Goal: Task Accomplishment & Management: Use online tool/utility

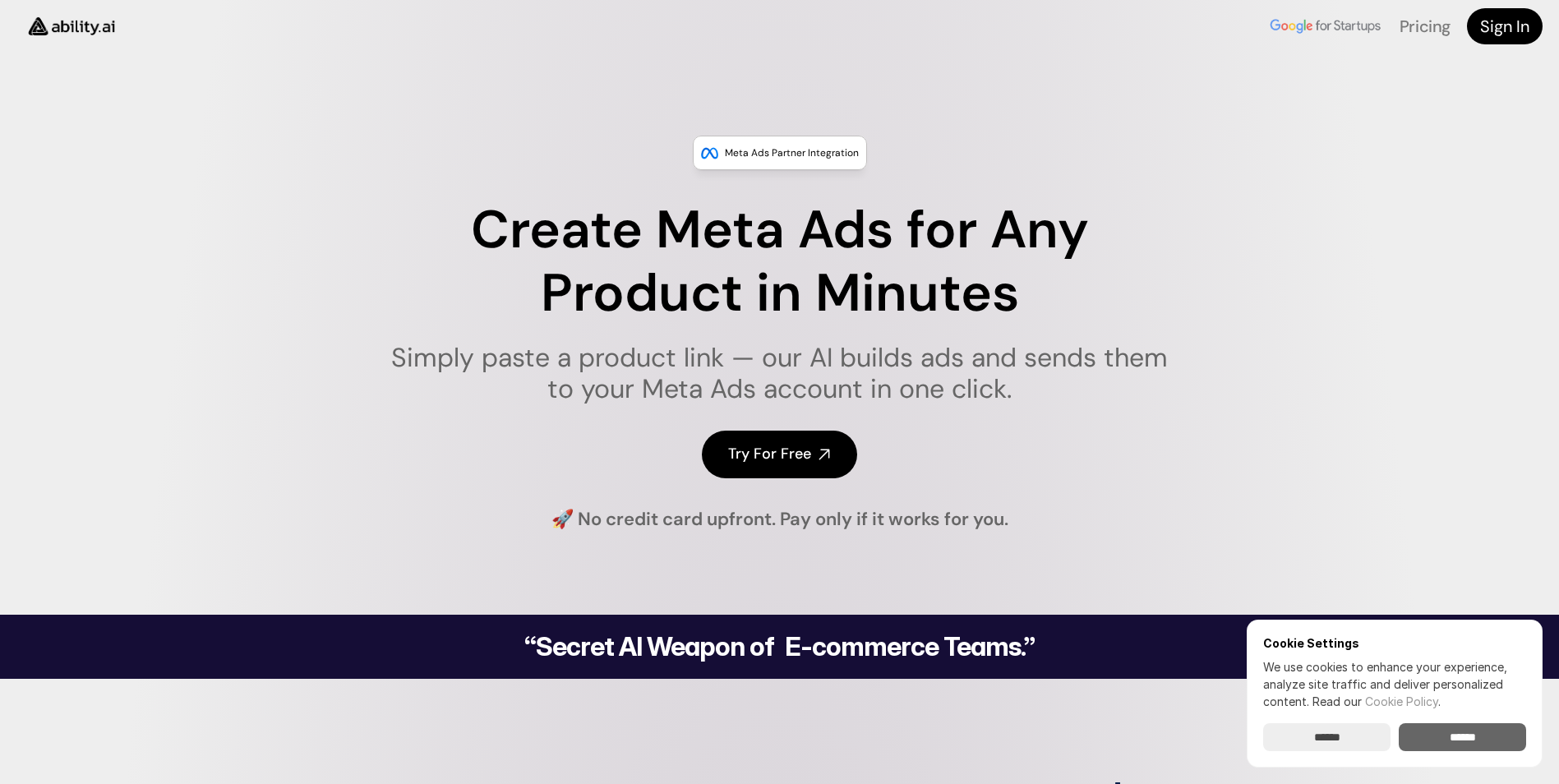
click at [1481, 734] on input "******" at bounding box center [1463, 738] width 128 height 28
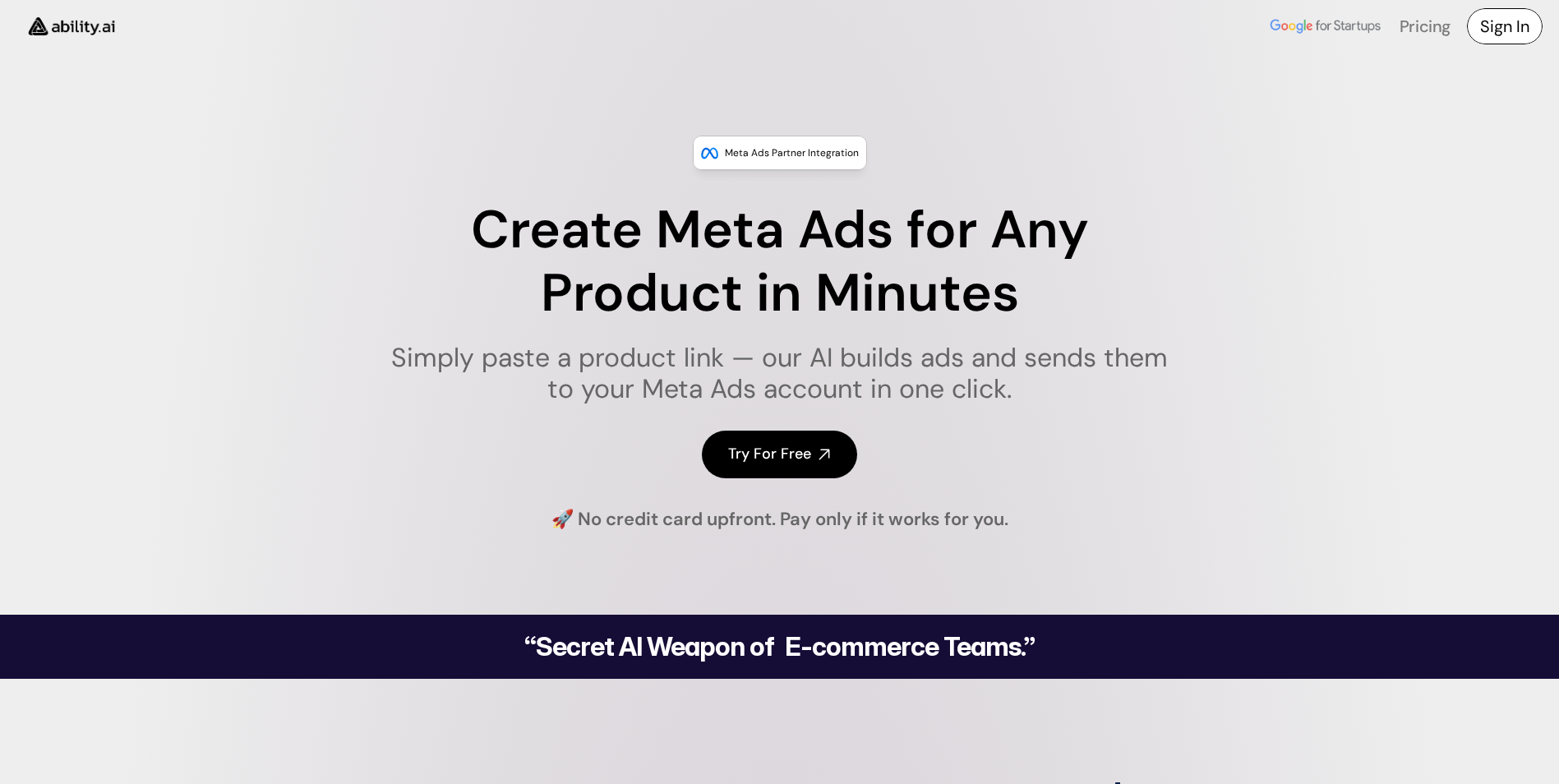
click at [1503, 22] on h4 "Sign In" at bounding box center [1504, 27] width 49 height 23
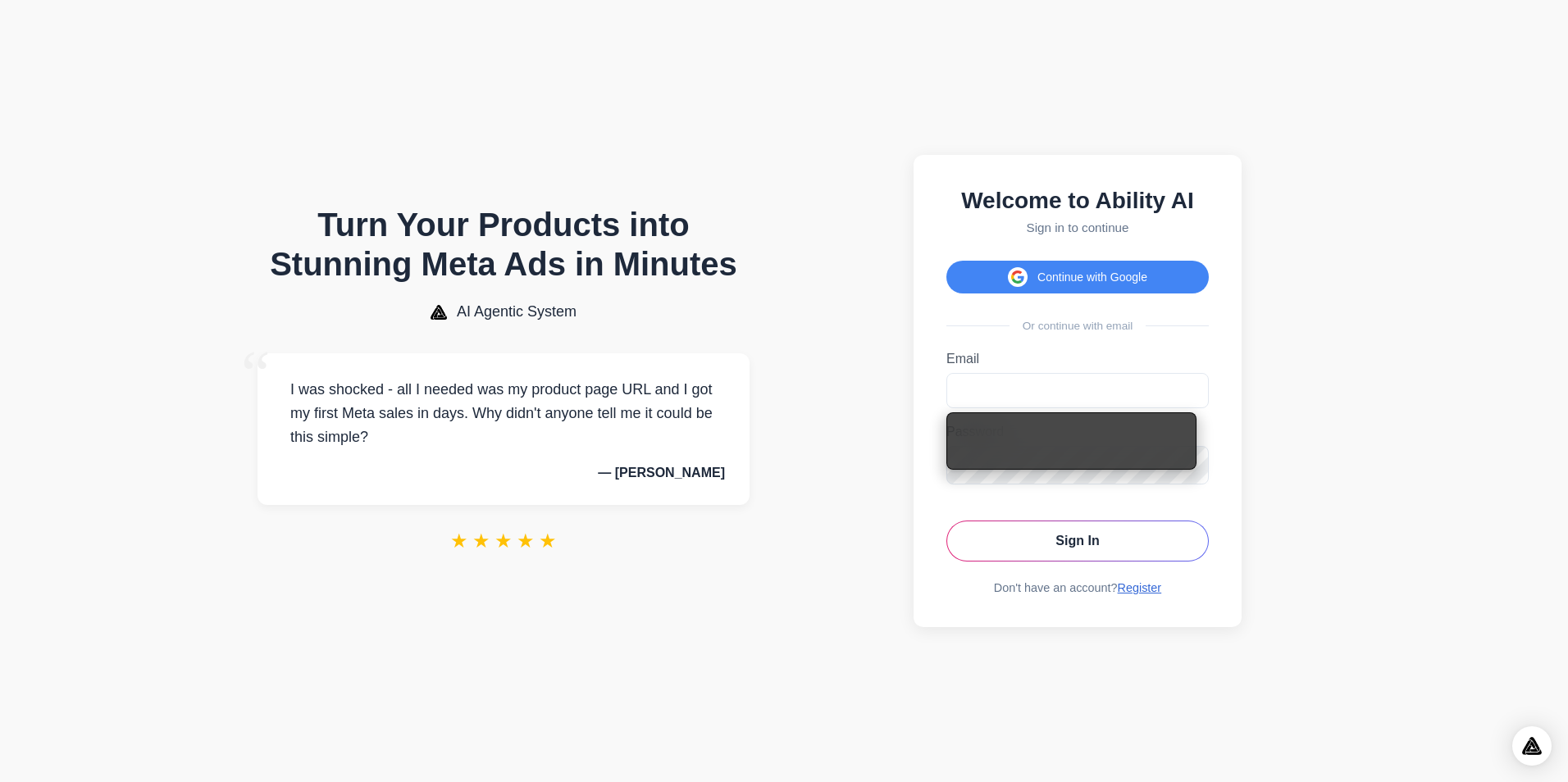
click at [1139, 594] on link "Register" at bounding box center [1139, 588] width 44 height 13
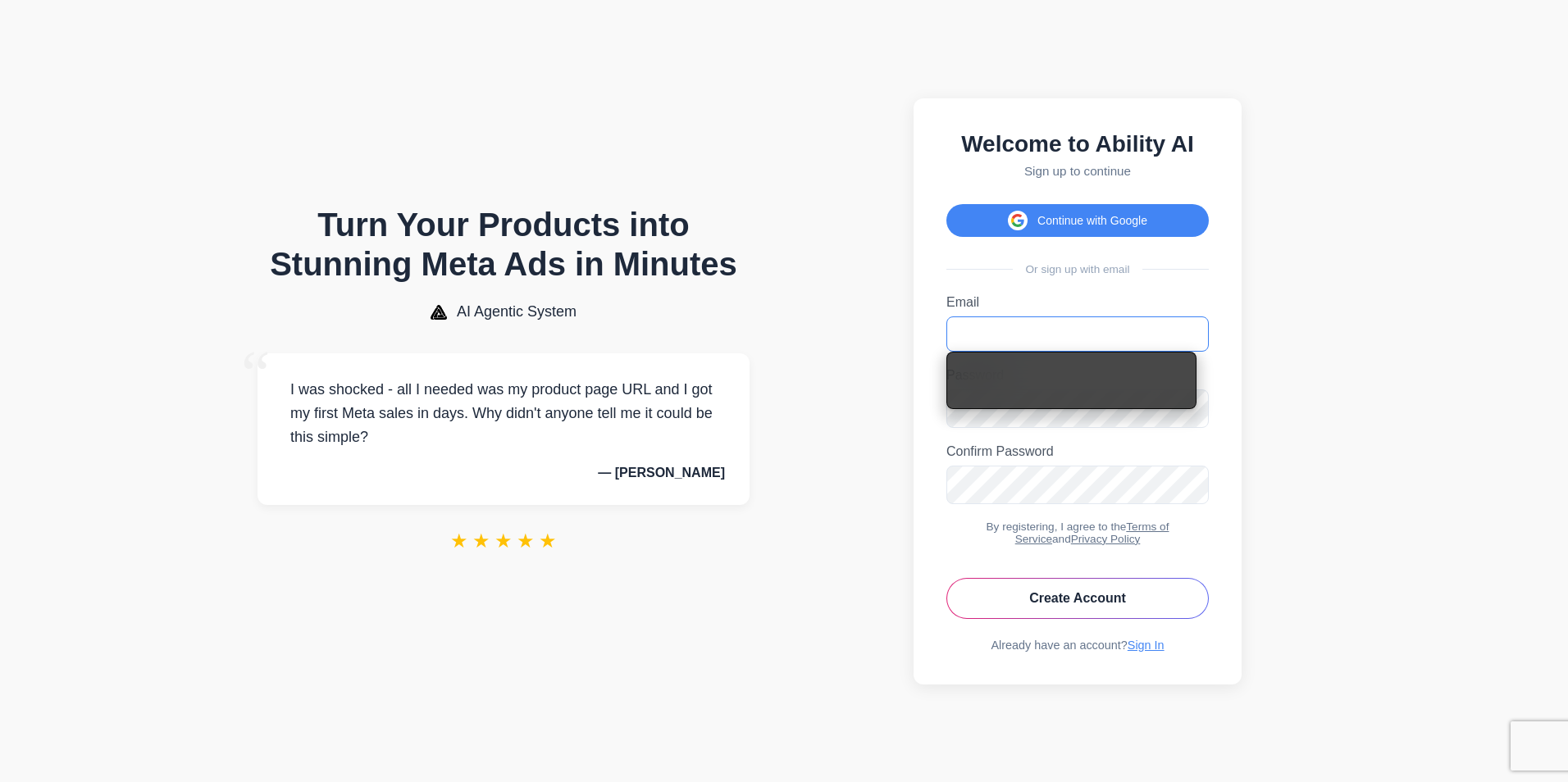
click at [1115, 321] on input "Email" at bounding box center [1077, 333] width 262 height 36
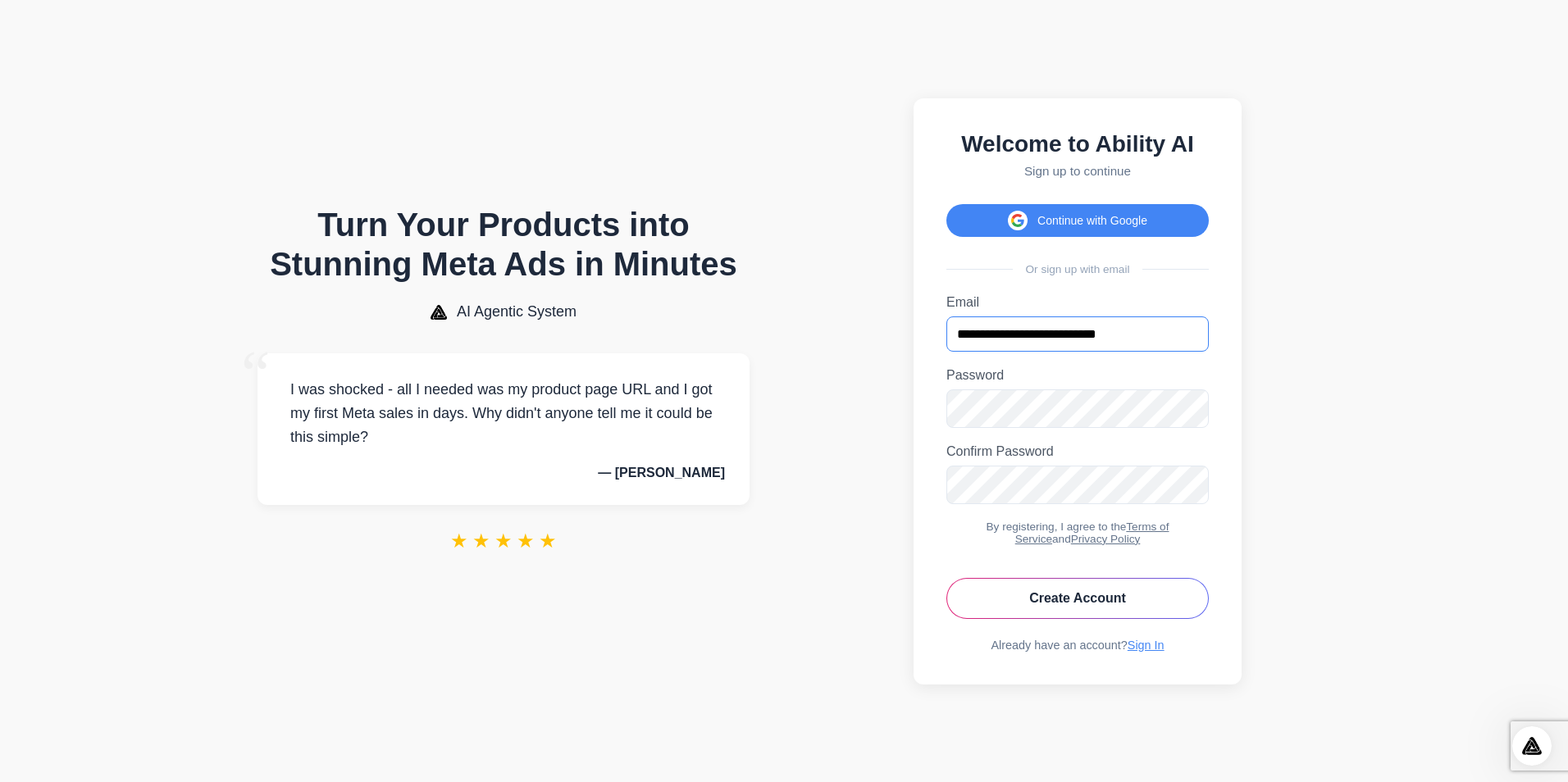
type input "**********"
click at [1193, 406] on icon "Toggle password visibility" at bounding box center [1190, 406] width 4 height 4
click at [1193, 406] on icon "Toggle password visibility" at bounding box center [1190, 406] width 13 height 12
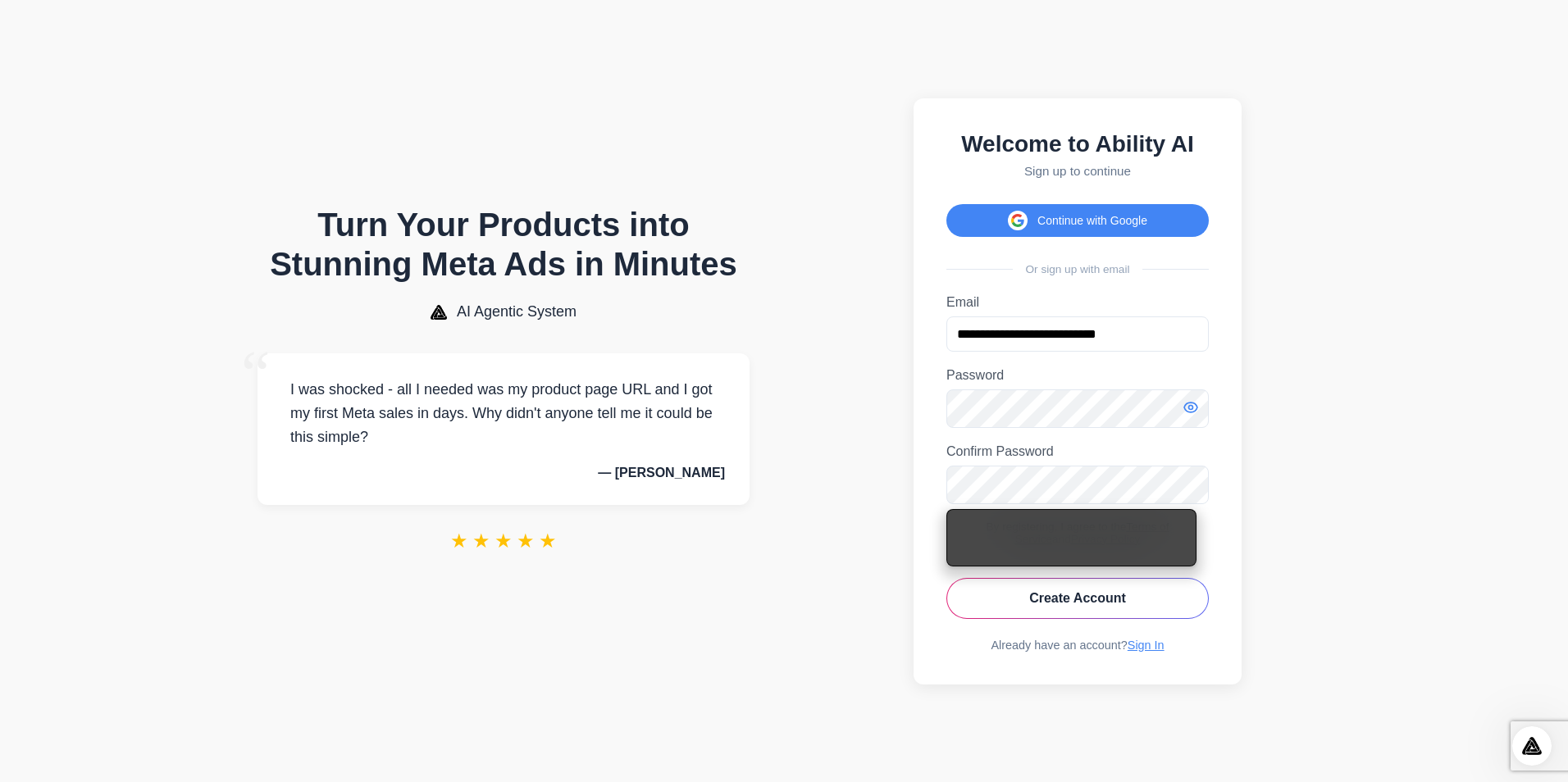
click at [1194, 405] on icon "Toggle password visibility" at bounding box center [1190, 407] width 17 height 17
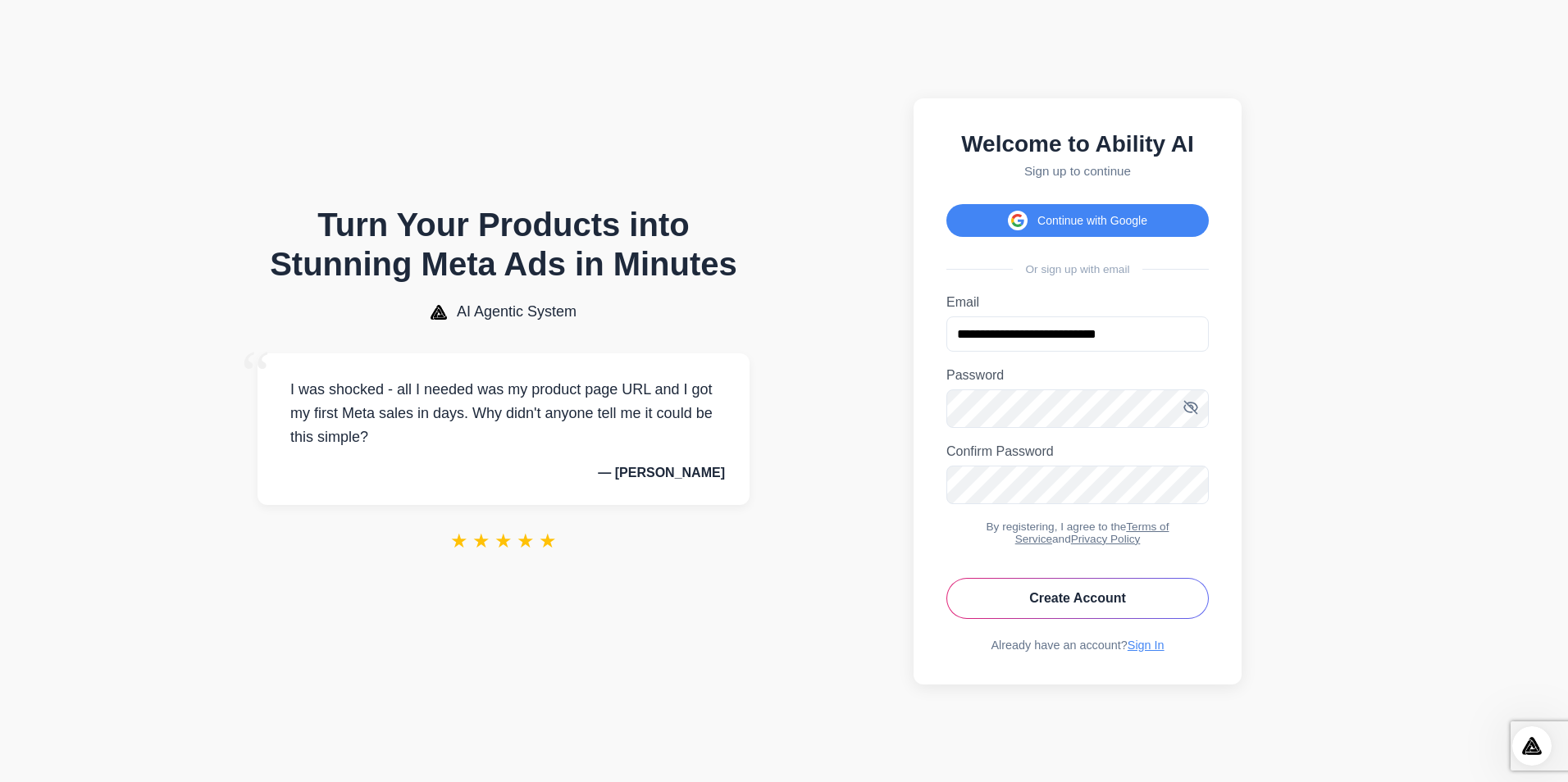
click at [1311, 340] on section "**********" at bounding box center [1078, 391] width 561 height 749
click at [1188, 488] on icon "Toggle password visibility" at bounding box center [1190, 484] width 13 height 10
click at [1188, 489] on icon "Toggle password visibility" at bounding box center [1190, 483] width 13 height 12
click at [1092, 607] on button "Create Account" at bounding box center [1077, 598] width 262 height 41
click at [1070, 210] on button "Continue with Google" at bounding box center [1077, 221] width 262 height 33
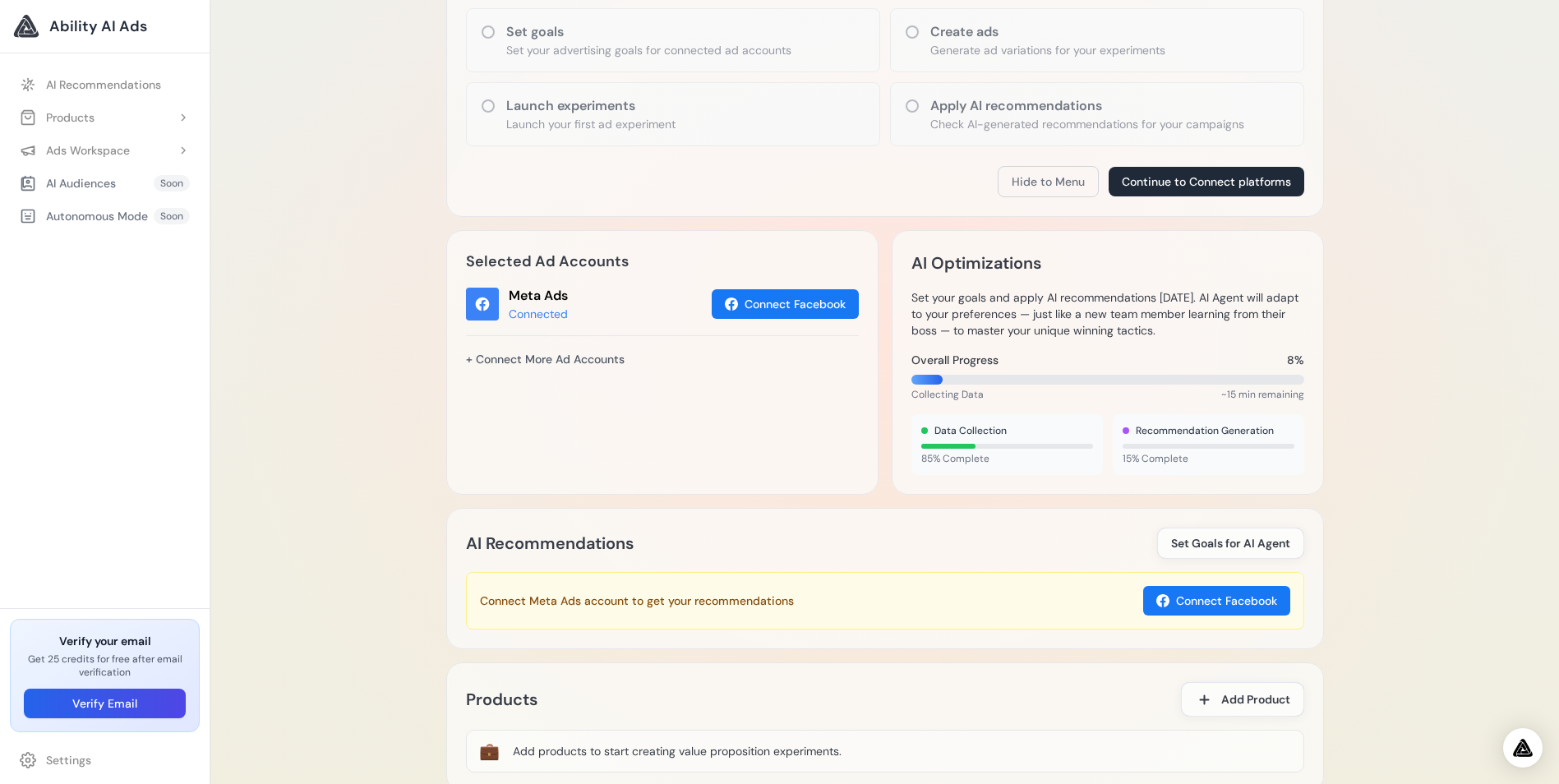
scroll to position [273, 0]
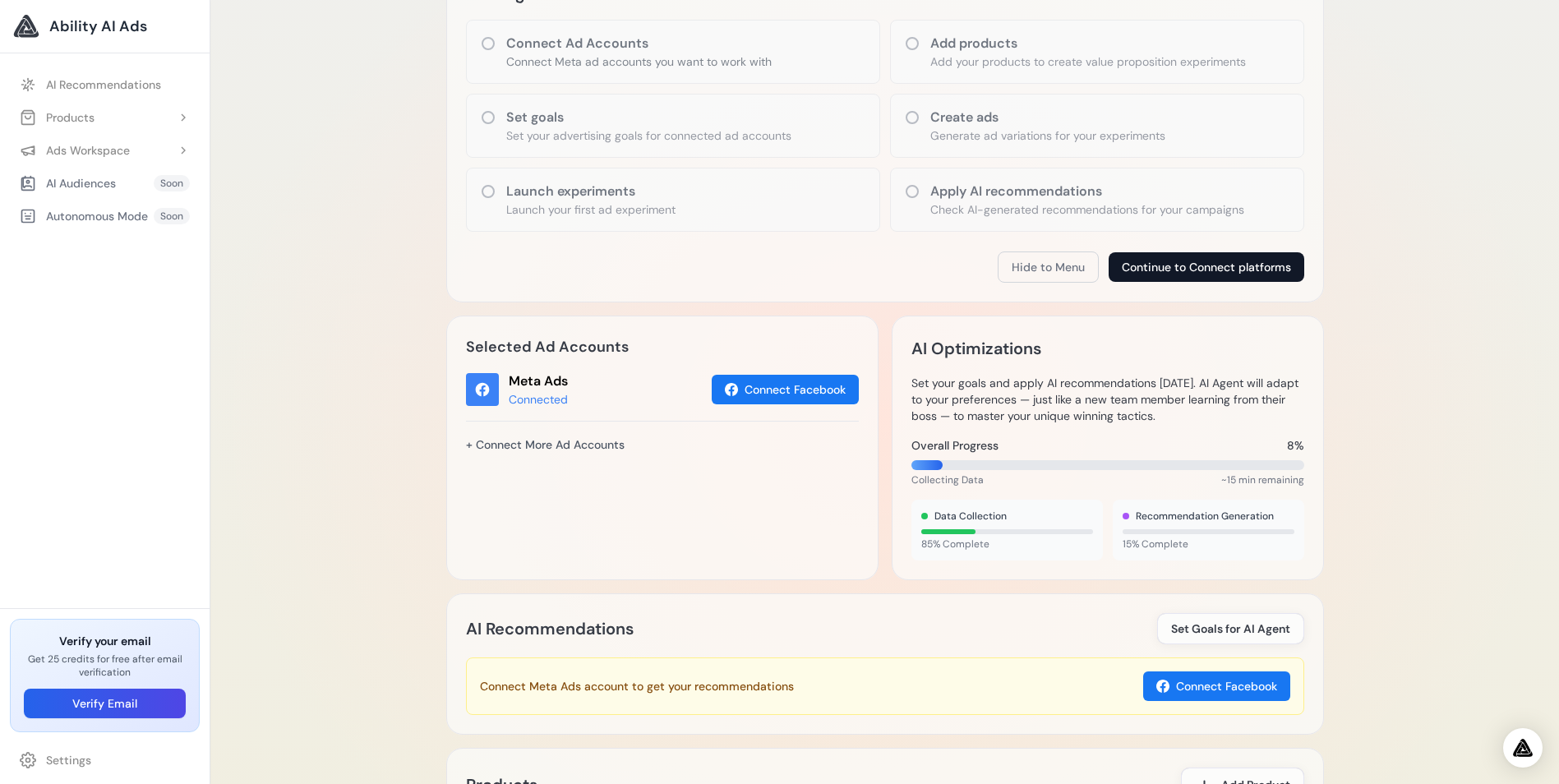
click at [1217, 267] on button "Continue to Connect platforms" at bounding box center [1206, 267] width 196 height 30
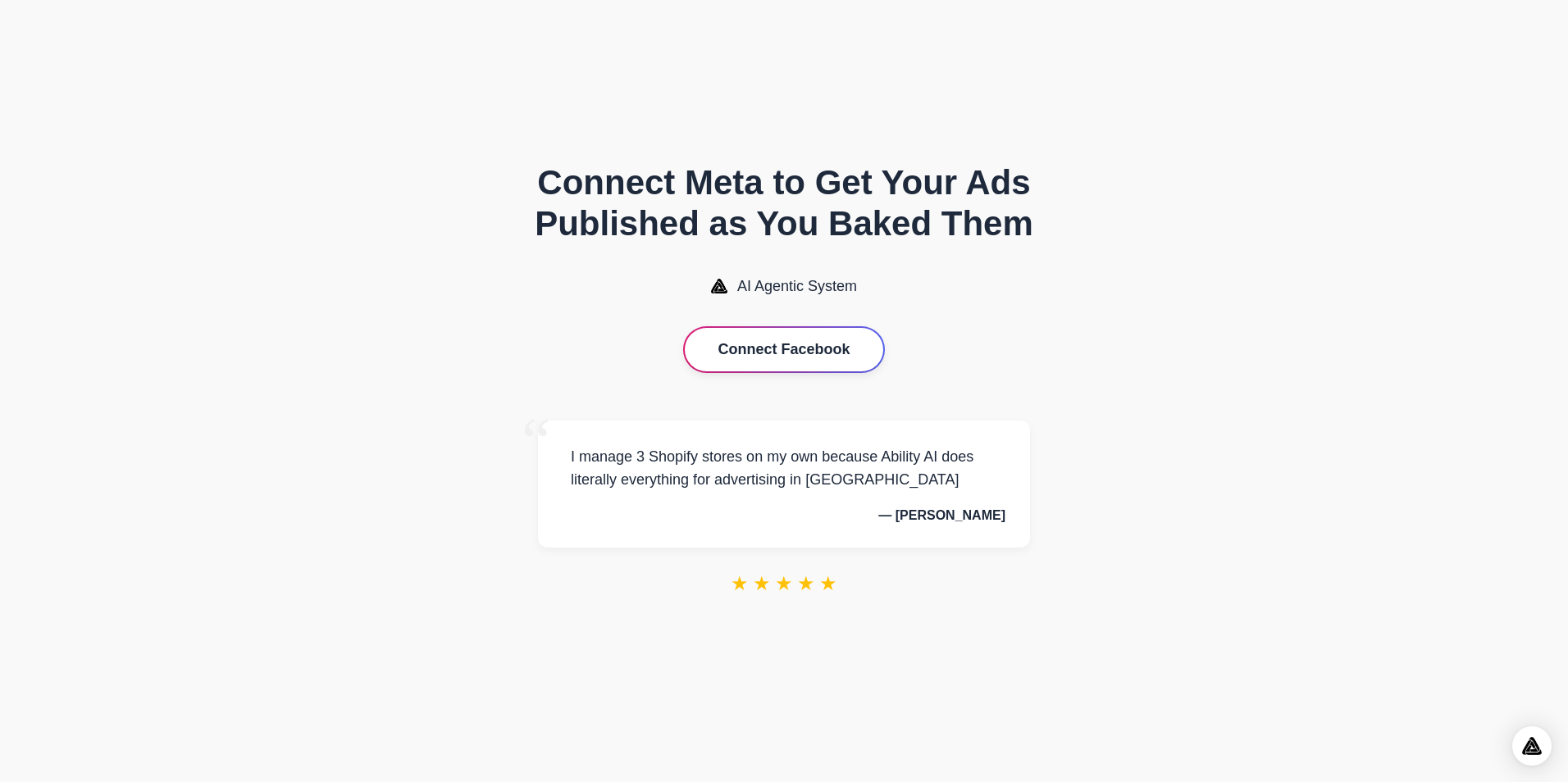
click at [754, 343] on button "Connect Facebook" at bounding box center [783, 349] width 198 height 44
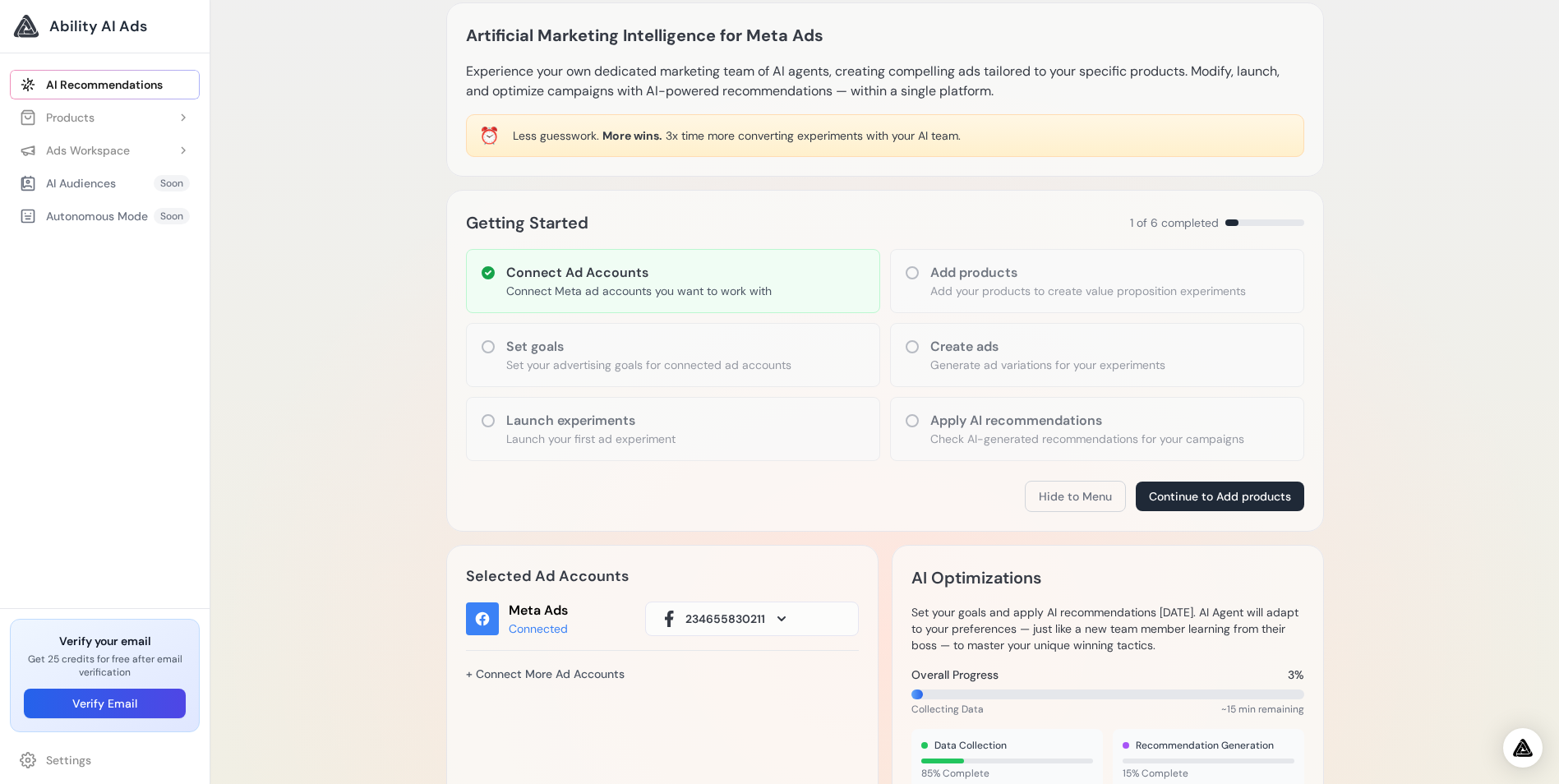
scroll to position [82, 0]
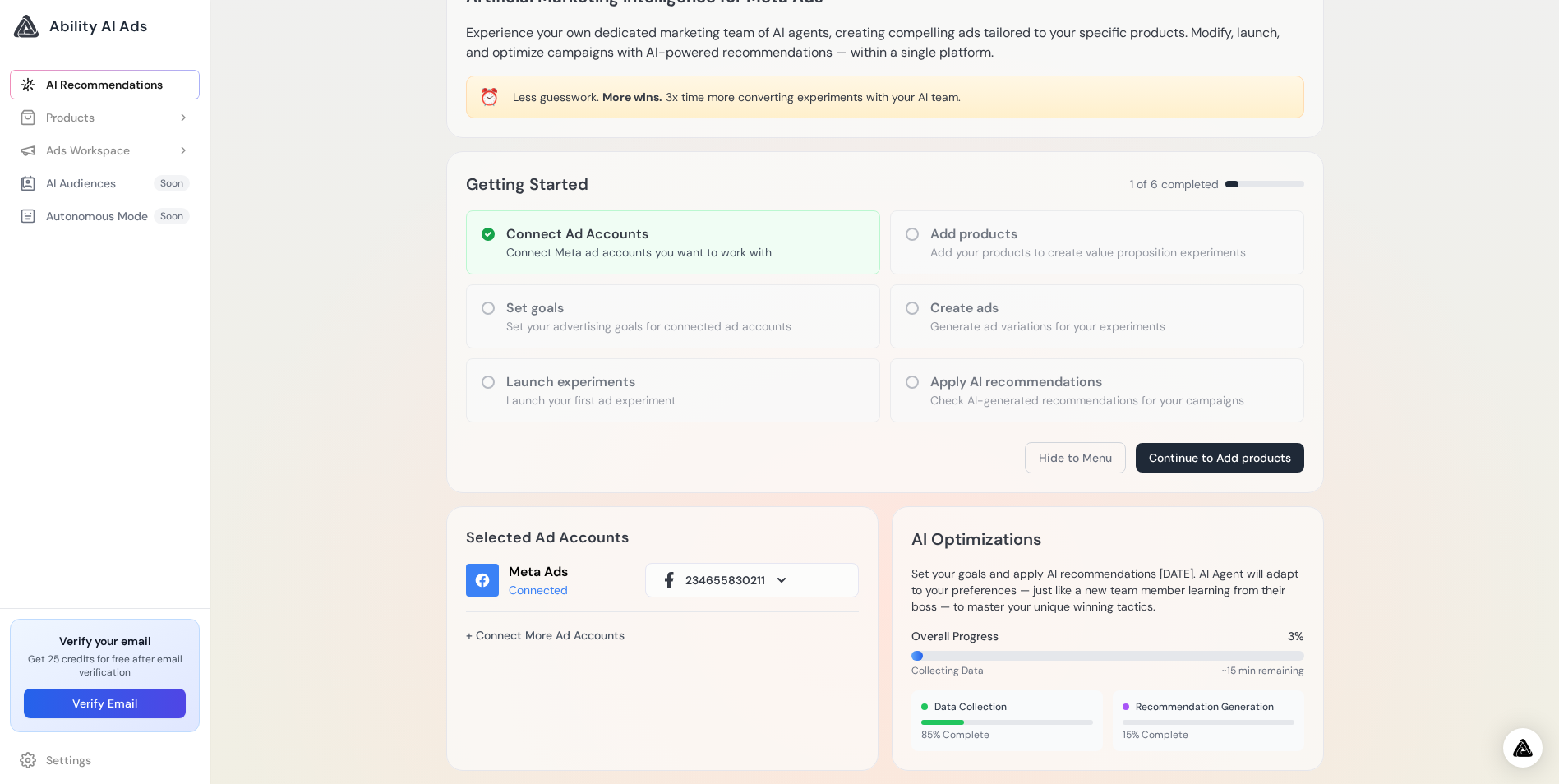
click at [524, 309] on h3 "Set goals" at bounding box center [649, 309] width 285 height 20
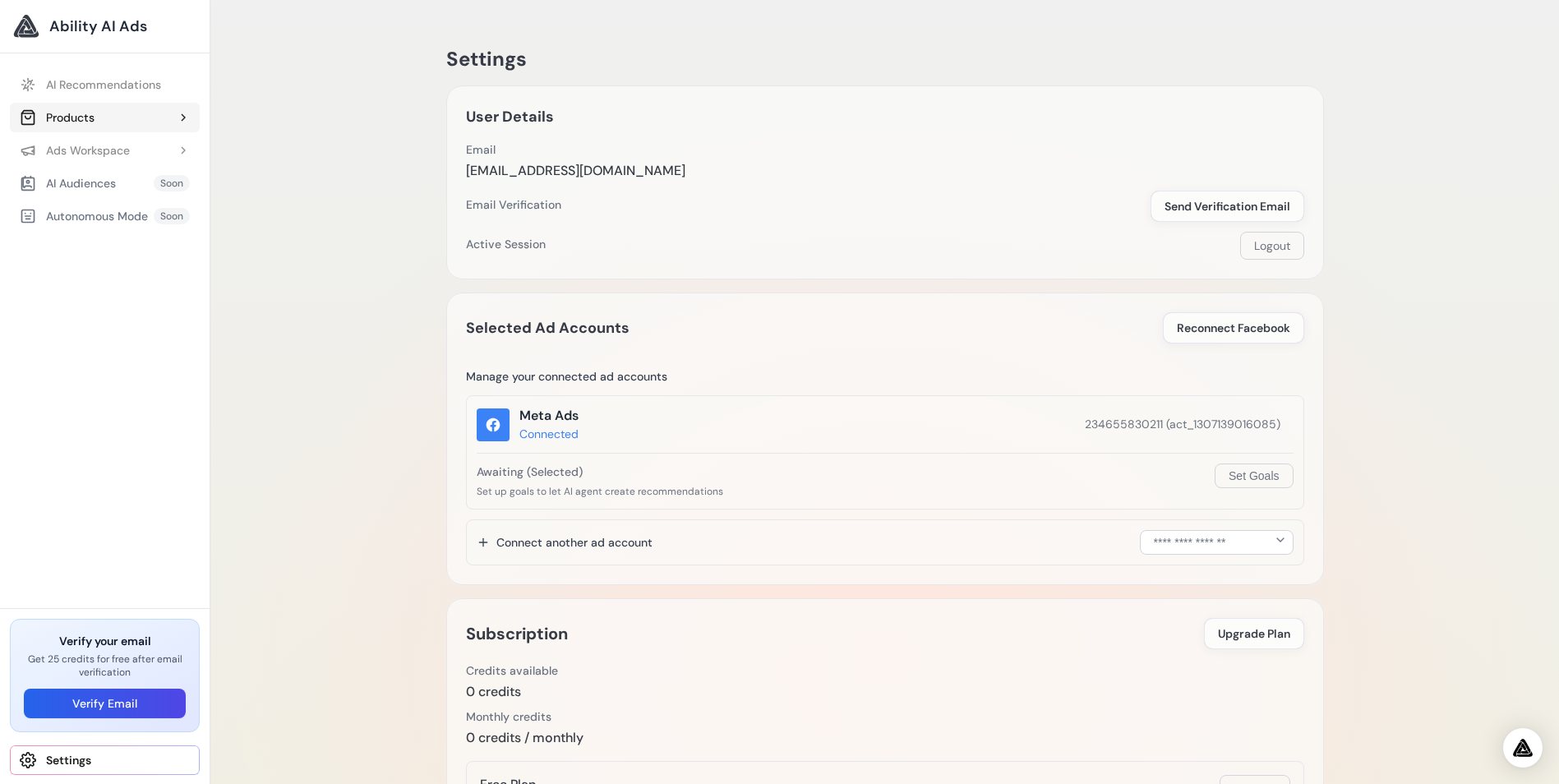
click at [70, 114] on div "Products" at bounding box center [57, 118] width 75 height 17
click at [68, 146] on link "Add Product" at bounding box center [113, 150] width 173 height 30
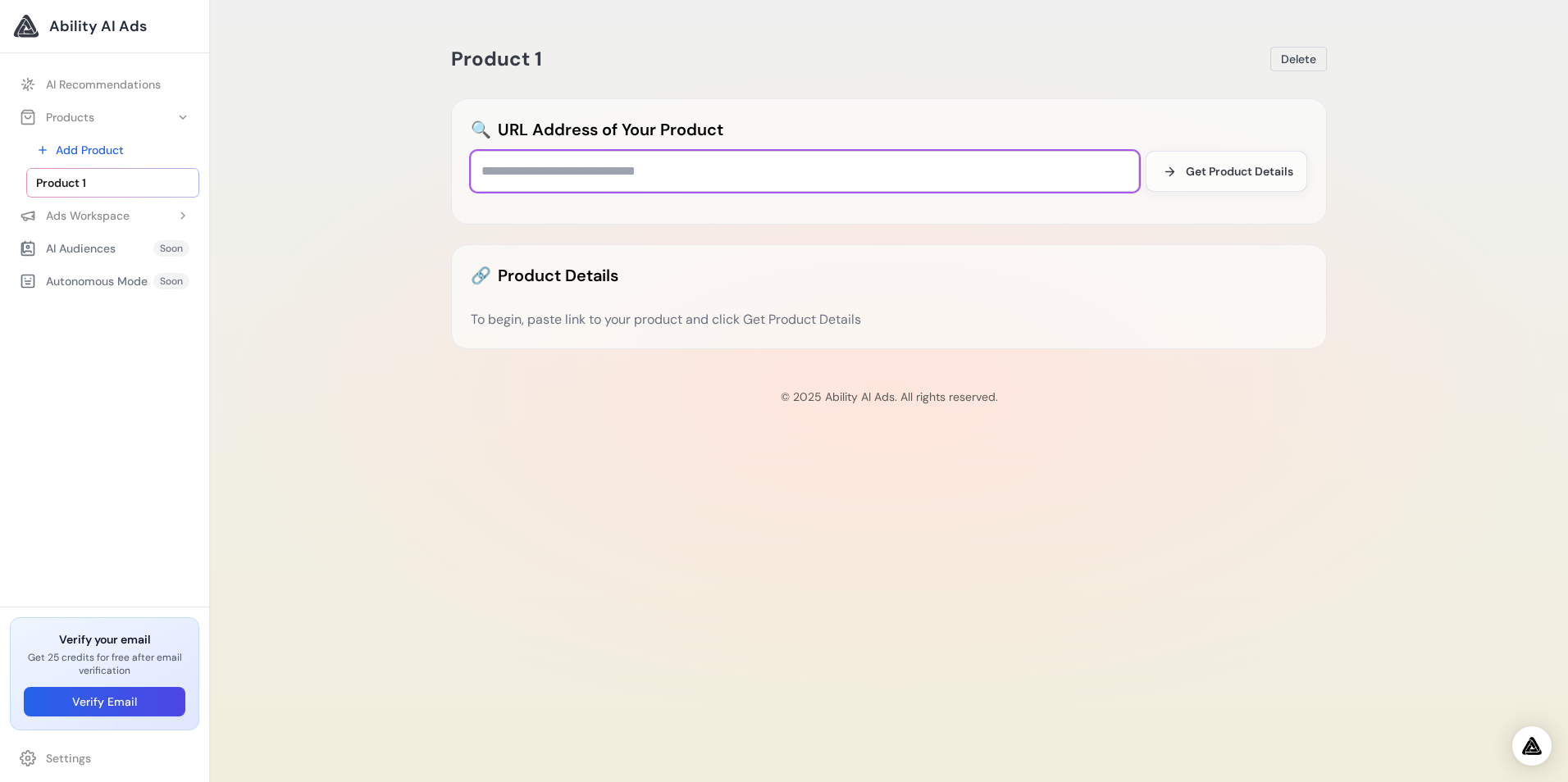
click at [691, 175] on input "text" at bounding box center [805, 171] width 668 height 41
paste input "**********"
type input "**********"
click at [1194, 168] on span "Get Product Details" at bounding box center [1239, 171] width 108 height 17
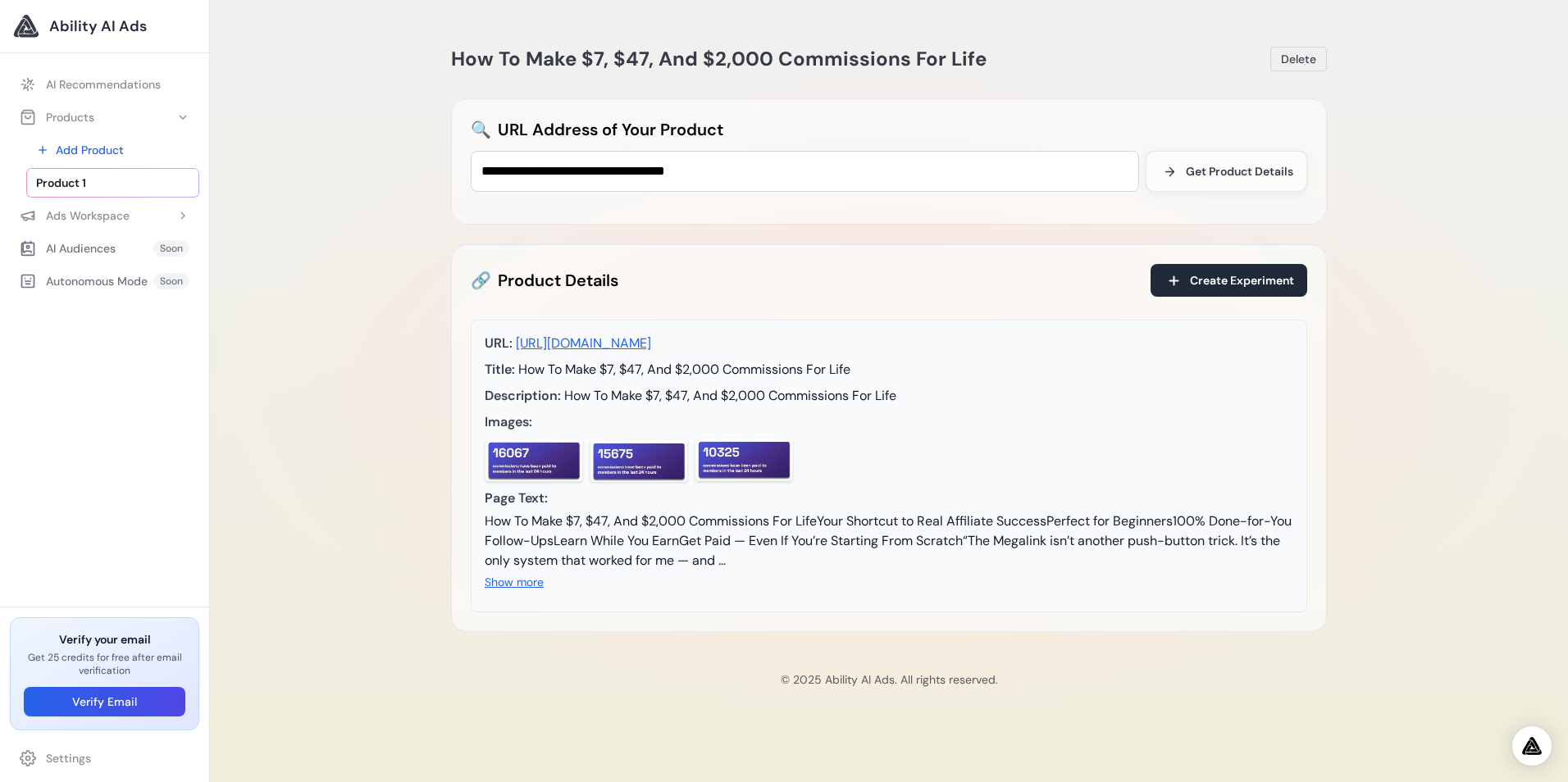
drag, startPoint x: 472, startPoint y: 341, endPoint x: 980, endPoint y: 615, distance: 577.2
click at [980, 612] on div "URL: https://olspsystem.com/join/469890/a1 Title: How To Make $7, $47, And $2,0…" at bounding box center [889, 466] width 836 height 293
copy div "URL: https://olspsystem.com/join/469890/a1 Title: How To Make $7, $47, And $2,0…"
click at [1394, 282] on div "**********" at bounding box center [889, 391] width 1358 height 782
click at [504, 590] on button "Show more" at bounding box center [513, 582] width 59 height 17
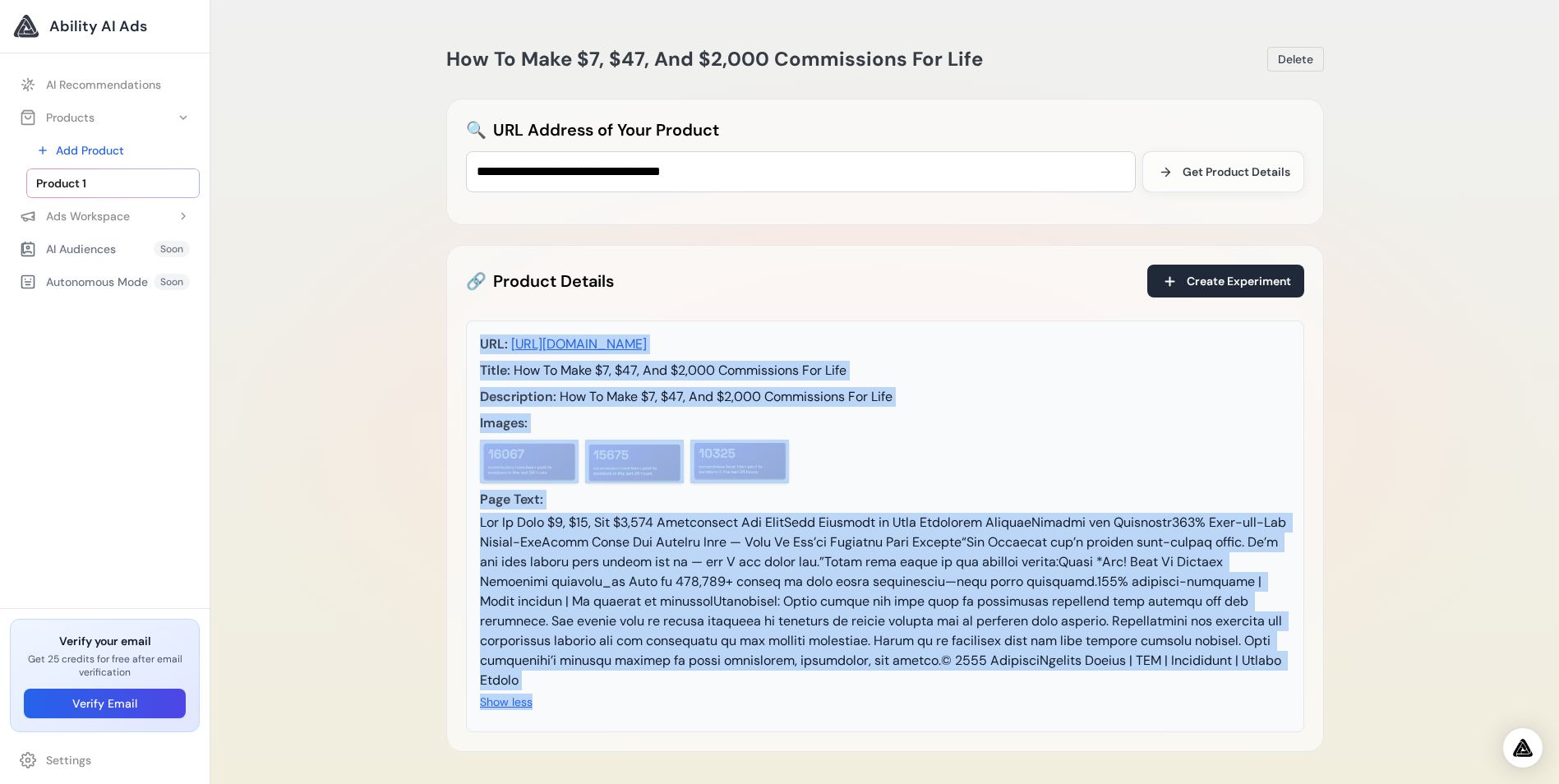
drag, startPoint x: 466, startPoint y: 339, endPoint x: 1126, endPoint y: 695, distance: 749.9
click at [1126, 695] on div "URL: https://olspsystem.com/join/469890/a1 Title: How To Make $7, $47, And $2,0…" at bounding box center [885, 526] width 838 height 411
copy div "URL: https://olspsystem.com/join/469890/a1 Title: How To Make $7, $47, And $2,0…"
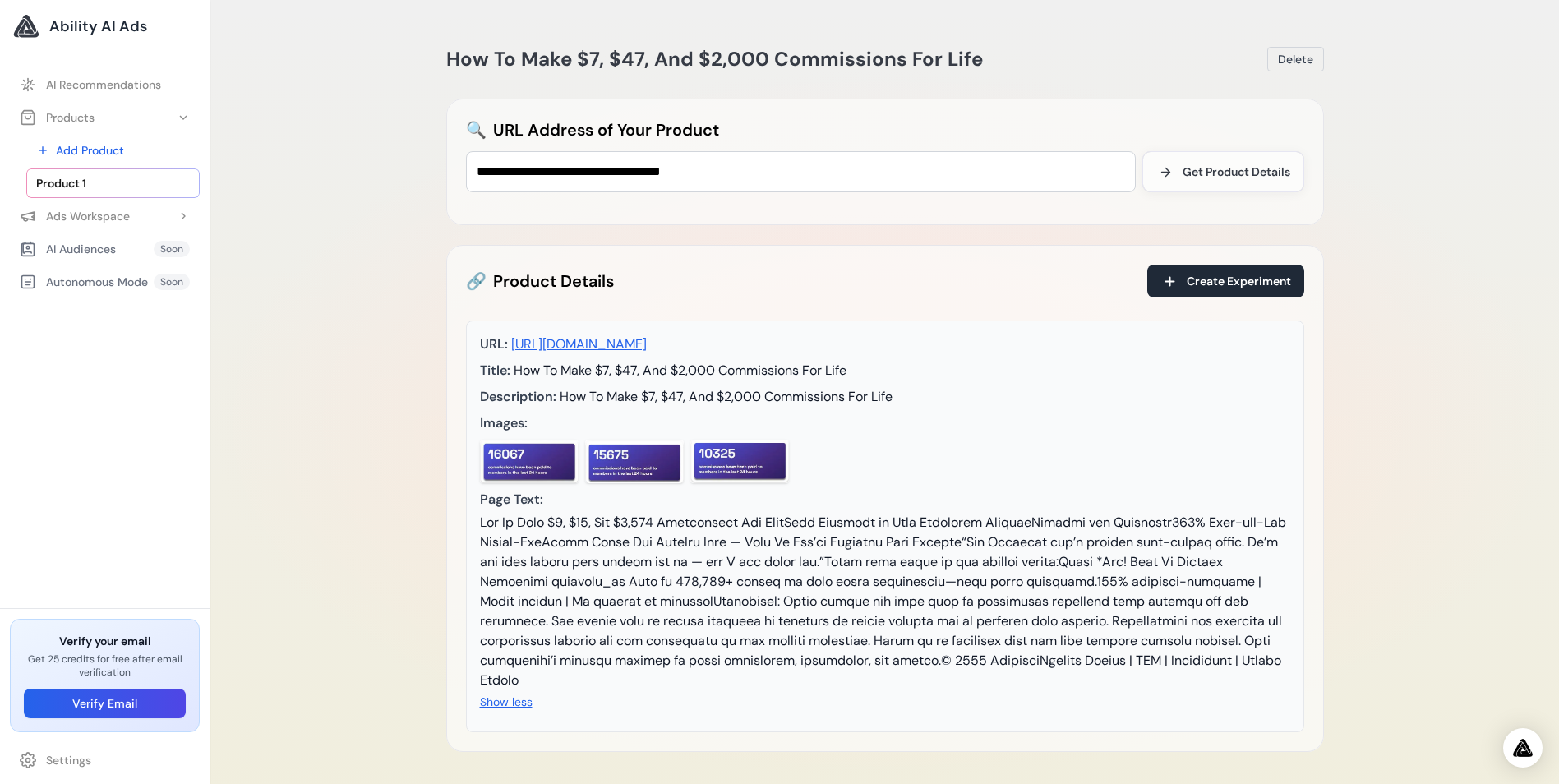
click at [1387, 295] on div "**********" at bounding box center [885, 423] width 1349 height 847
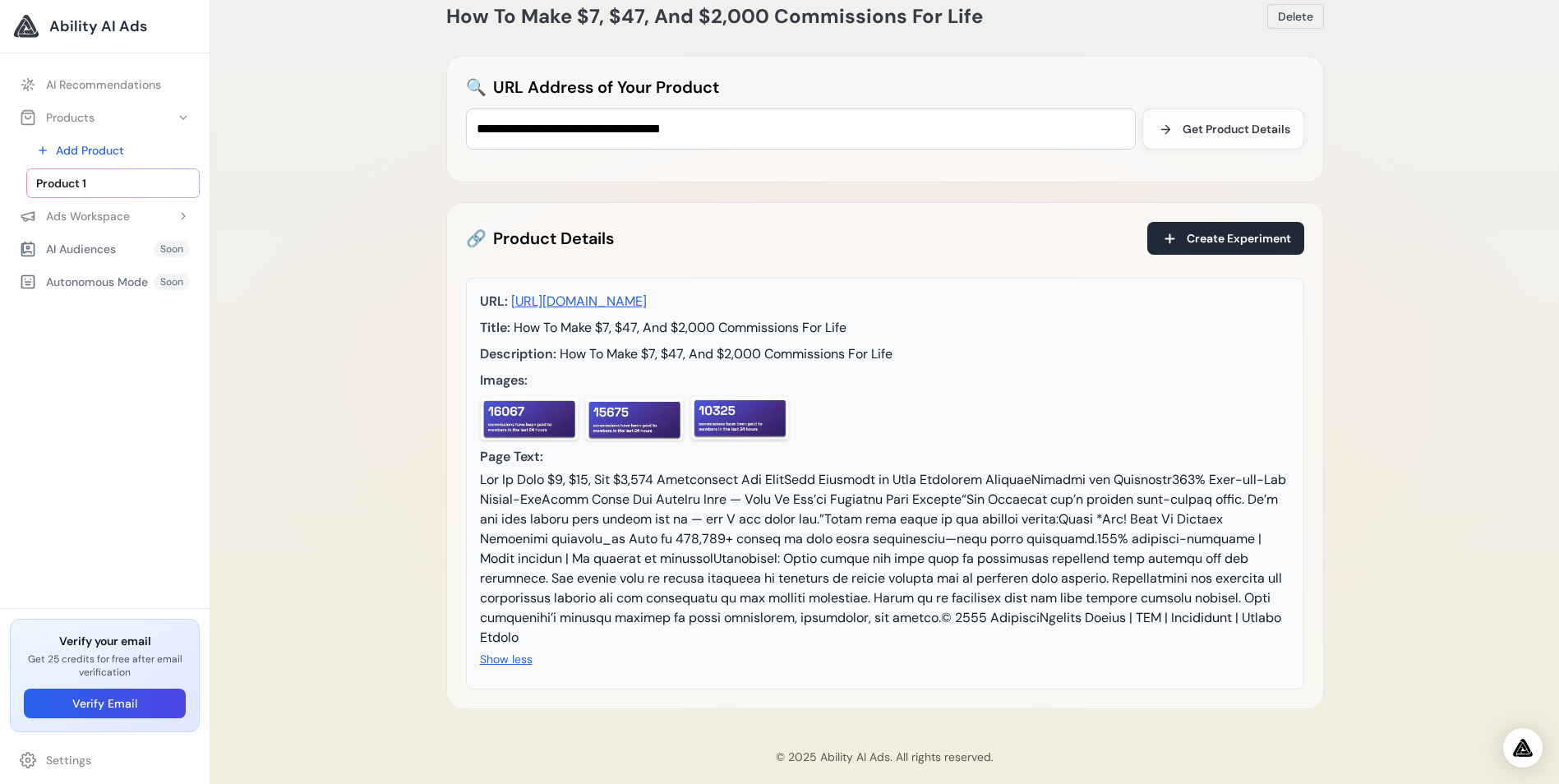
scroll to position [63, 0]
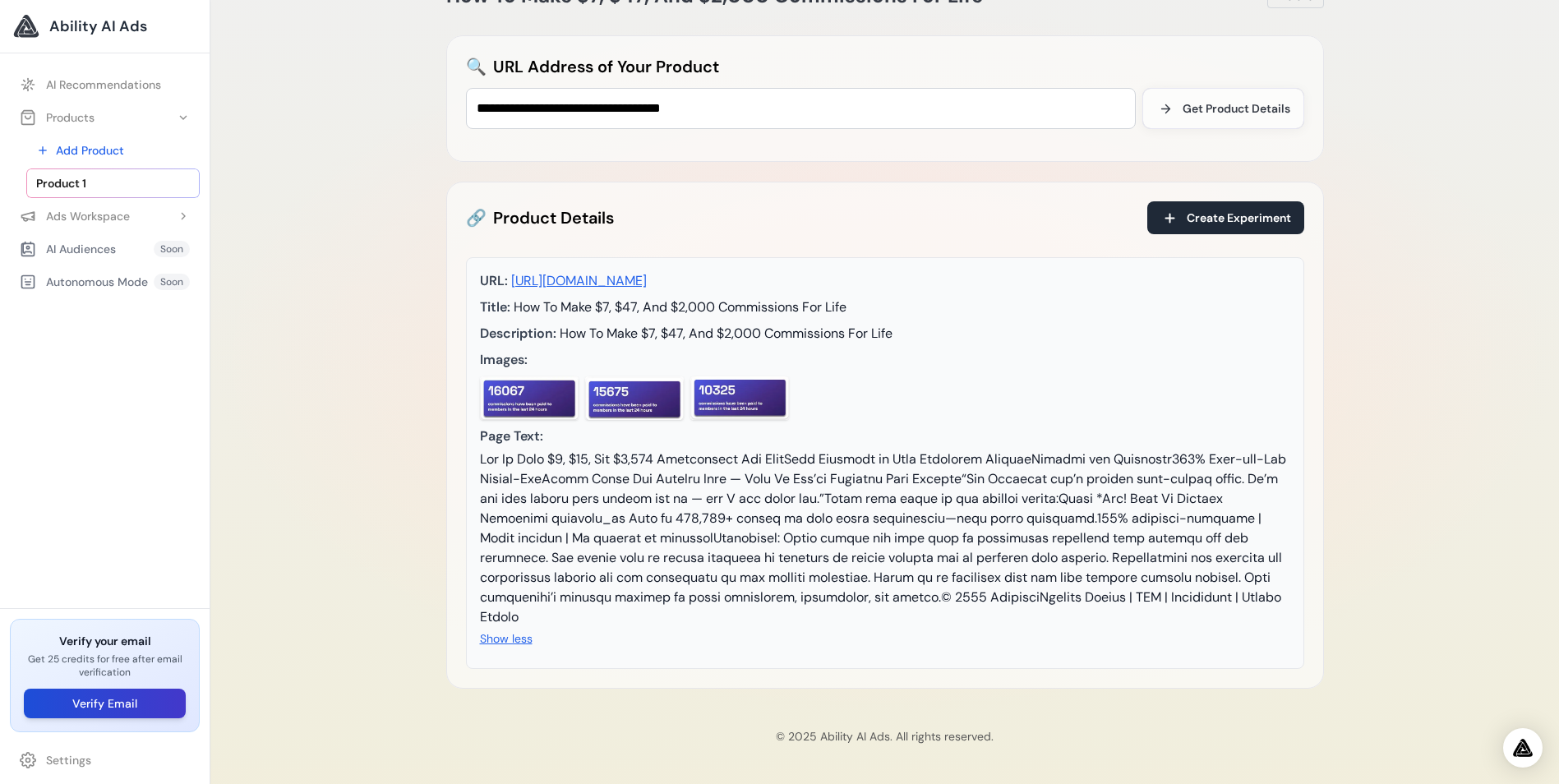
click at [91, 699] on button "Verify Email" at bounding box center [105, 704] width 162 height 30
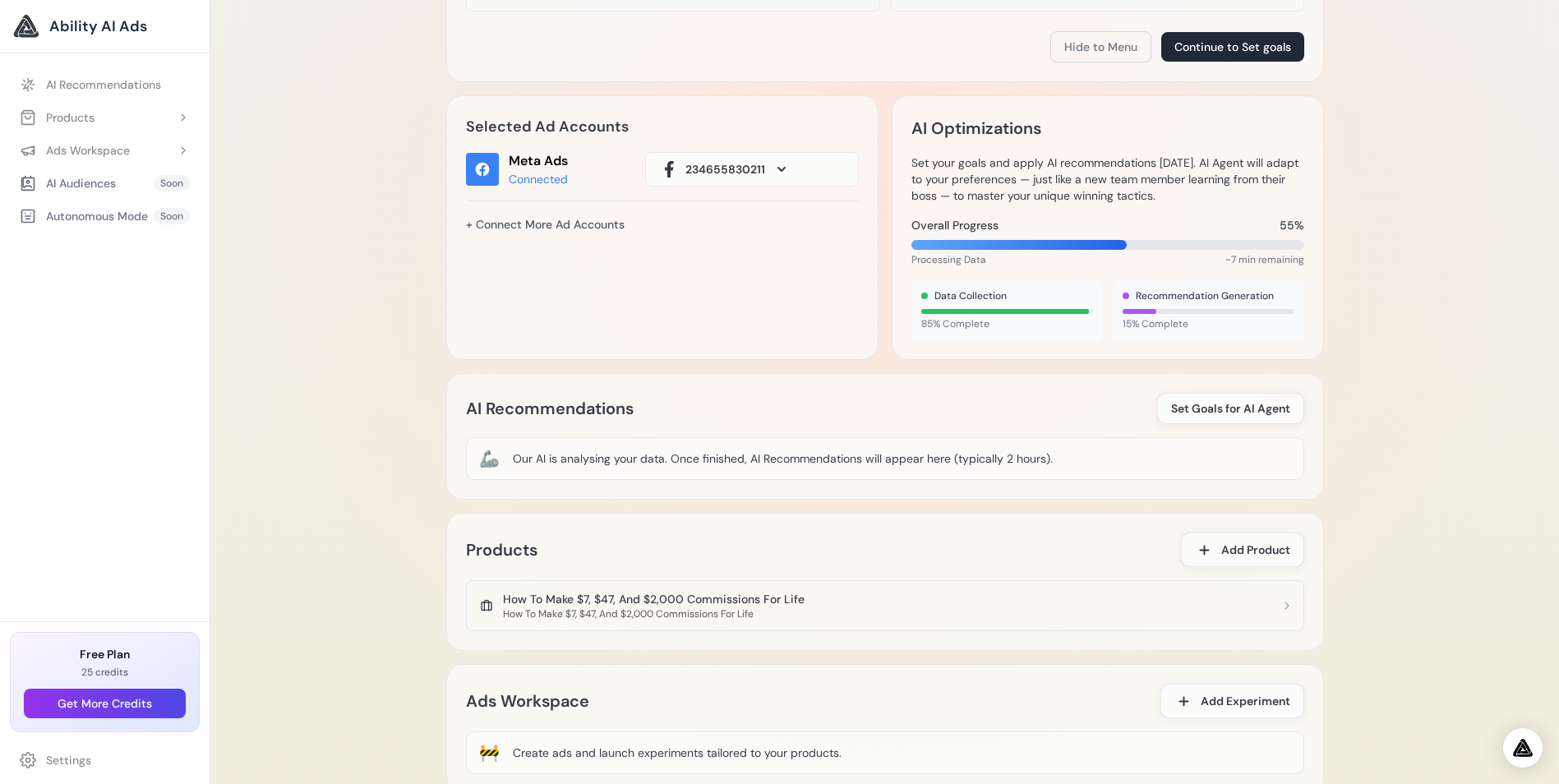
scroll to position [585, 0]
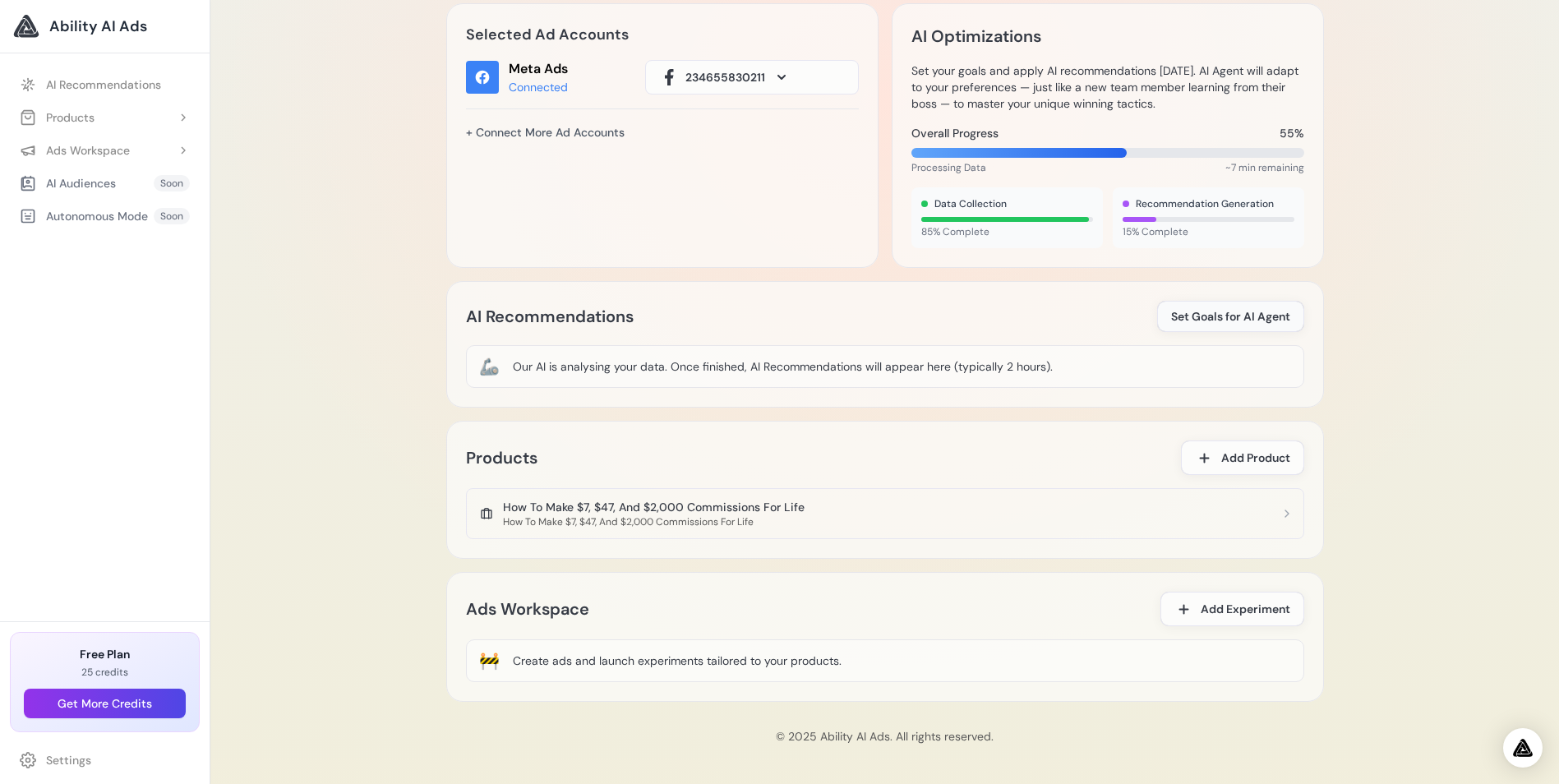
click at [1181, 312] on span "Set Goals for AI Agent" at bounding box center [1231, 316] width 119 height 17
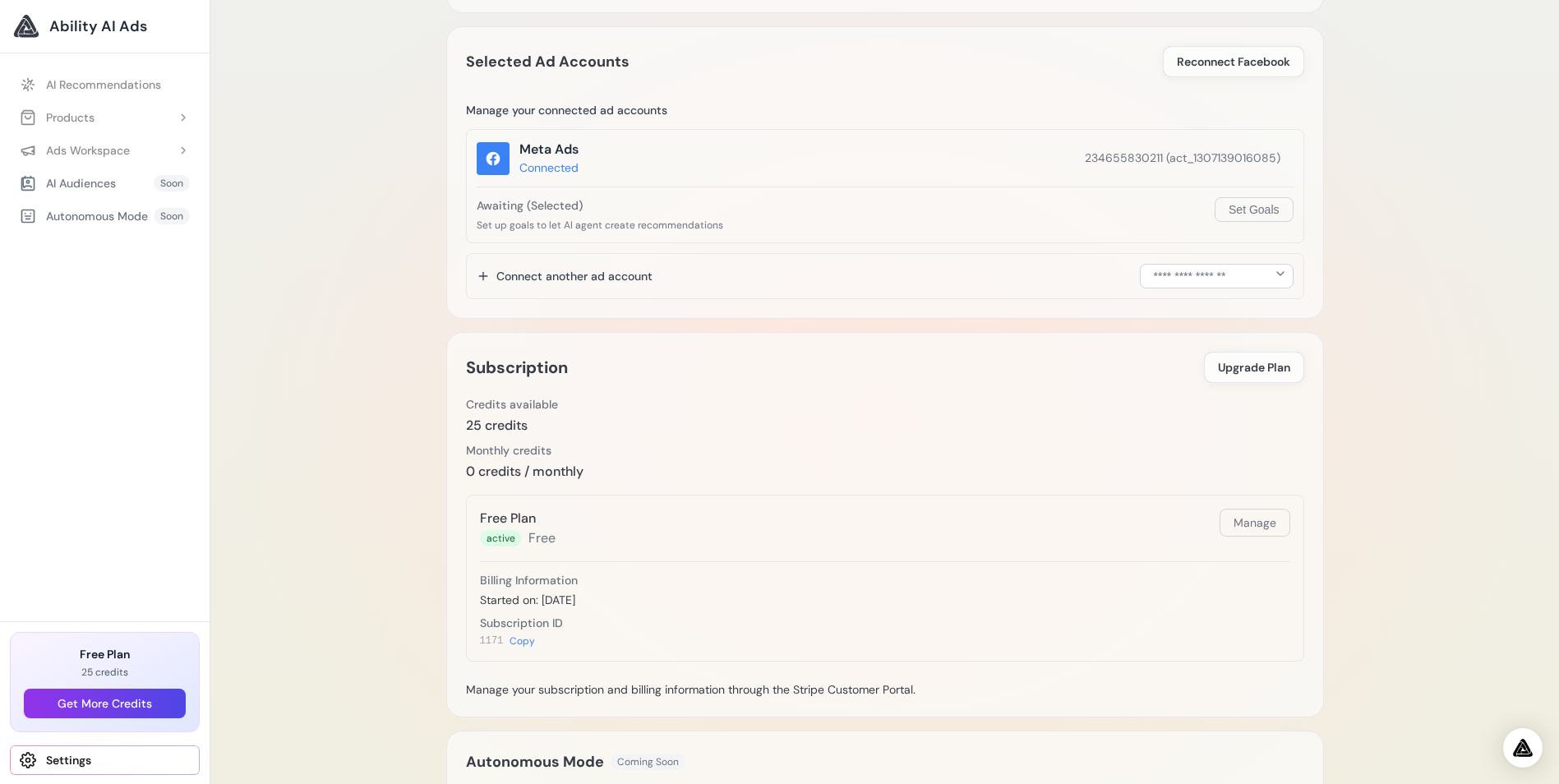
scroll to position [246, 0]
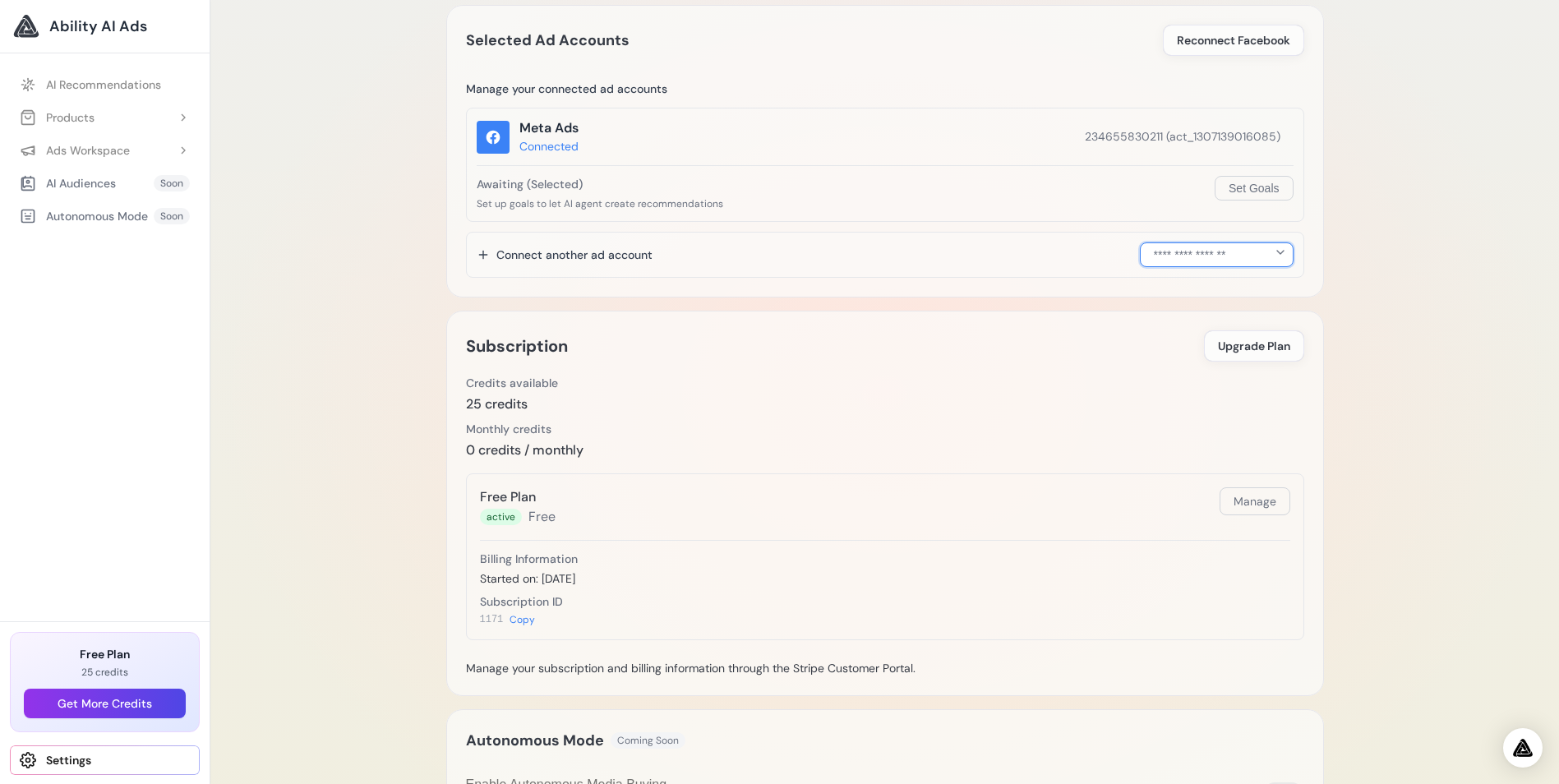
click at [1282, 251] on select "**********" at bounding box center [1216, 255] width 153 height 25
click at [1390, 278] on div "Settings User Details Email mrrobertbroughton5@gmail.com Email Verification Sen…" at bounding box center [885, 393] width 1349 height 1279
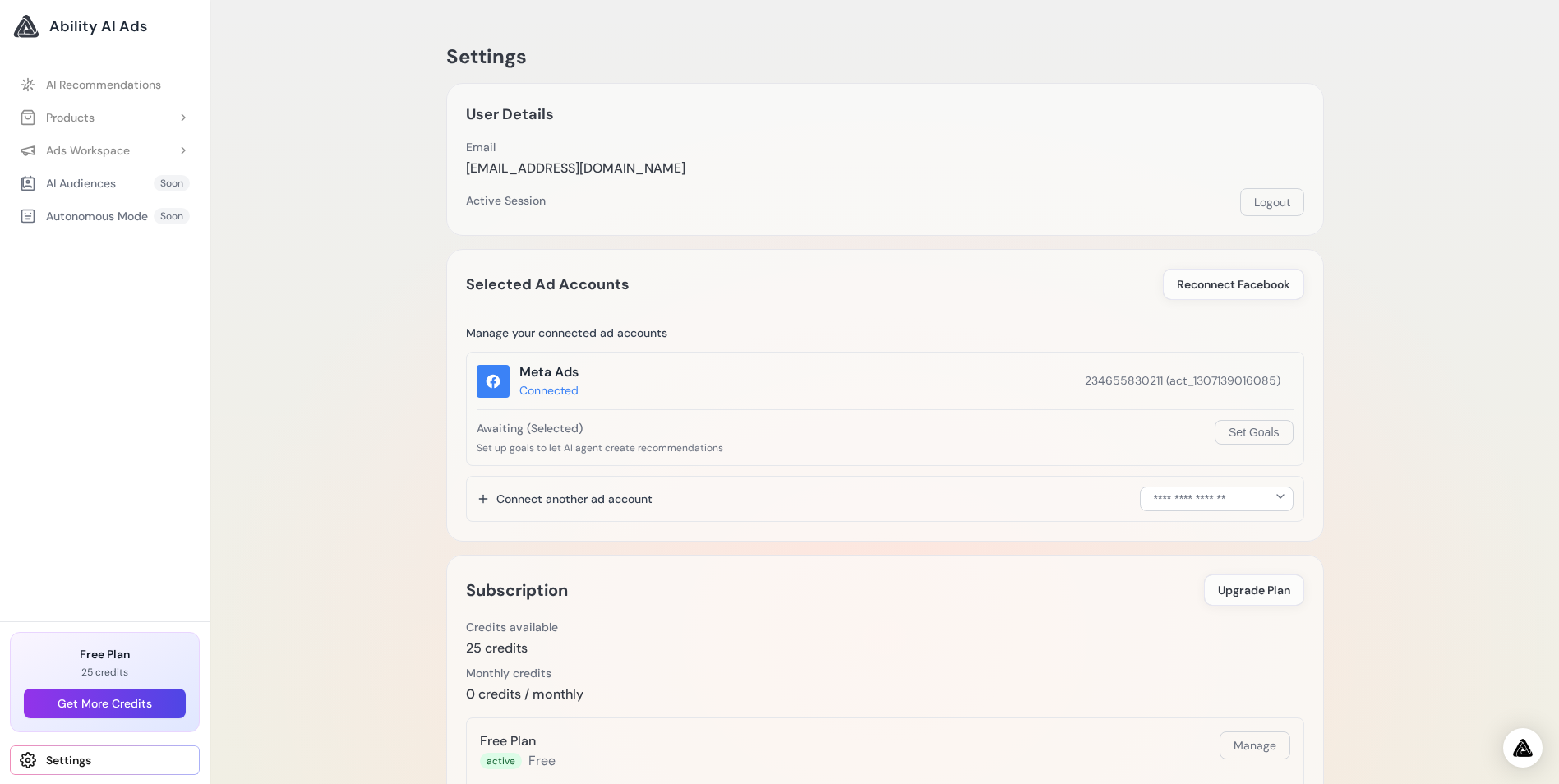
scroll to position [0, 0]
click at [101, 80] on link "AI Recommendations" at bounding box center [105, 85] width 190 height 30
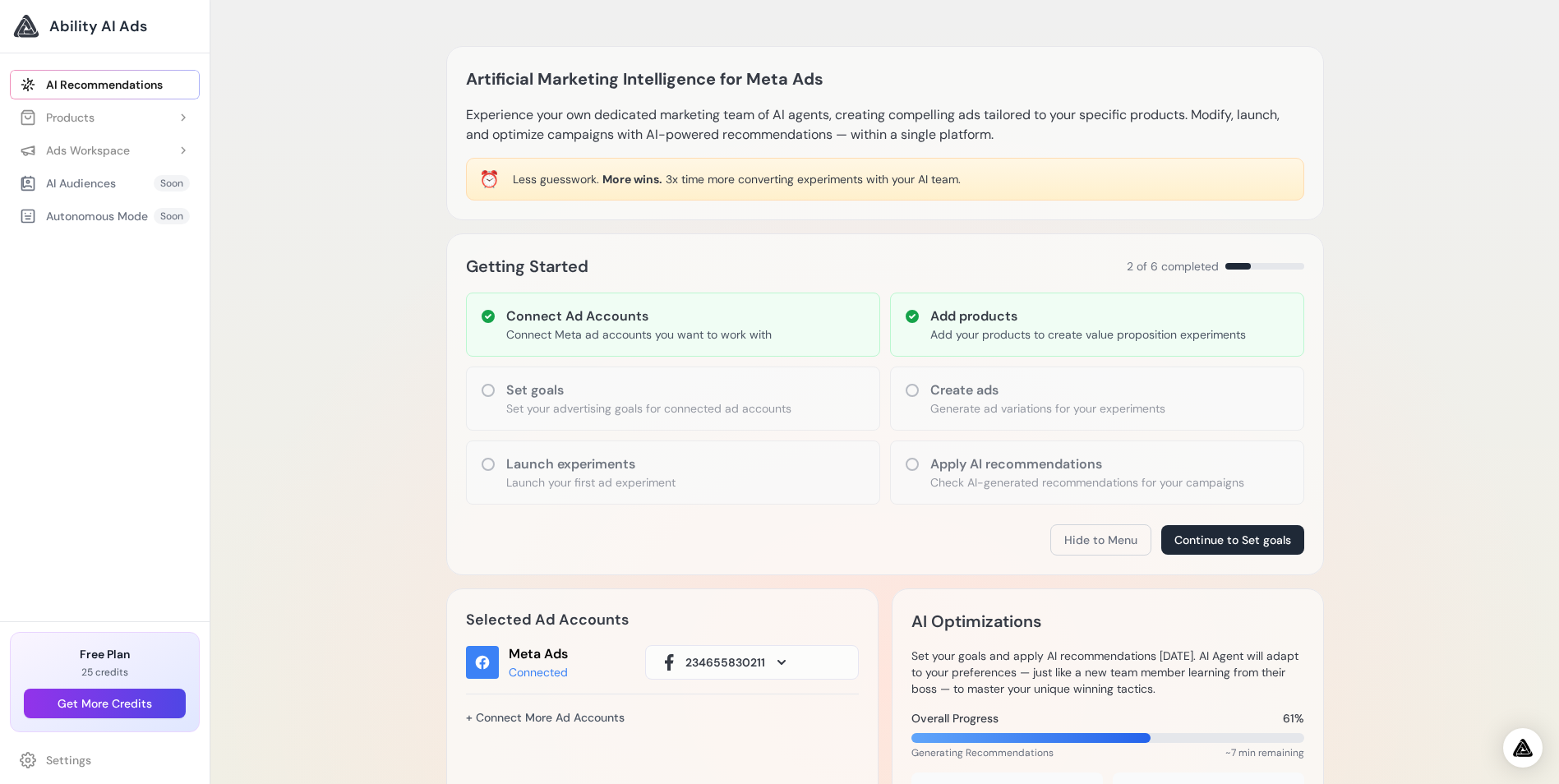
click at [486, 387] on icon at bounding box center [489, 391] width 17 height 17
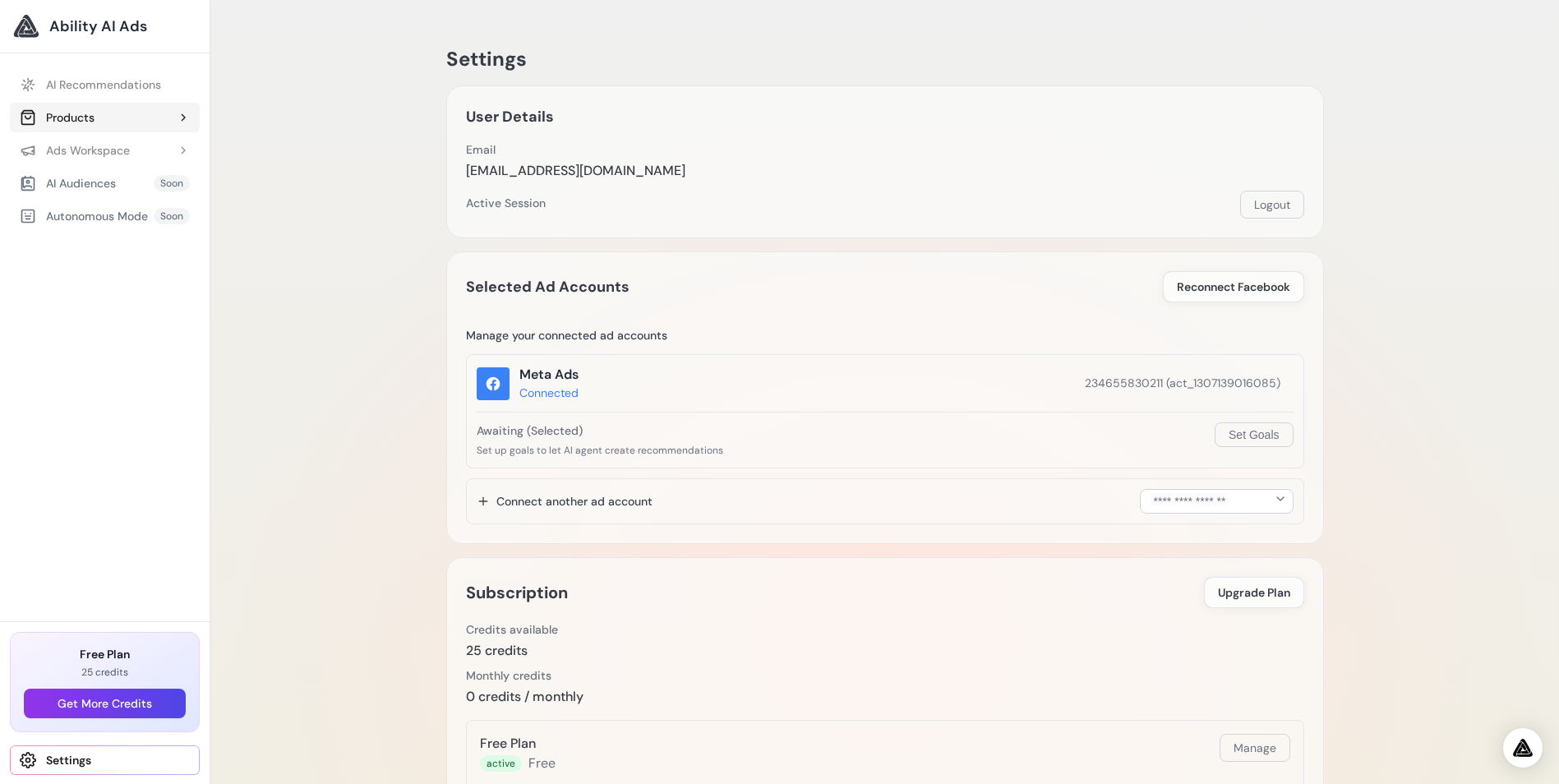
click at [78, 110] on div "Products" at bounding box center [57, 118] width 75 height 17
click at [54, 210] on div "Ads Workspace" at bounding box center [75, 217] width 110 height 17
click at [66, 244] on link "Add Experiment" at bounding box center [113, 249] width 173 height 30
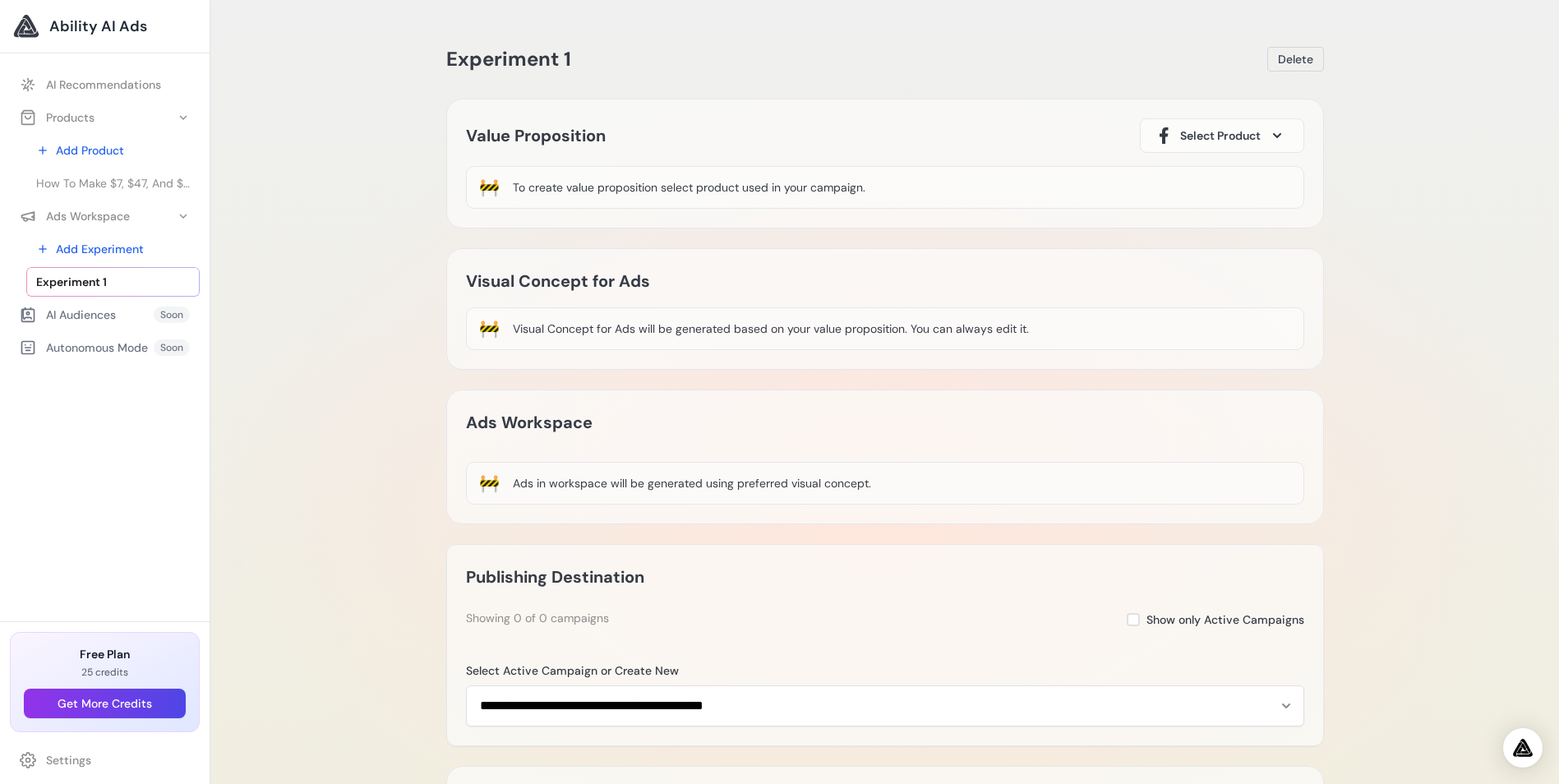
click at [1280, 134] on icon at bounding box center [1277, 135] width 7 height 3
click at [1203, 193] on div "How To Make $7, $47, And $2,000 Commissions For Life" at bounding box center [1222, 202] width 136 height 59
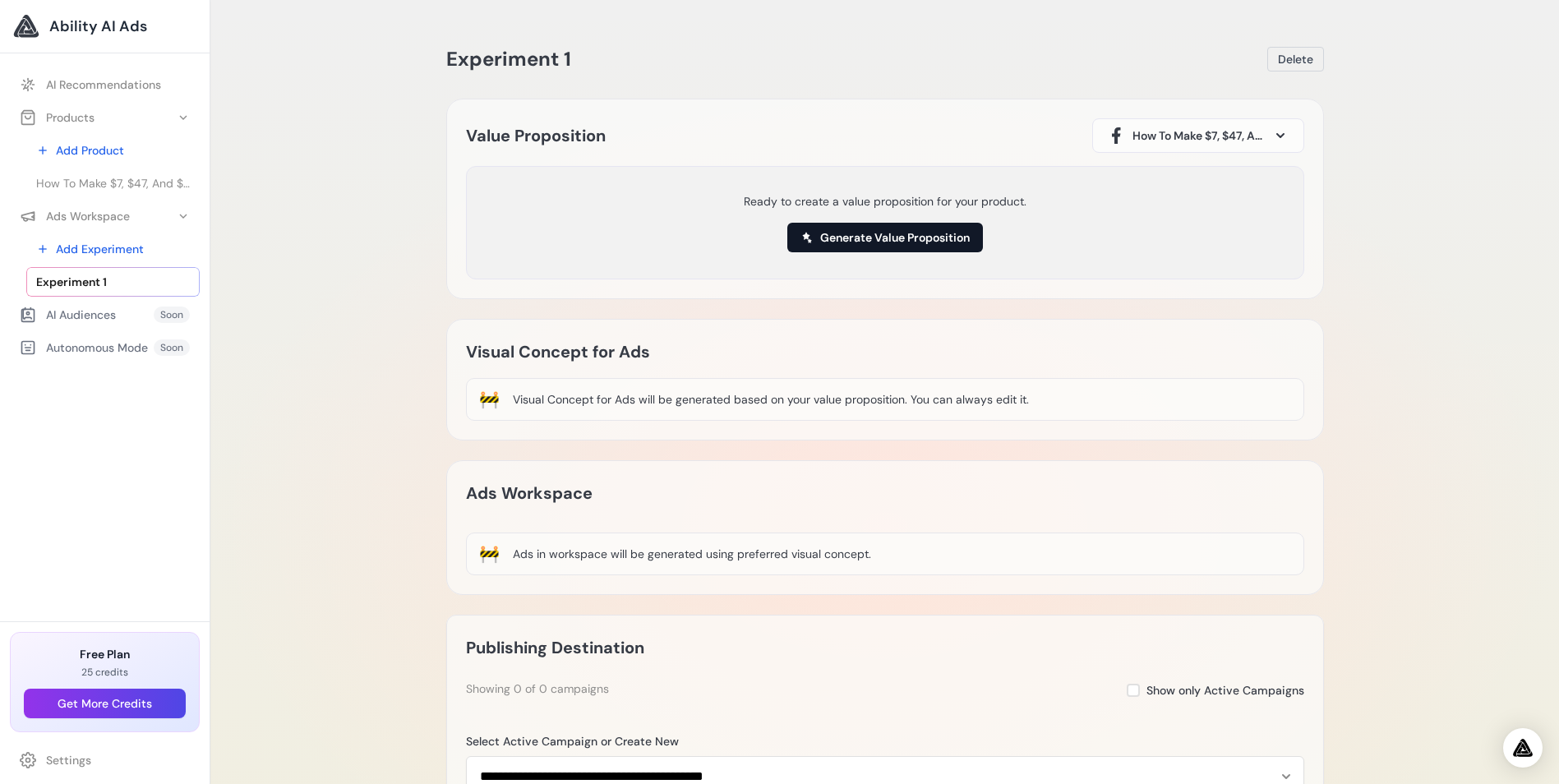
click at [836, 239] on button "Generate Value Proposition" at bounding box center [885, 237] width 196 height 30
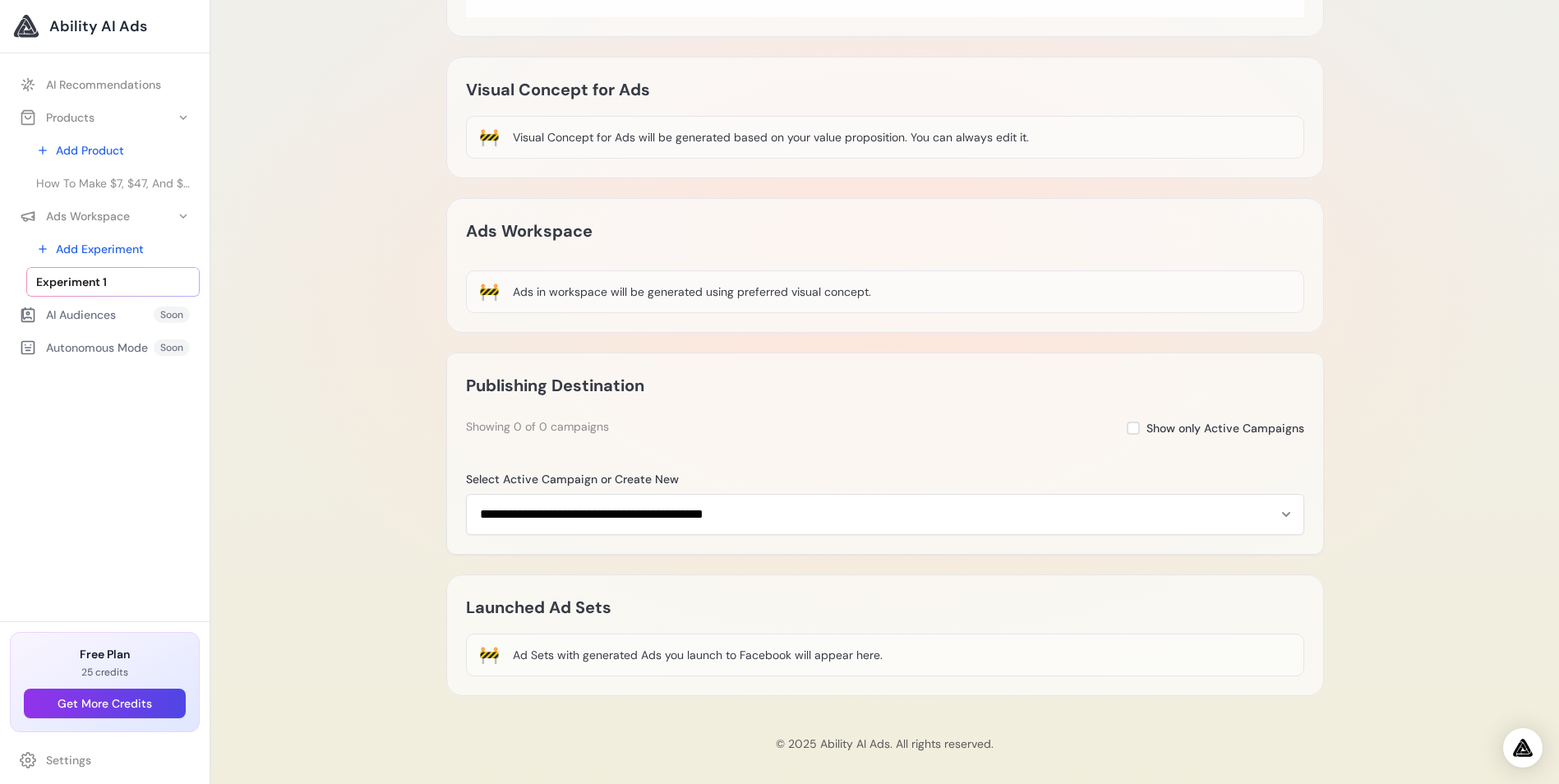
scroll to position [270, 0]
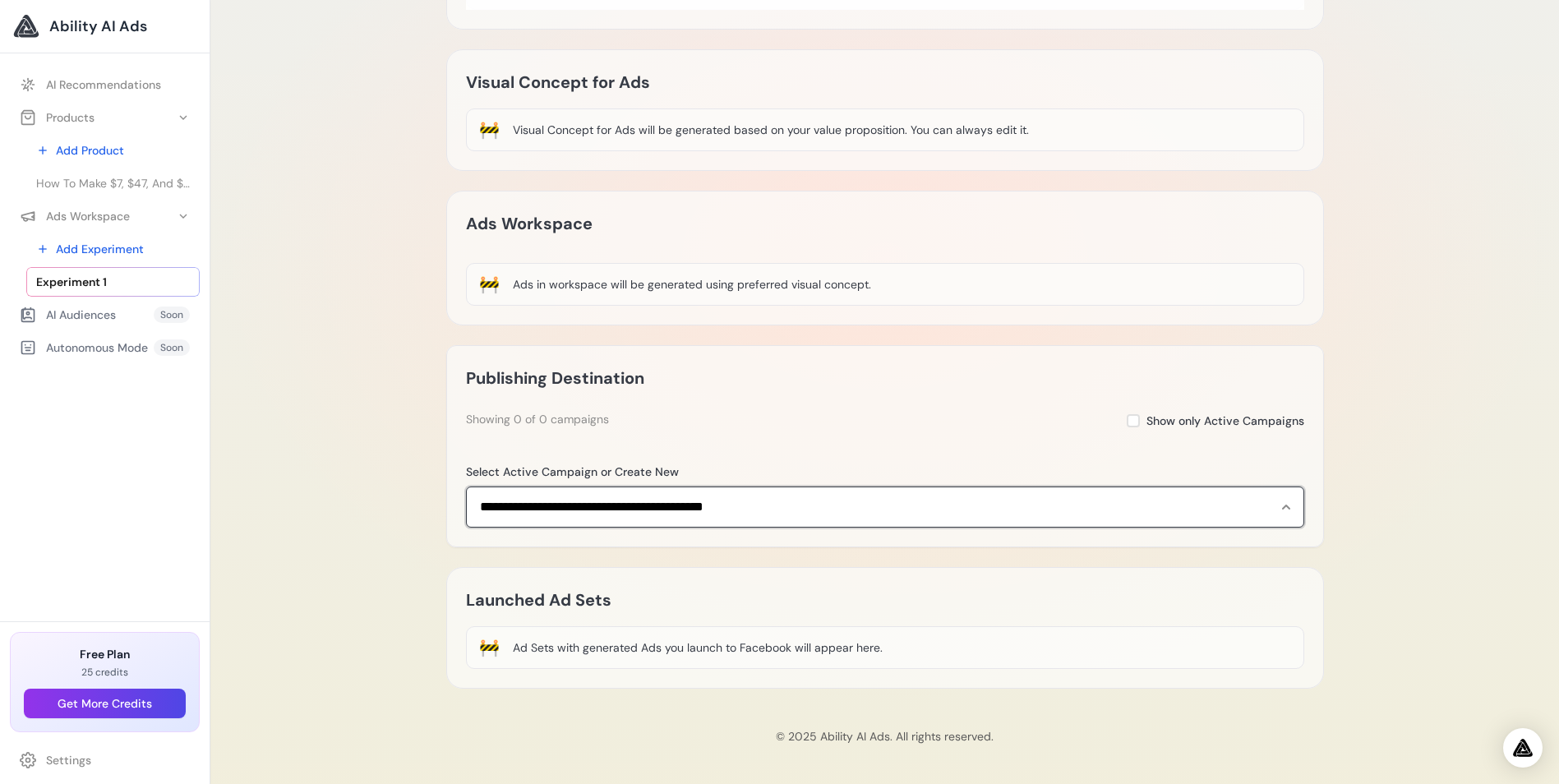
click at [1284, 507] on select "**********" at bounding box center [885, 507] width 838 height 41
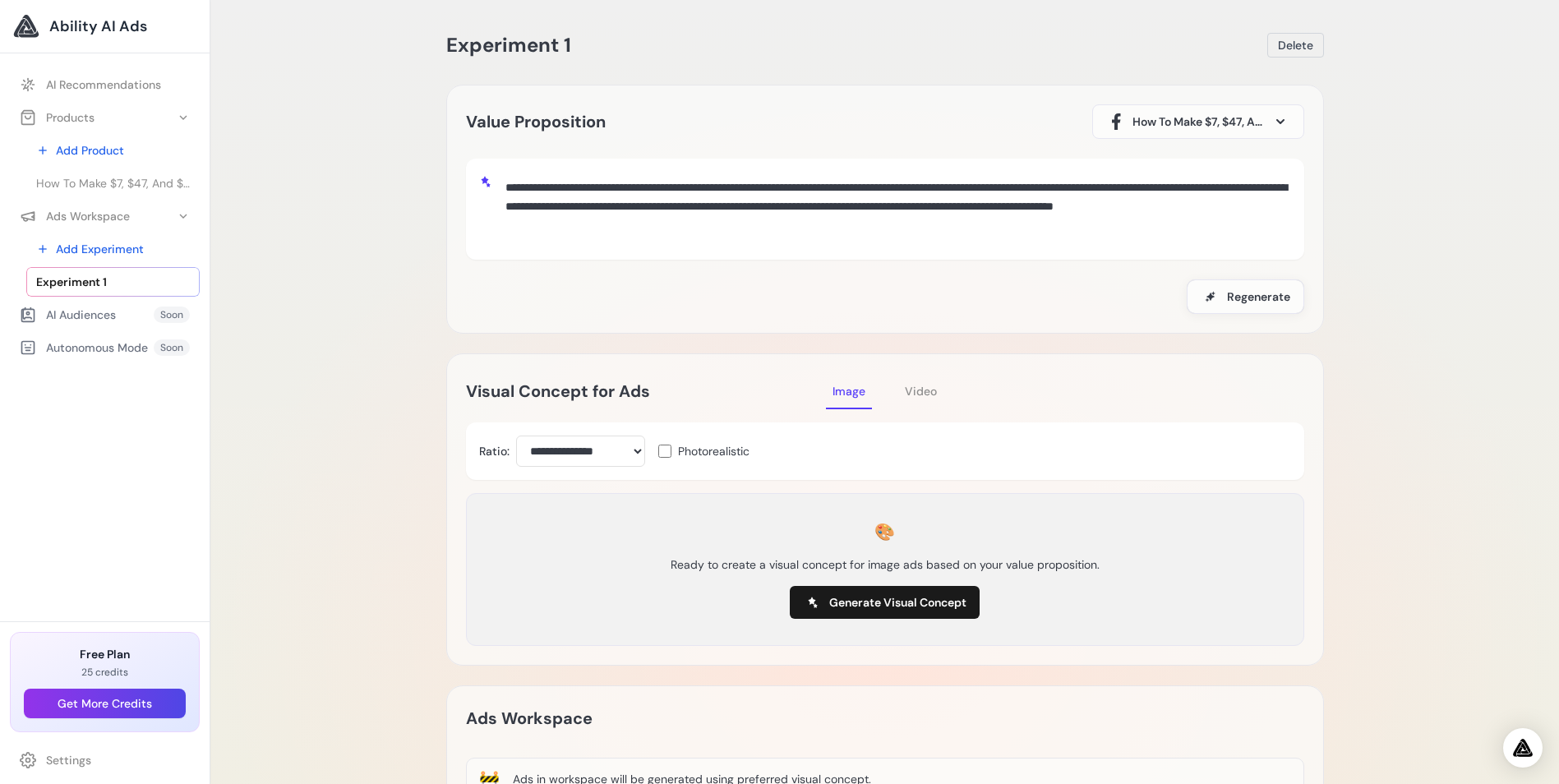
scroll to position [0, 0]
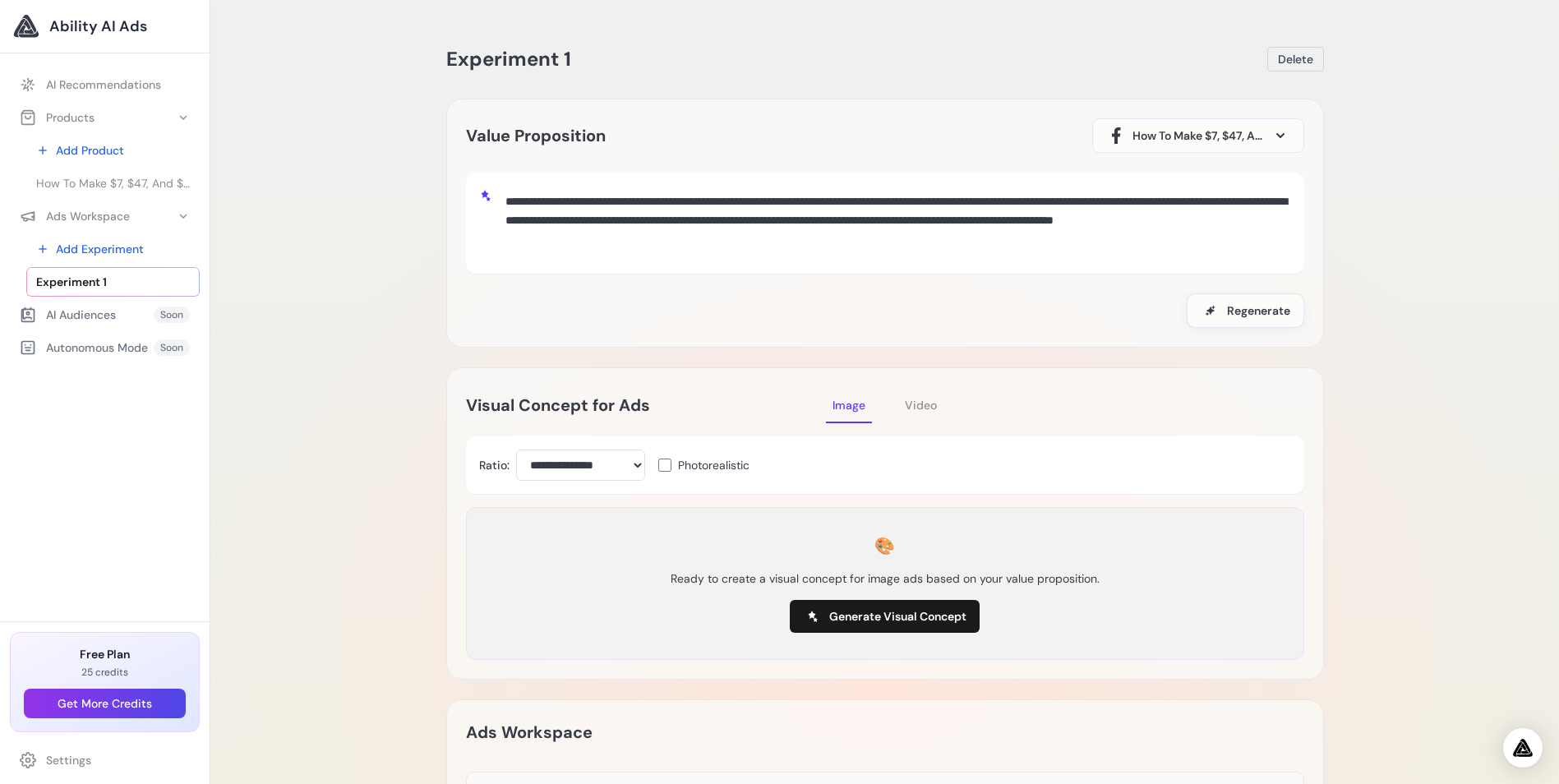
click at [845, 403] on span "Image" at bounding box center [849, 405] width 33 height 15
click at [925, 402] on span "Video" at bounding box center [921, 405] width 32 height 15
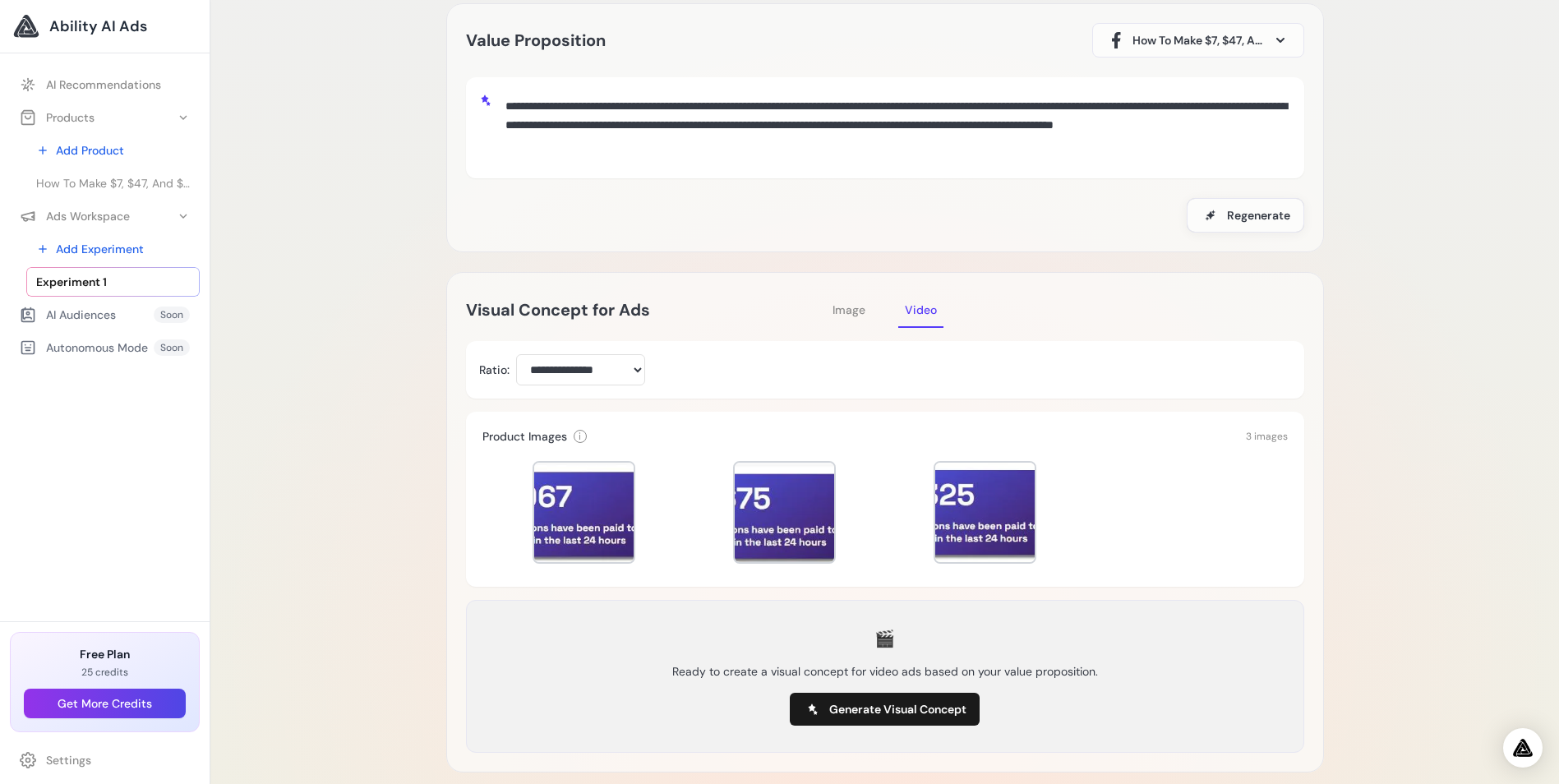
scroll to position [246, 0]
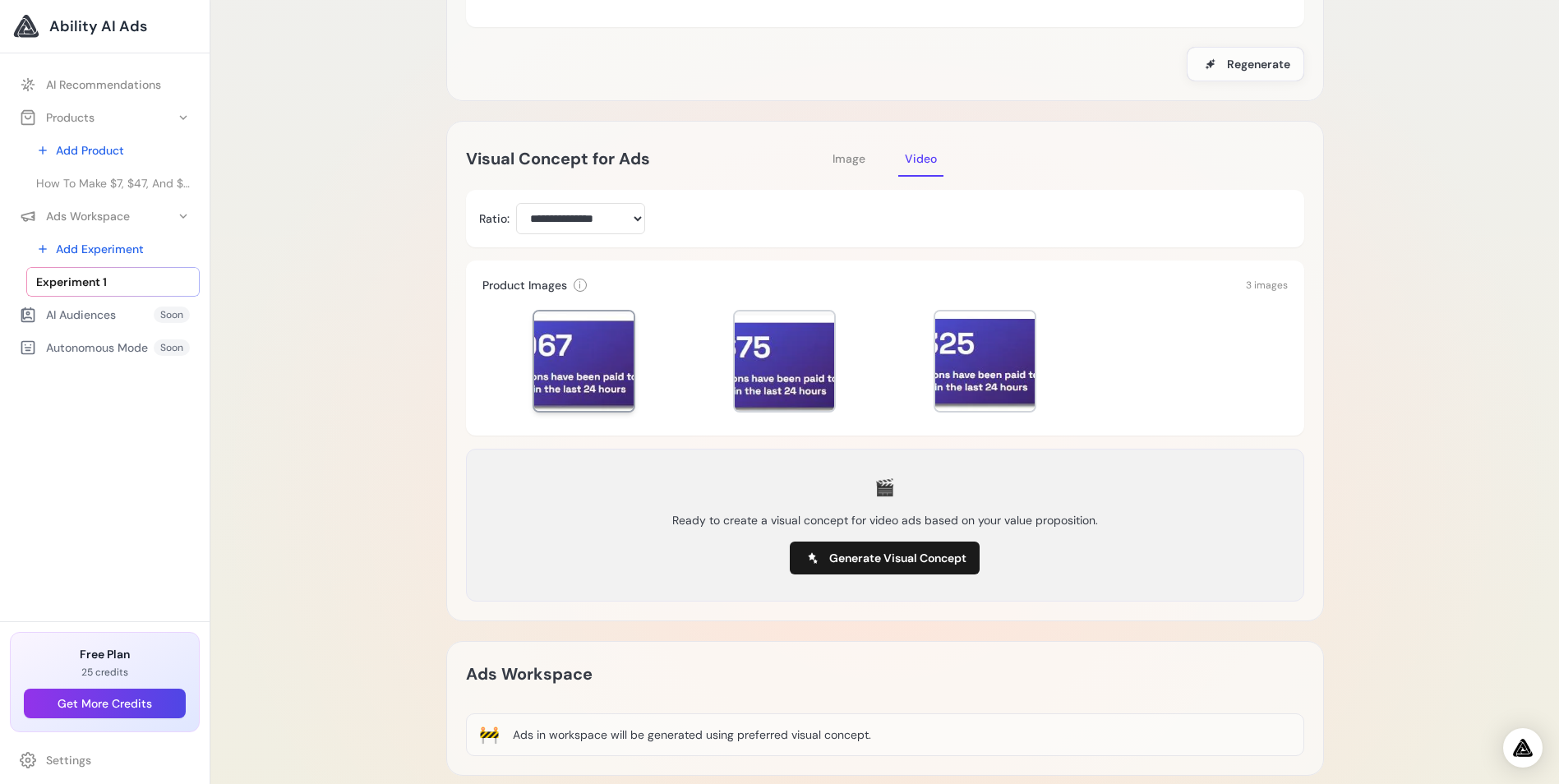
click at [589, 350] on div at bounding box center [584, 361] width 100 height 100
click at [771, 358] on div at bounding box center [785, 361] width 100 height 100
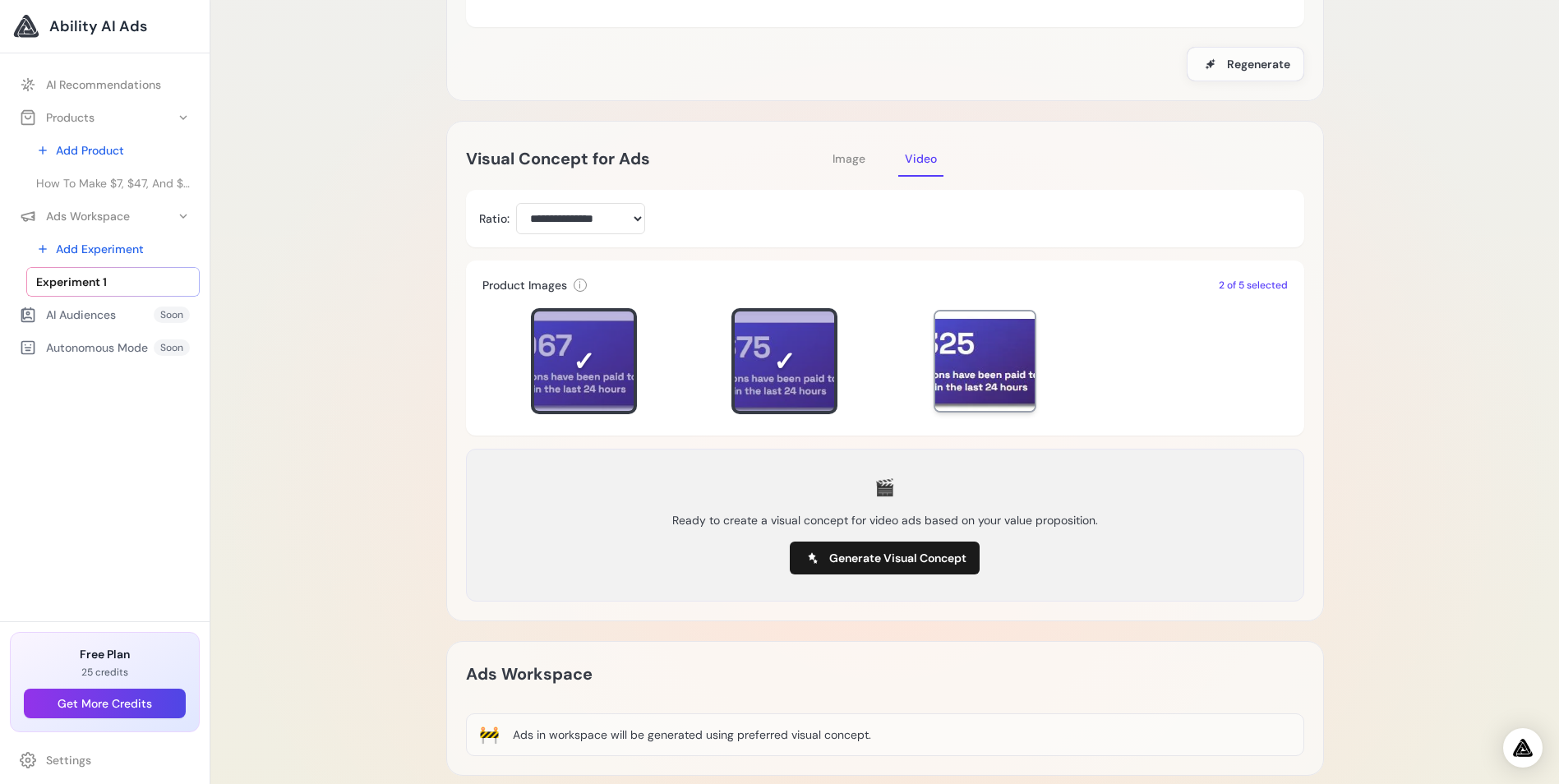
click at [995, 358] on div at bounding box center [985, 361] width 100 height 100
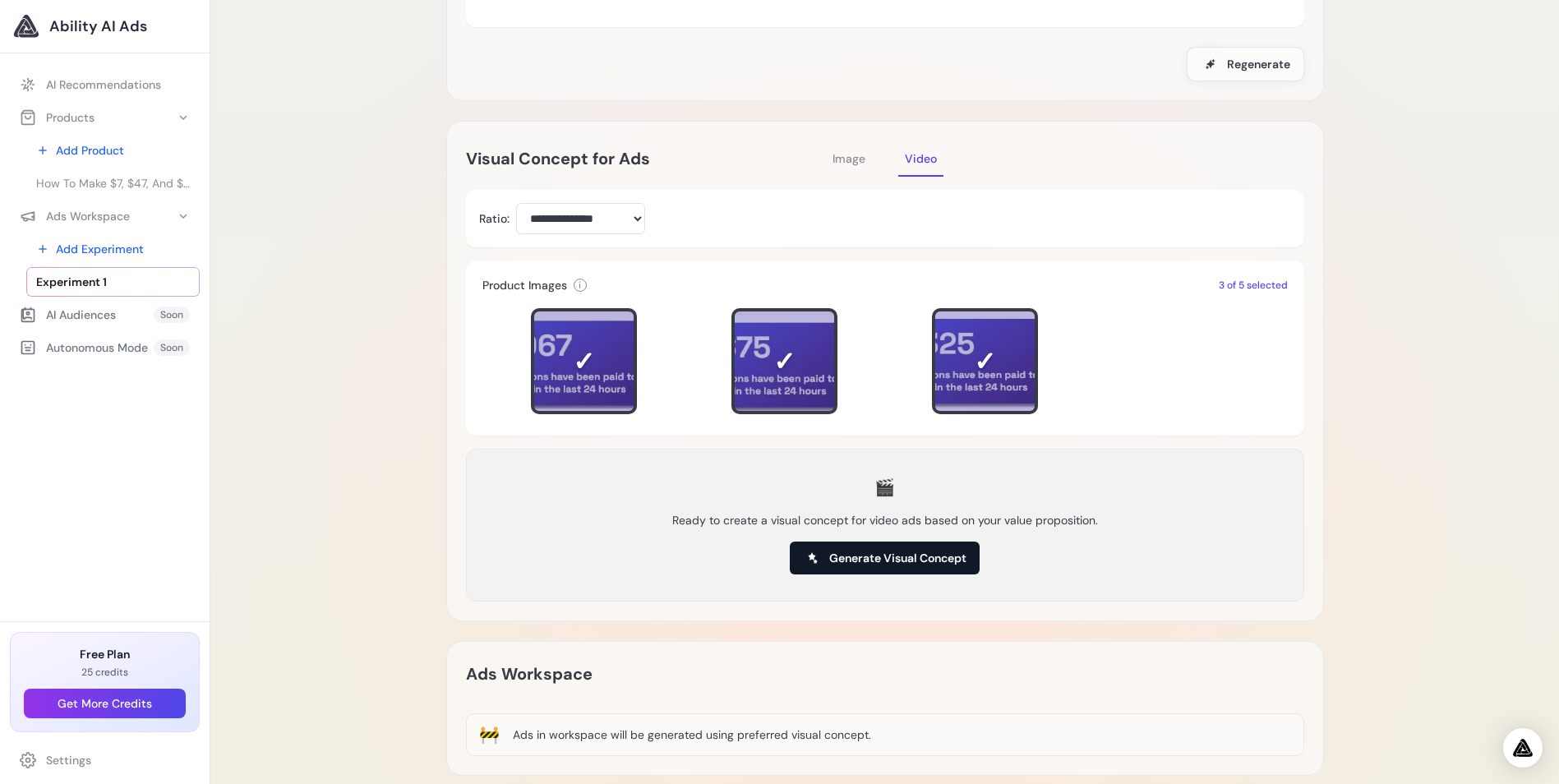
click at [892, 556] on span "Generate Visual Concept" at bounding box center [898, 558] width 137 height 17
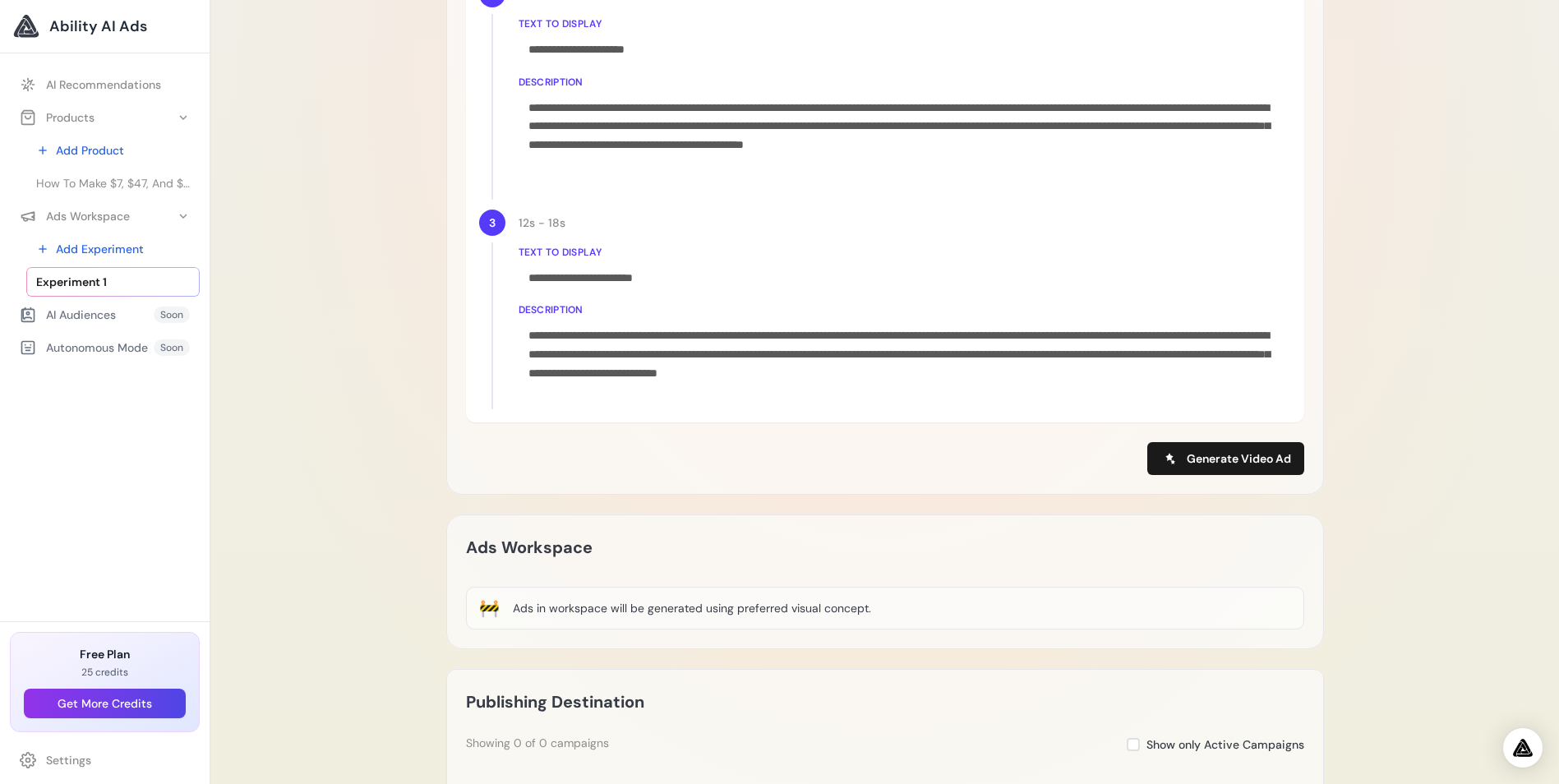
scroll to position [986, 0]
click at [1215, 456] on span "Generate Video Ad" at bounding box center [1239, 458] width 105 height 17
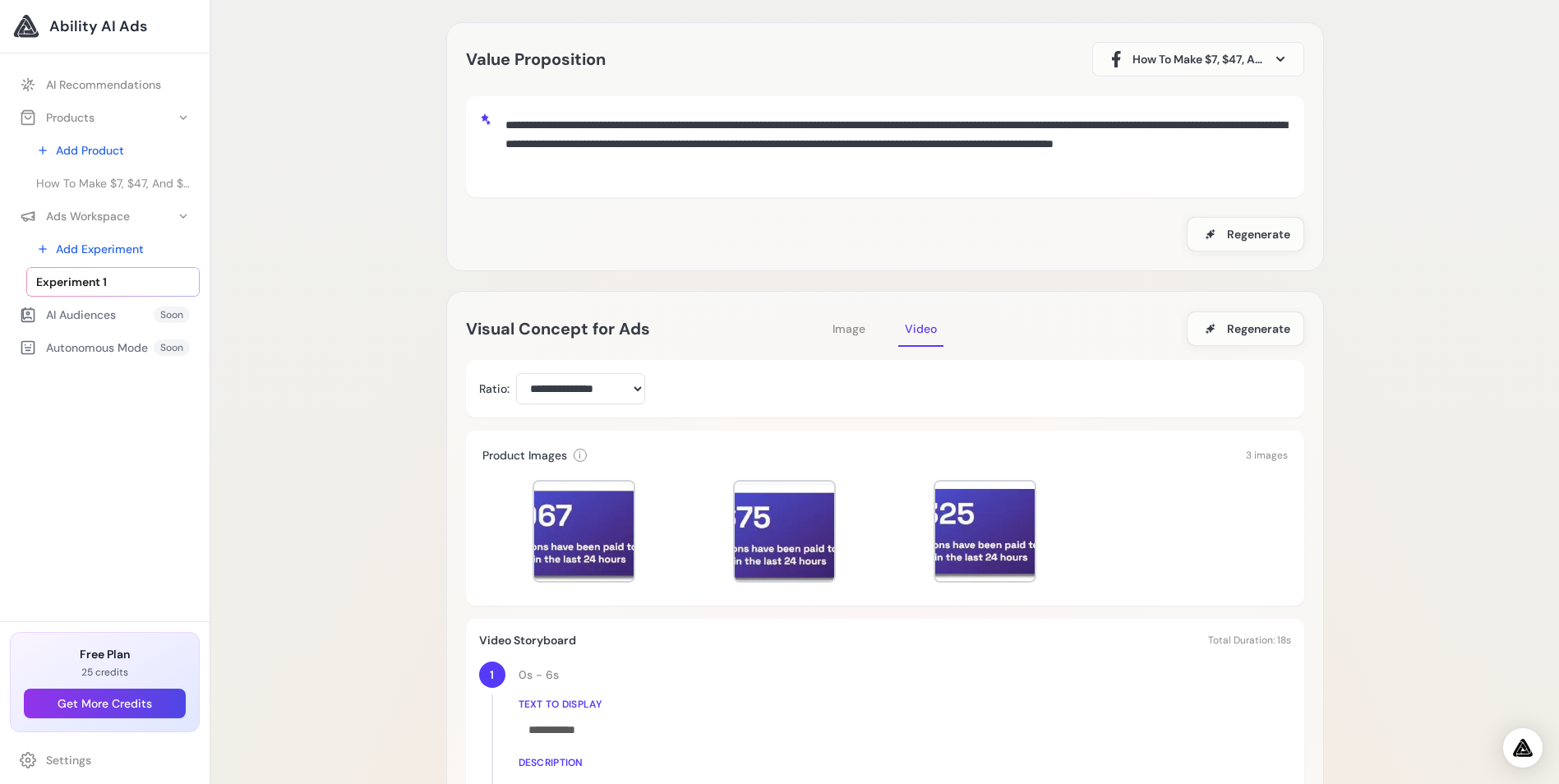
scroll to position [0, 0]
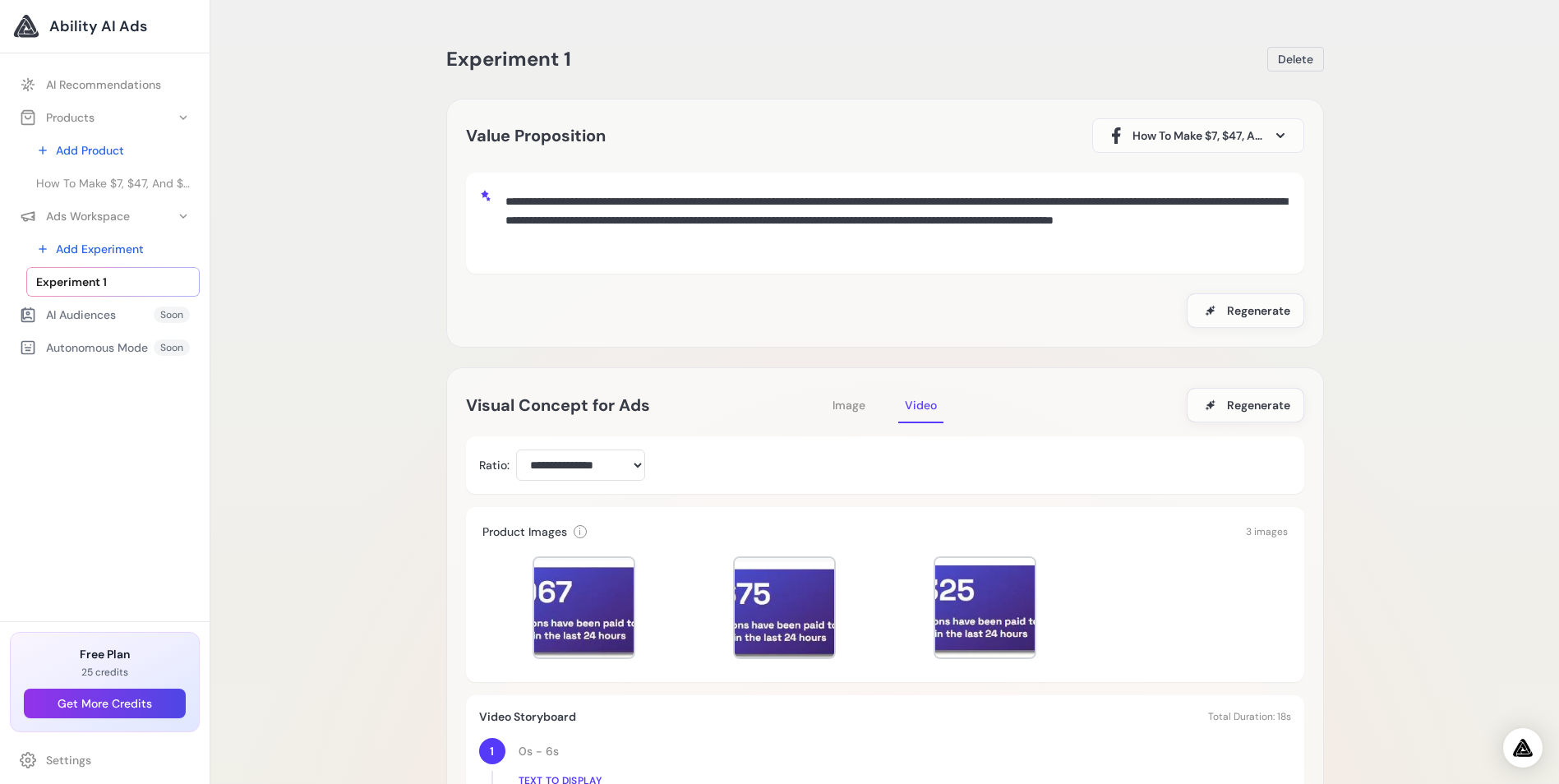
click at [849, 397] on span "Image" at bounding box center [849, 405] width 33 height 15
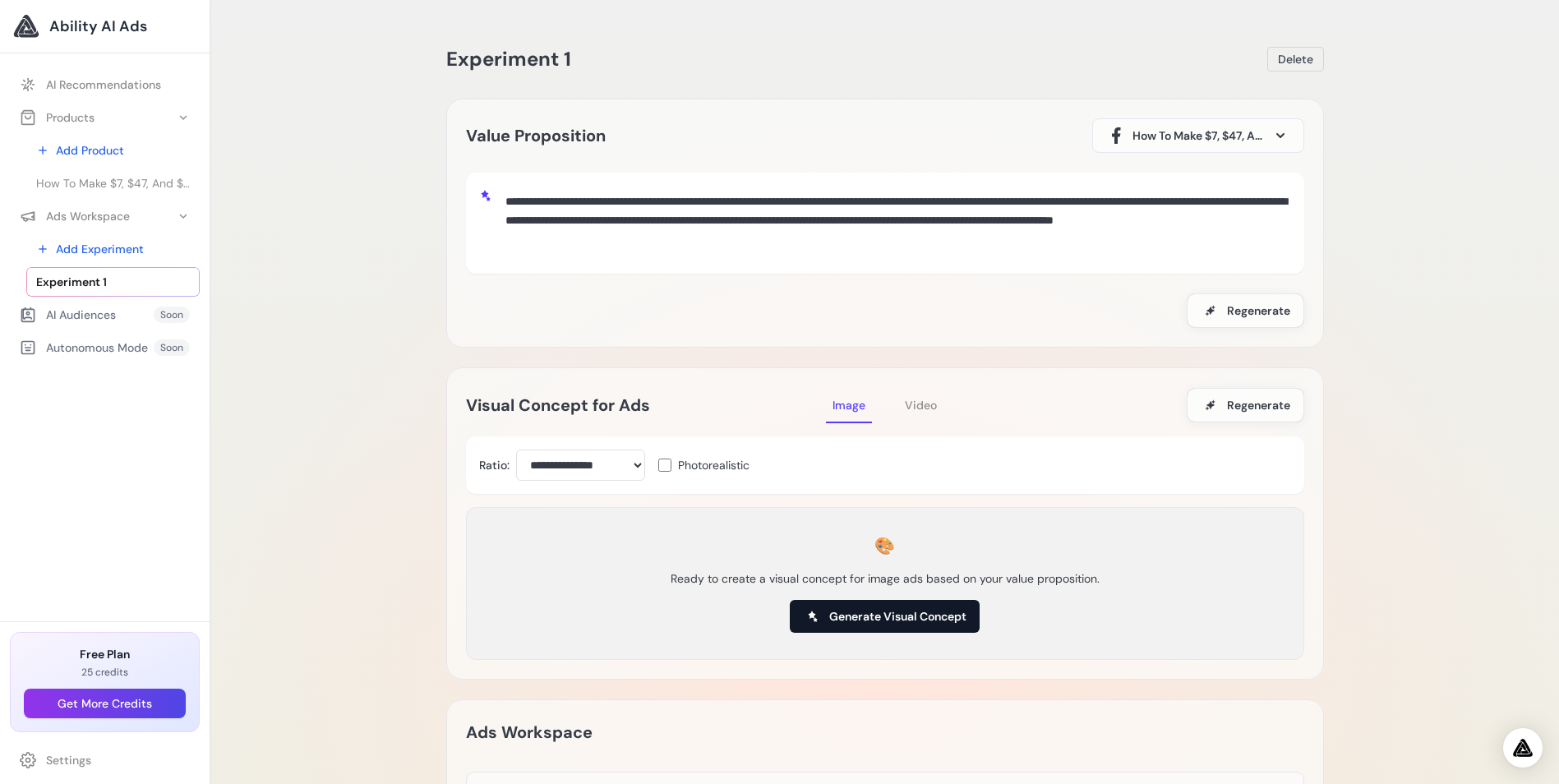
click at [845, 615] on span "Generate Visual Concept" at bounding box center [898, 616] width 137 height 17
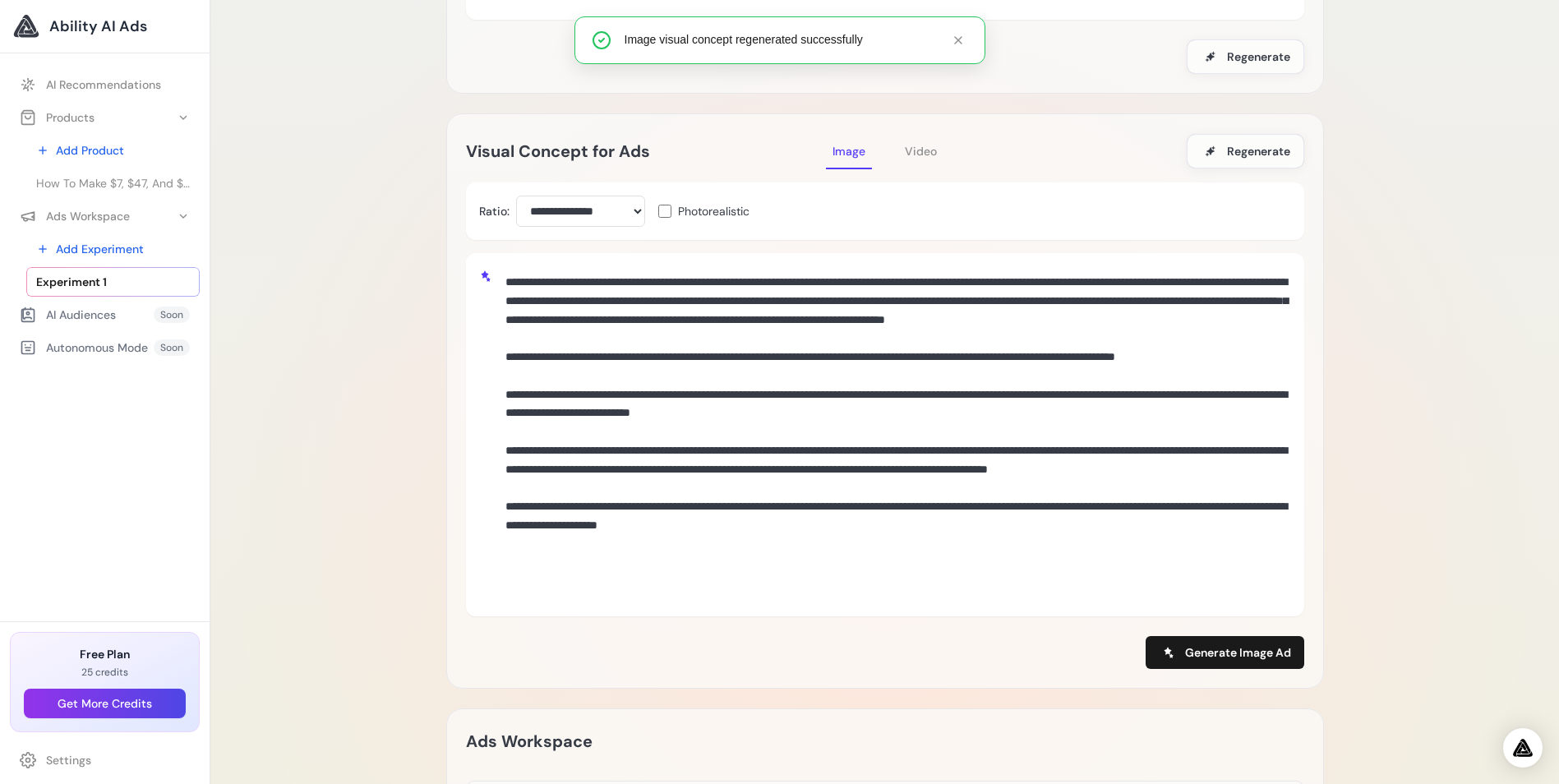
scroll to position [329, 0]
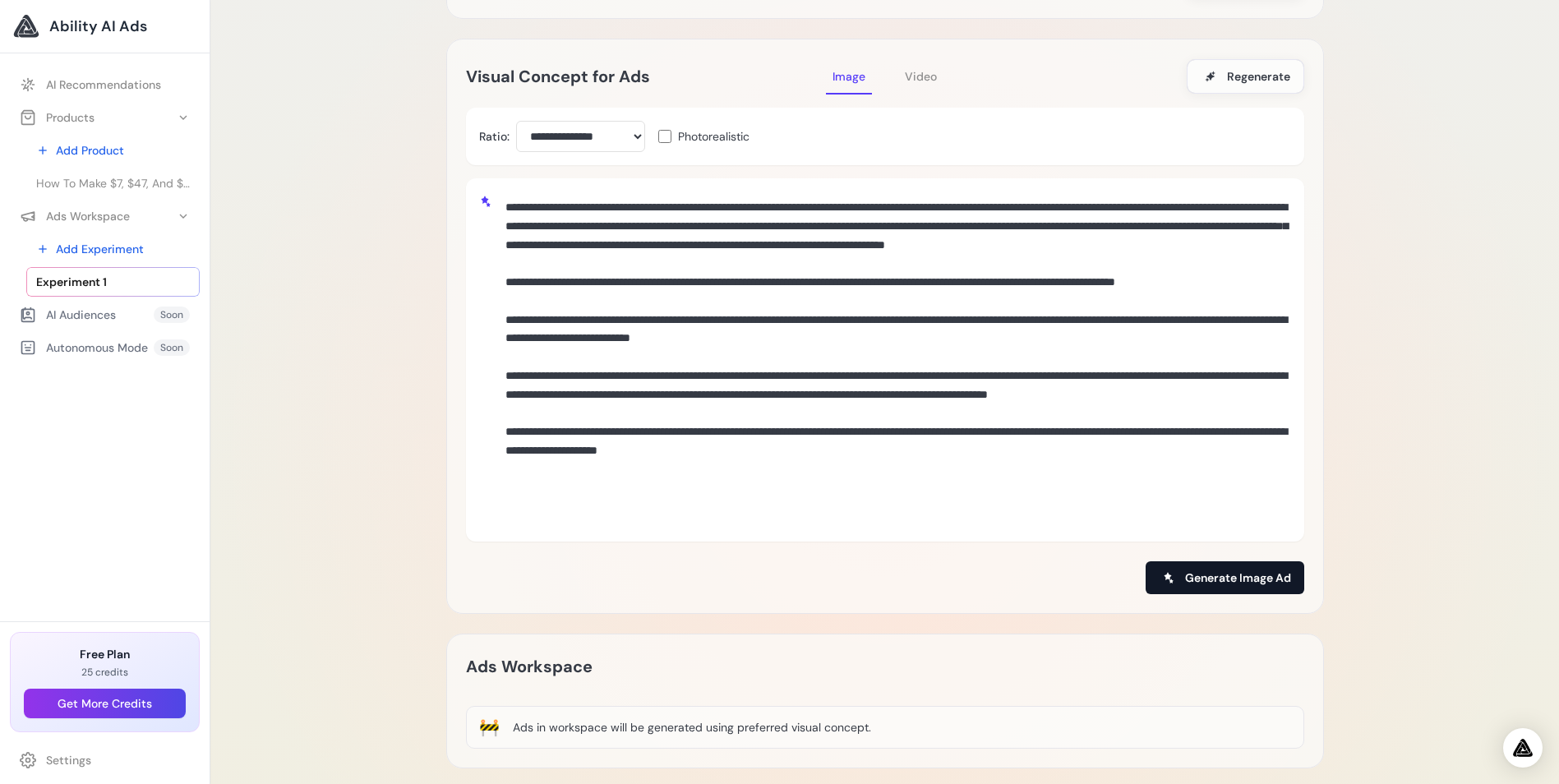
click at [1205, 577] on span "Generate Image Ad" at bounding box center [1238, 577] width 106 height 17
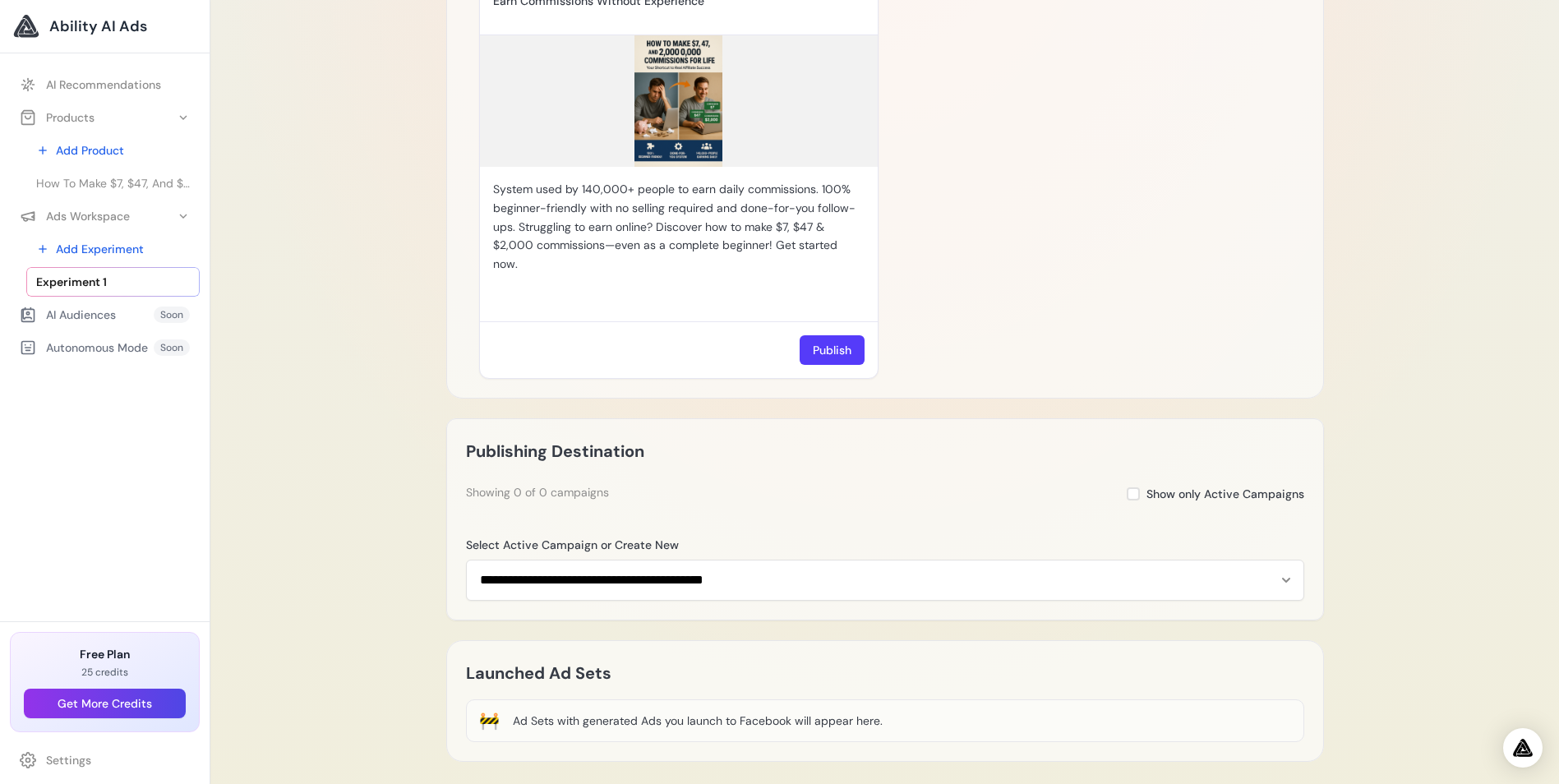
scroll to position [1069, 0]
click at [825, 347] on button "Publish" at bounding box center [832, 348] width 65 height 30
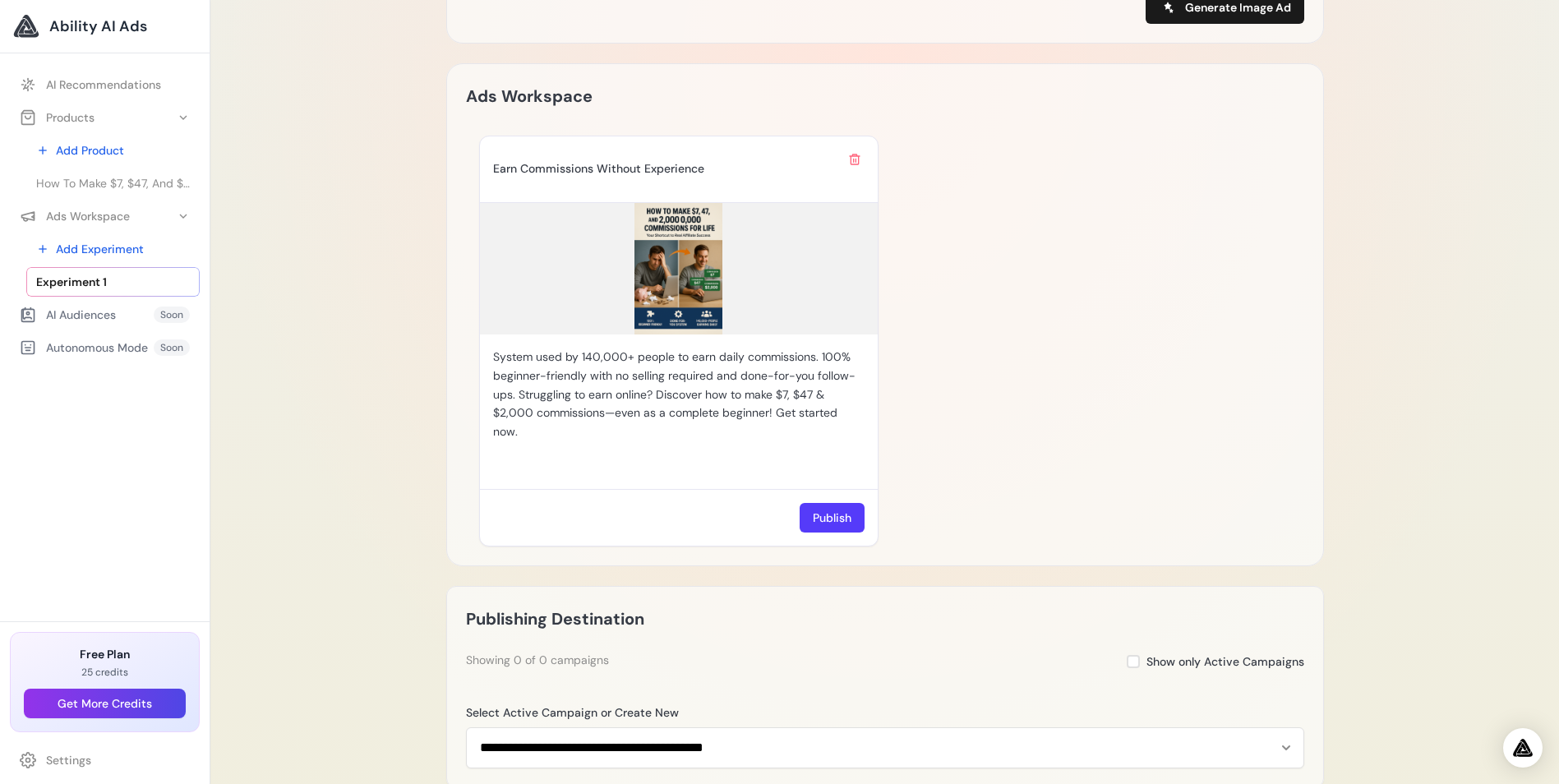
scroll to position [894, 0]
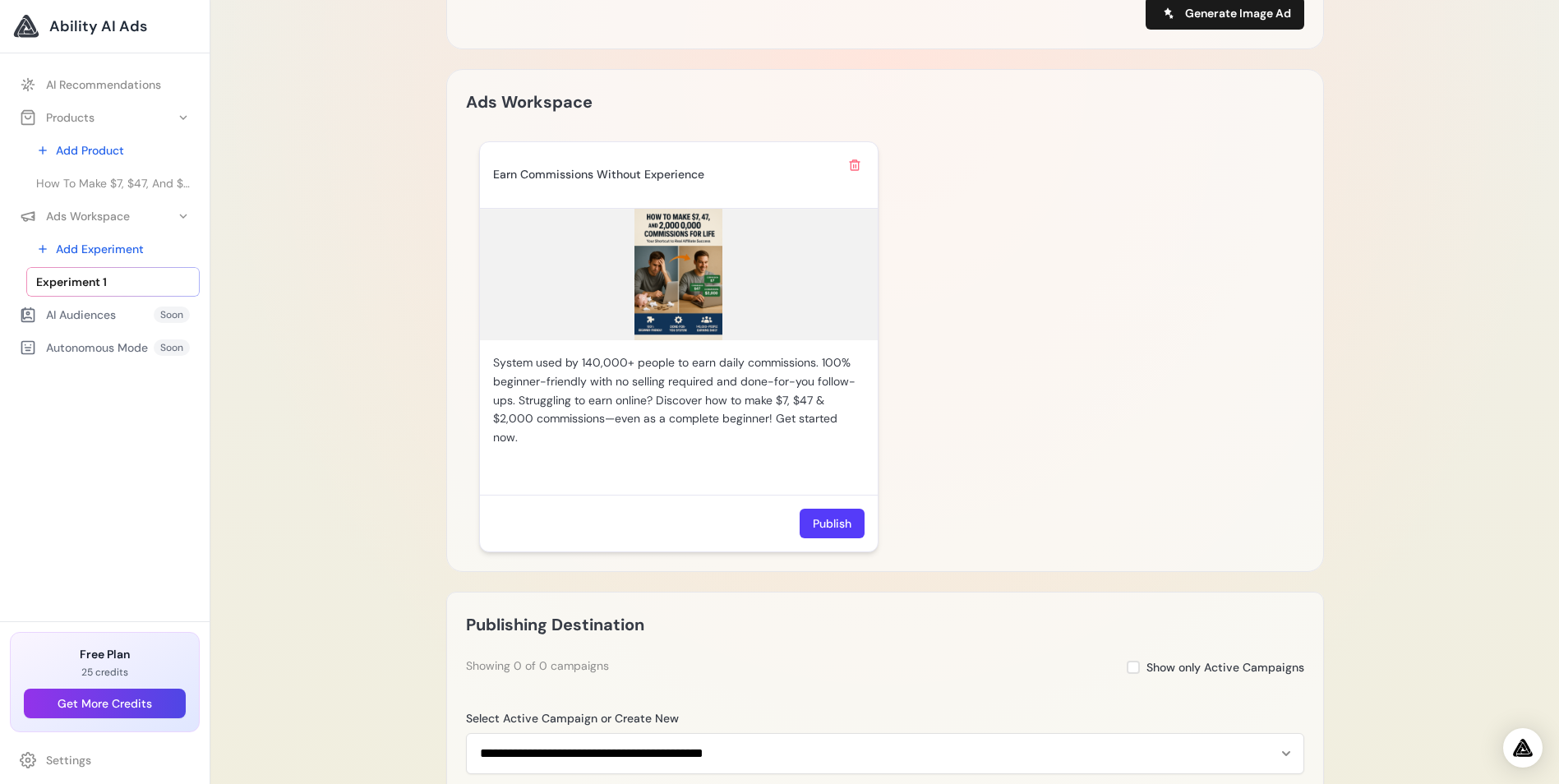
click at [680, 278] on img at bounding box center [679, 275] width 397 height 131
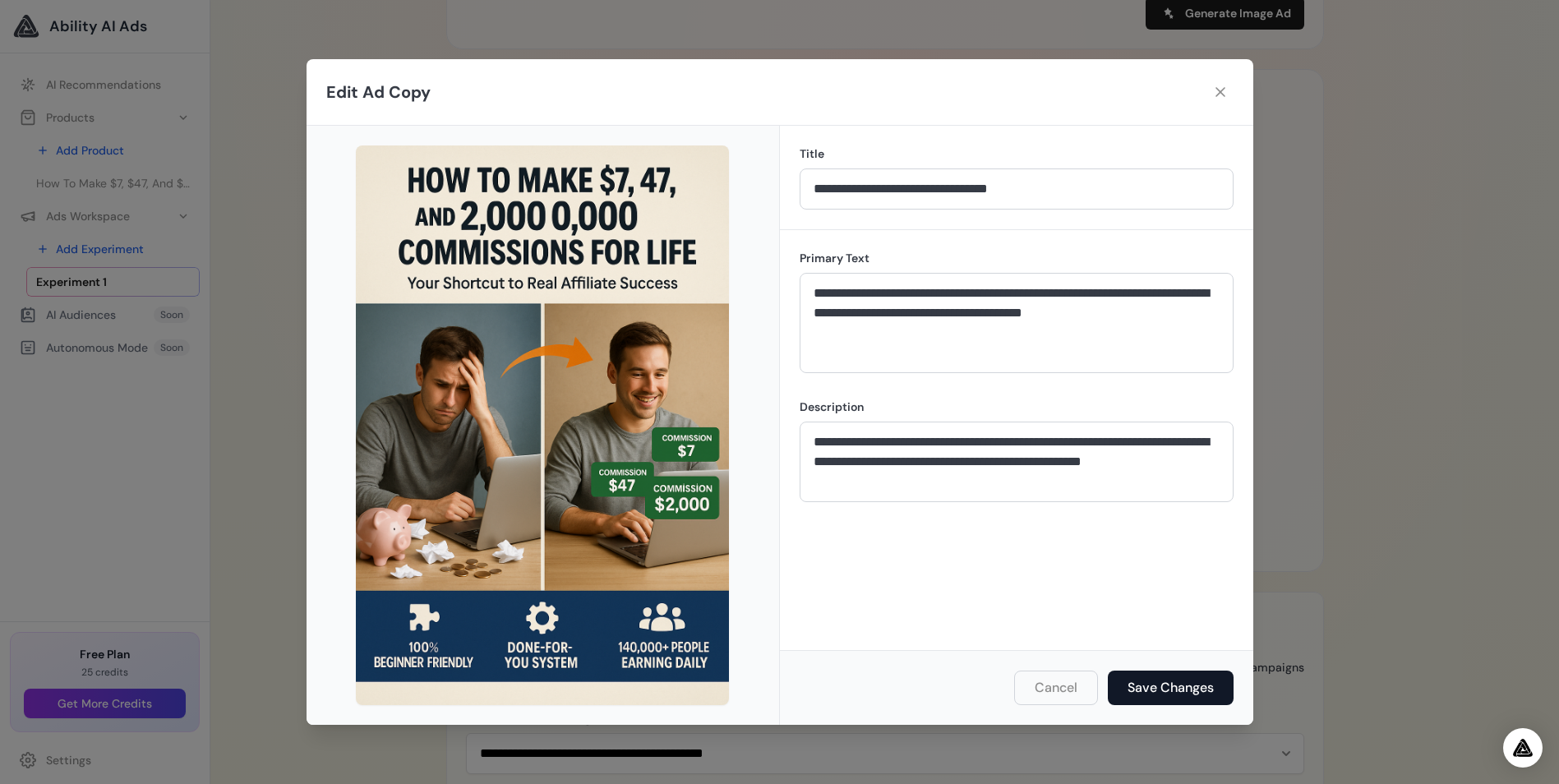
click at [1141, 685] on button "Save Changes" at bounding box center [1171, 688] width 126 height 35
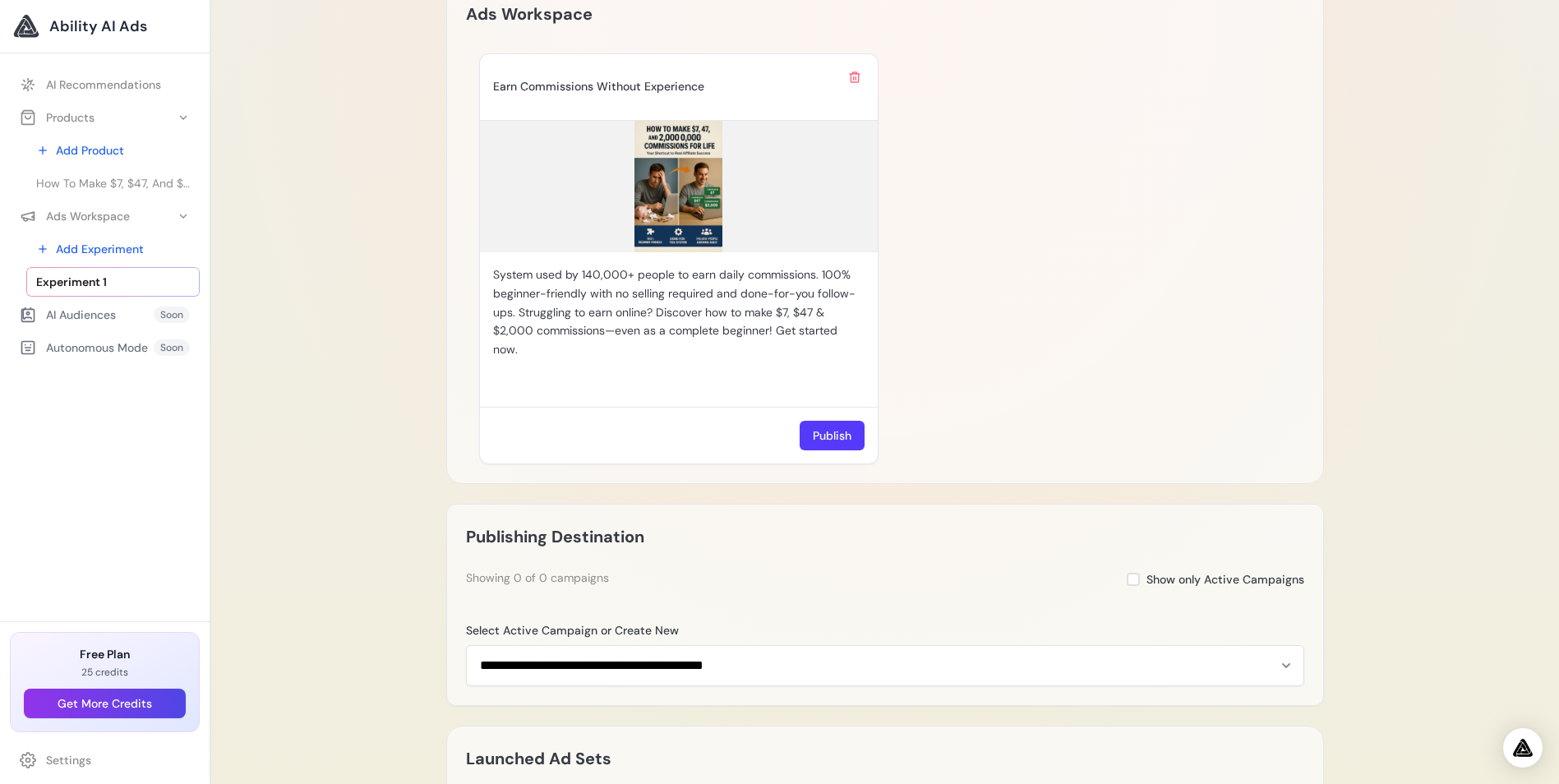
scroll to position [1140, 0]
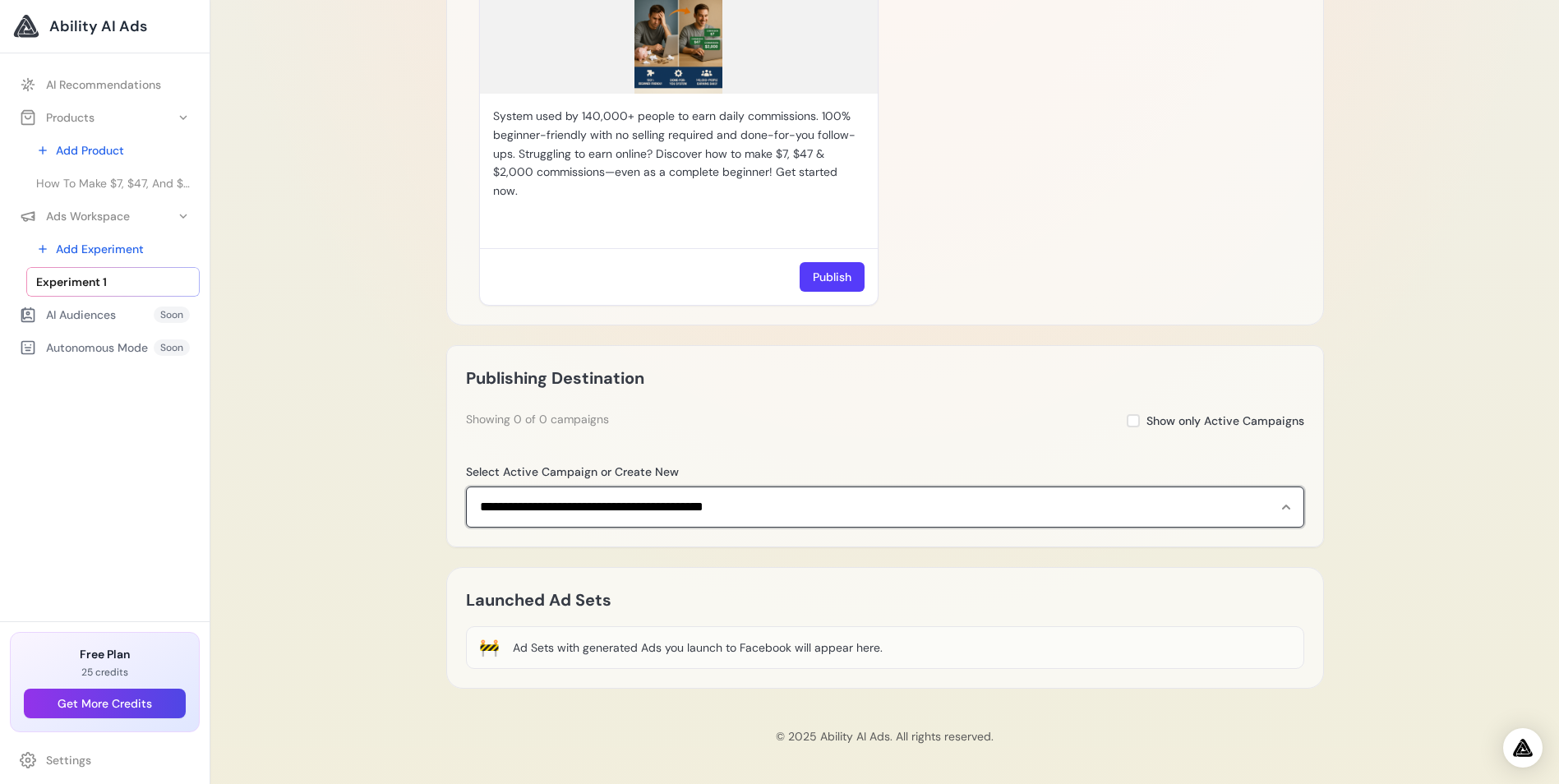
click at [1285, 504] on select "**********" at bounding box center [885, 507] width 838 height 41
select select "**********"
click at [466, 486] on select "**********" at bounding box center [885, 507] width 838 height 41
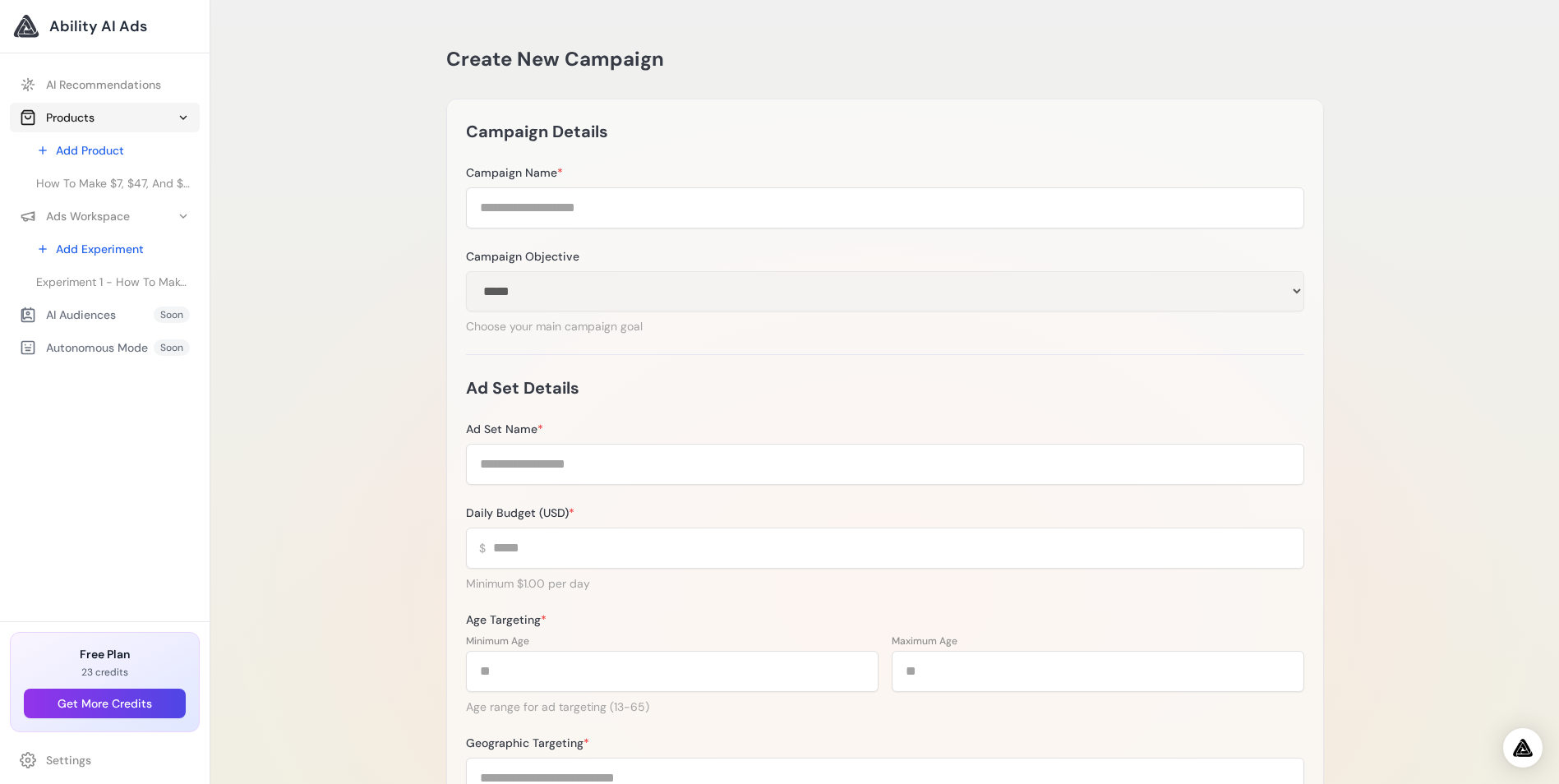
click at [52, 115] on div "Products" at bounding box center [57, 118] width 75 height 17
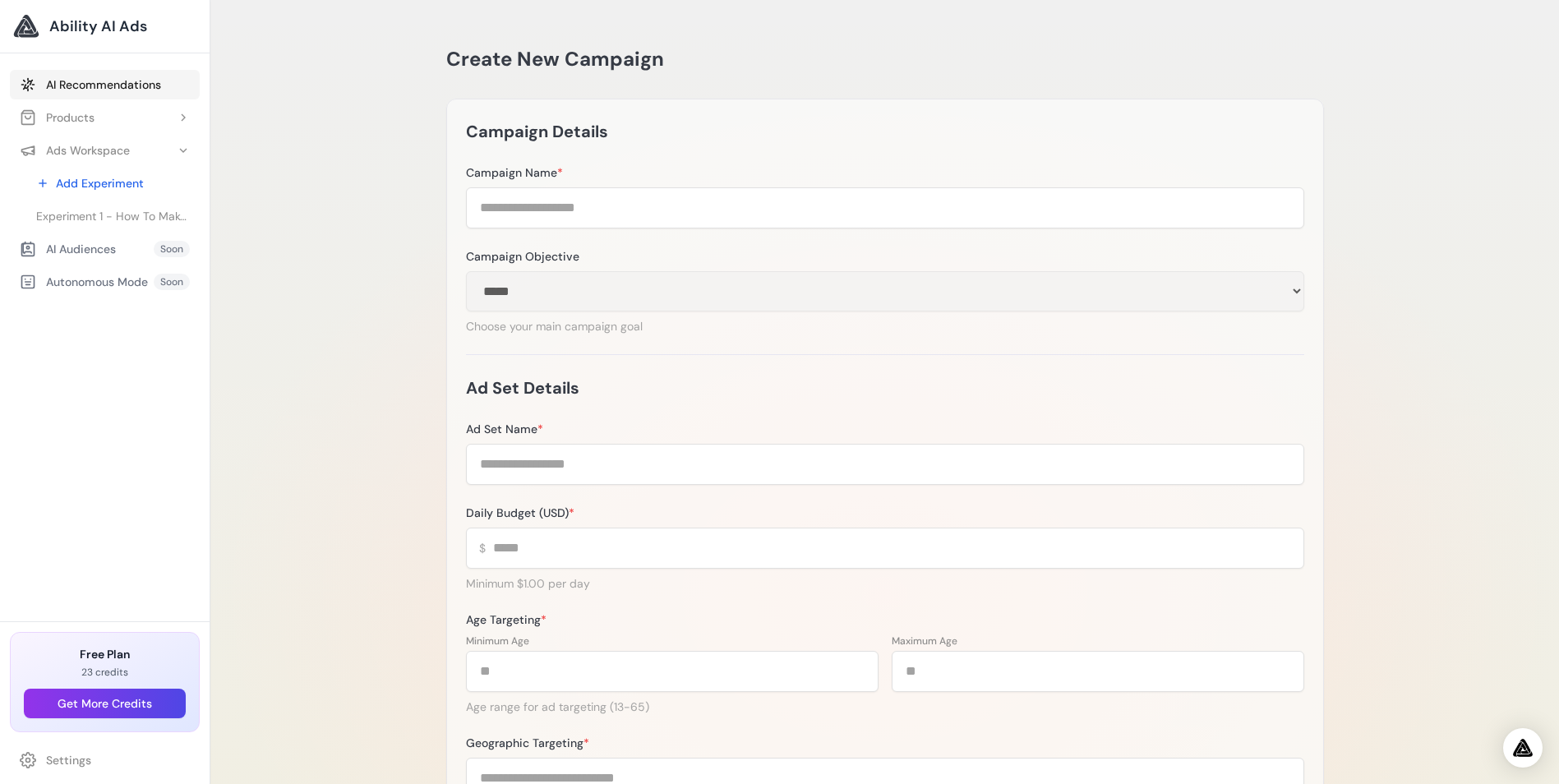
click at [95, 82] on link "AI Recommendations" at bounding box center [105, 85] width 190 height 30
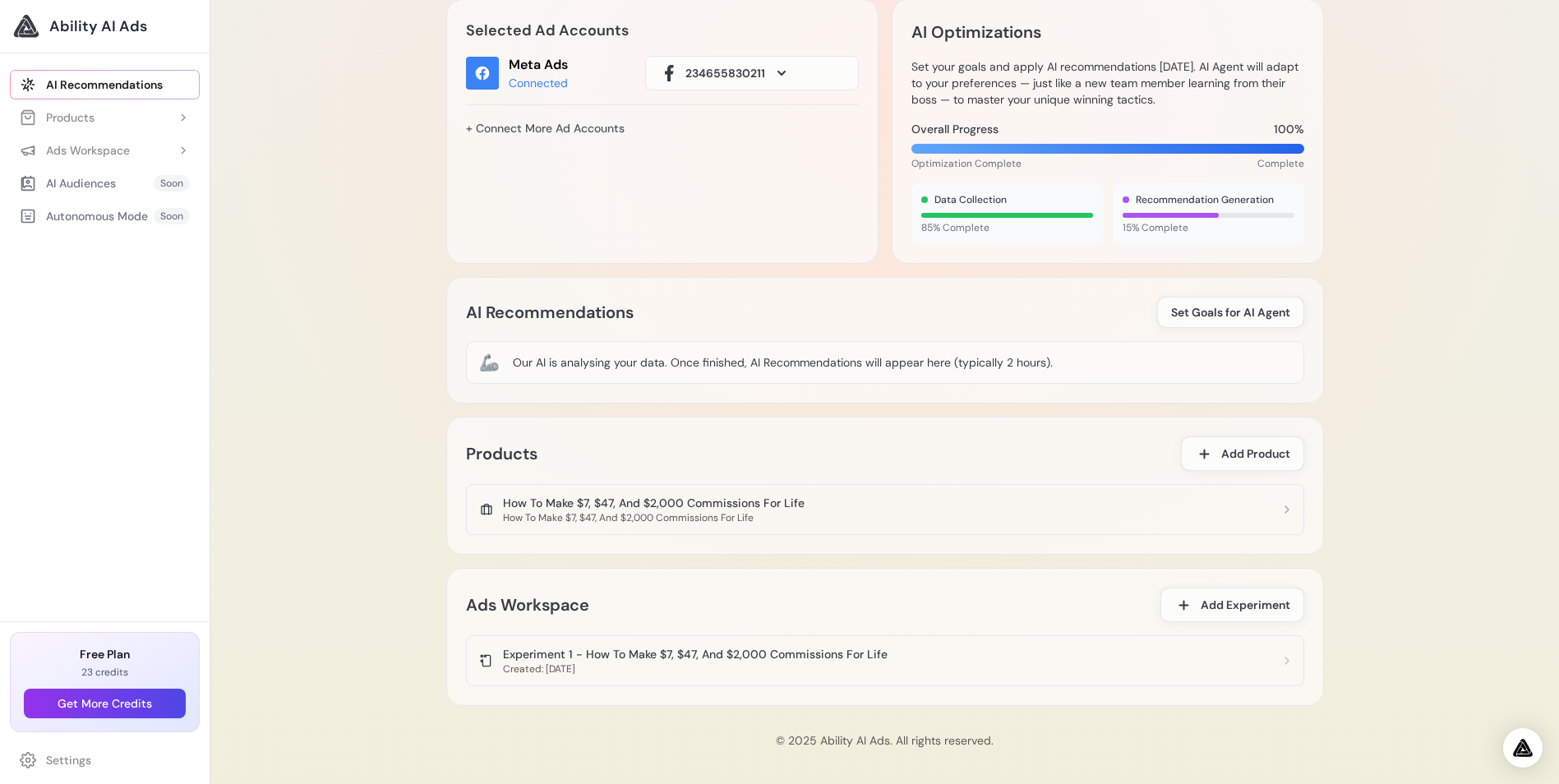
scroll to position [593, 0]
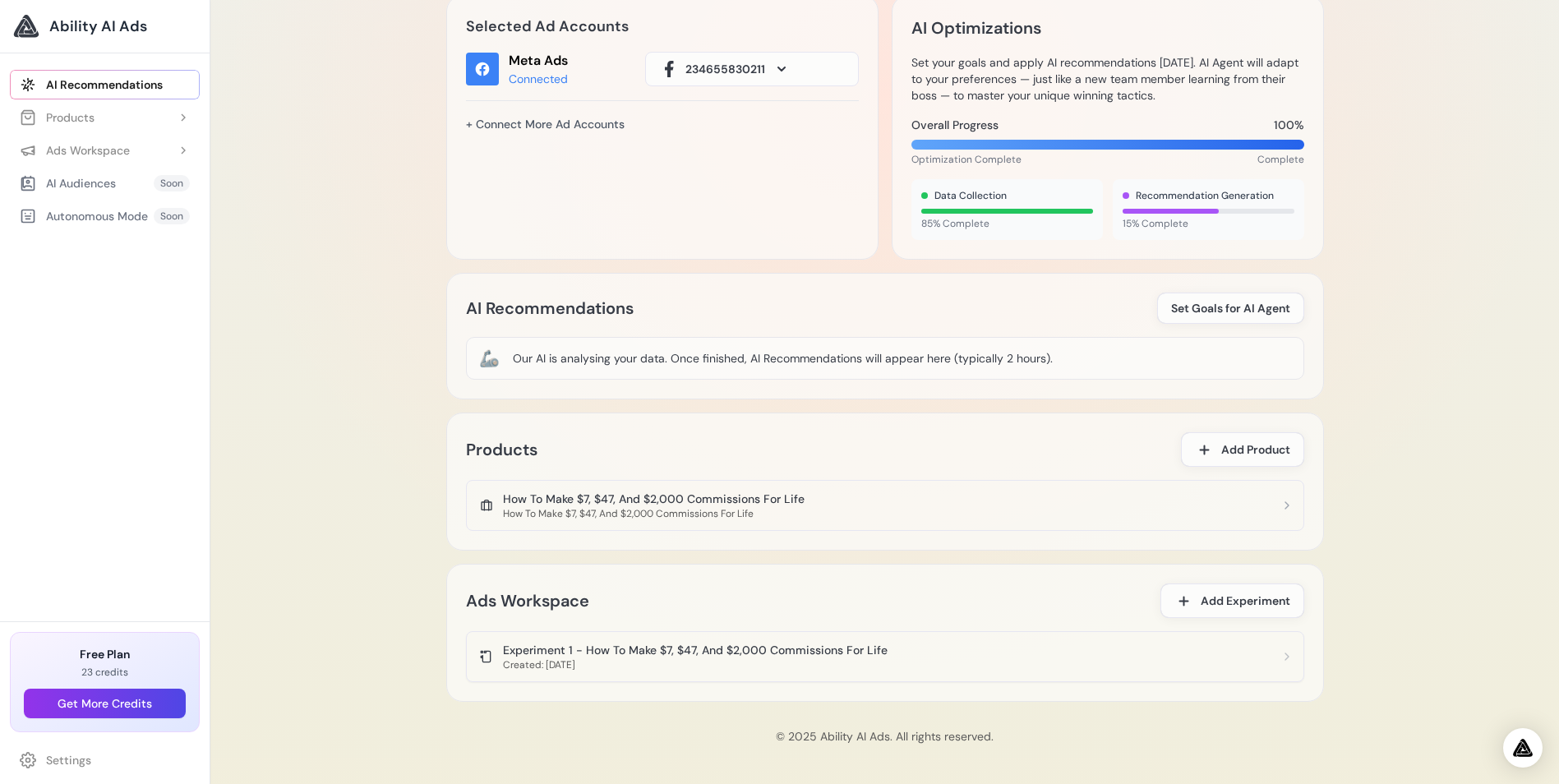
click at [665, 641] on app-experiment-item "Experiment 1 - How To Make $7, $47, And $2,000 Commissions For Life Created: 18…" at bounding box center [885, 656] width 838 height 51
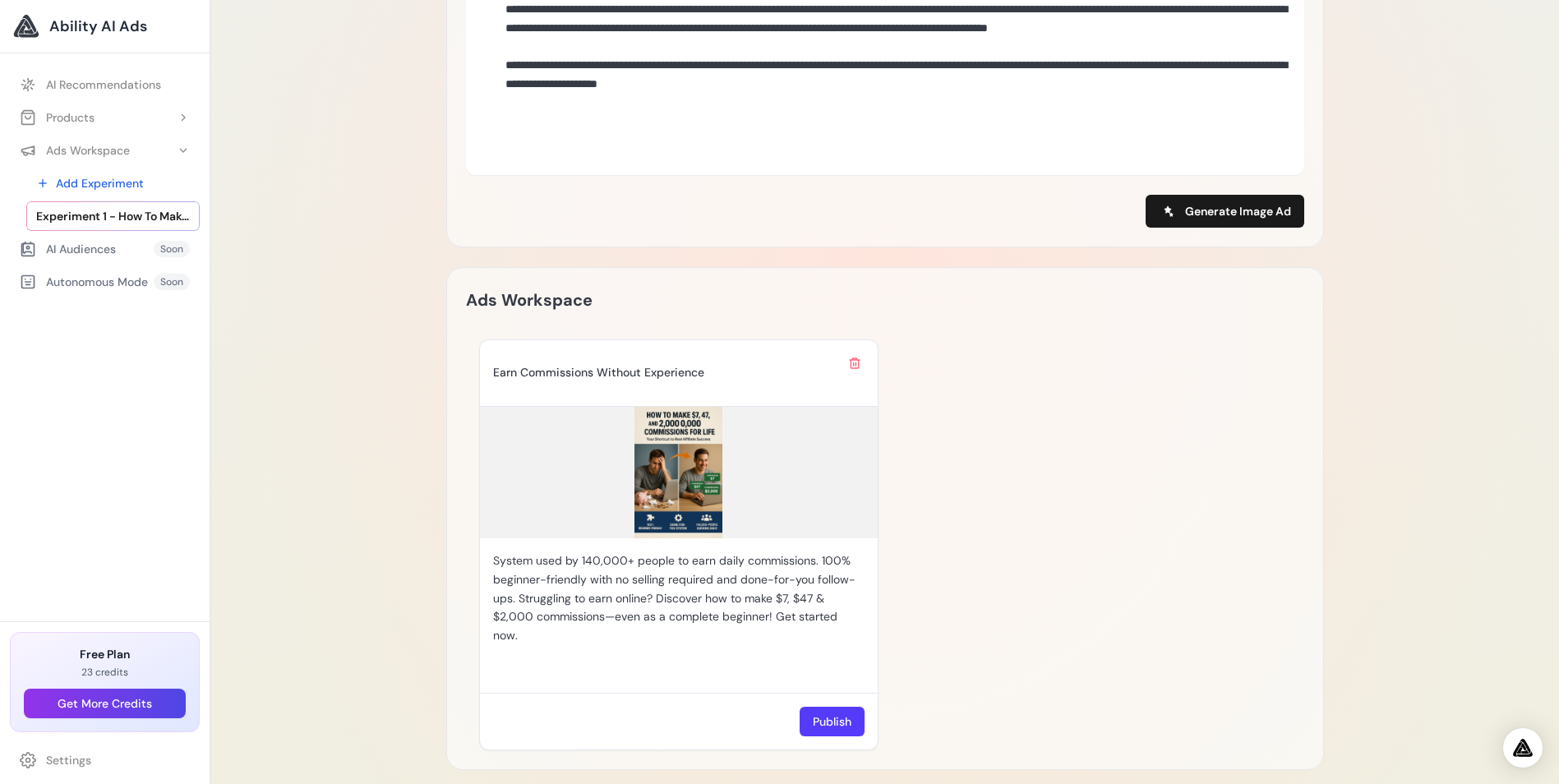
scroll to position [740, 0]
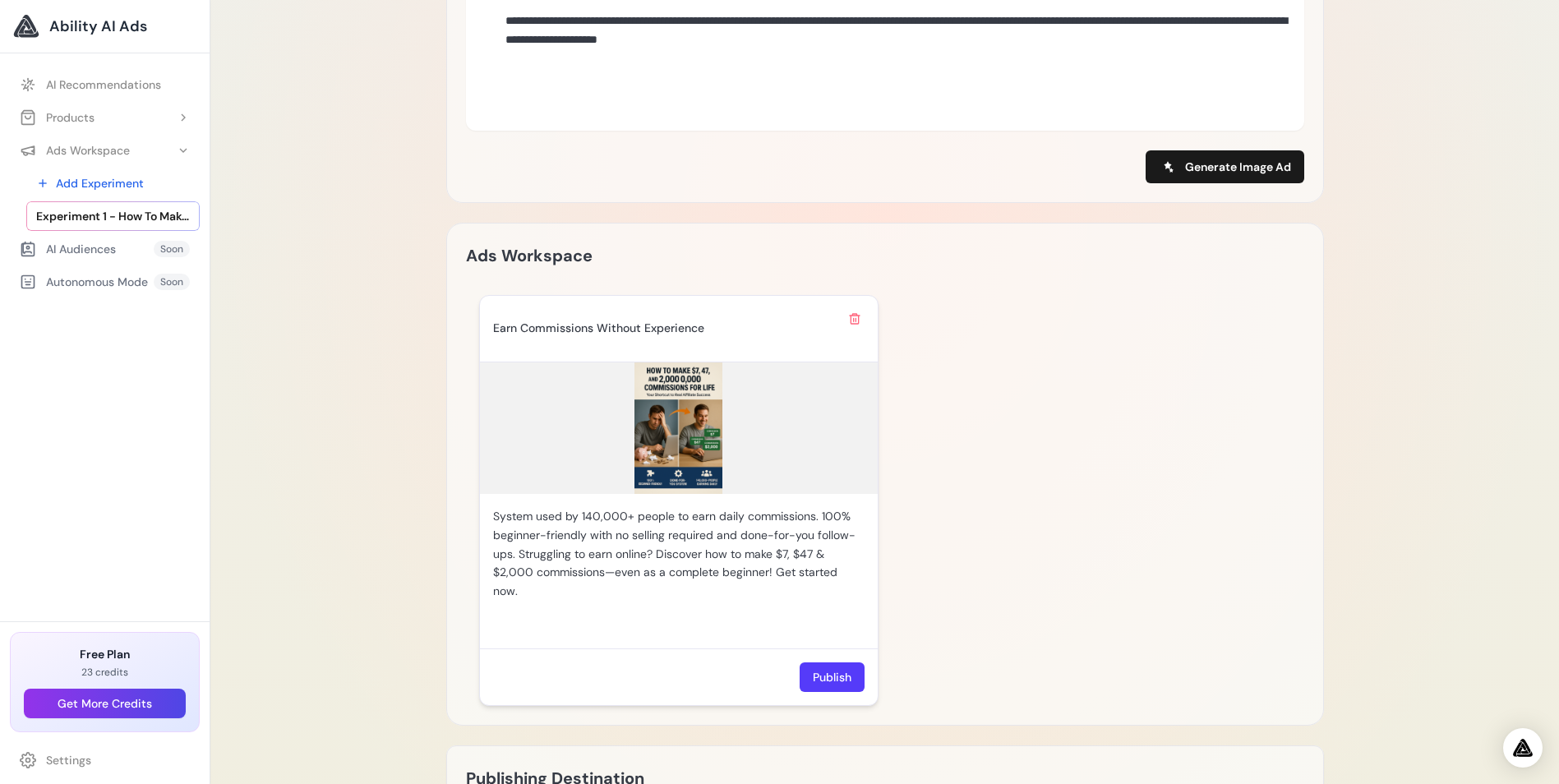
click at [684, 445] on img at bounding box center [679, 428] width 397 height 131
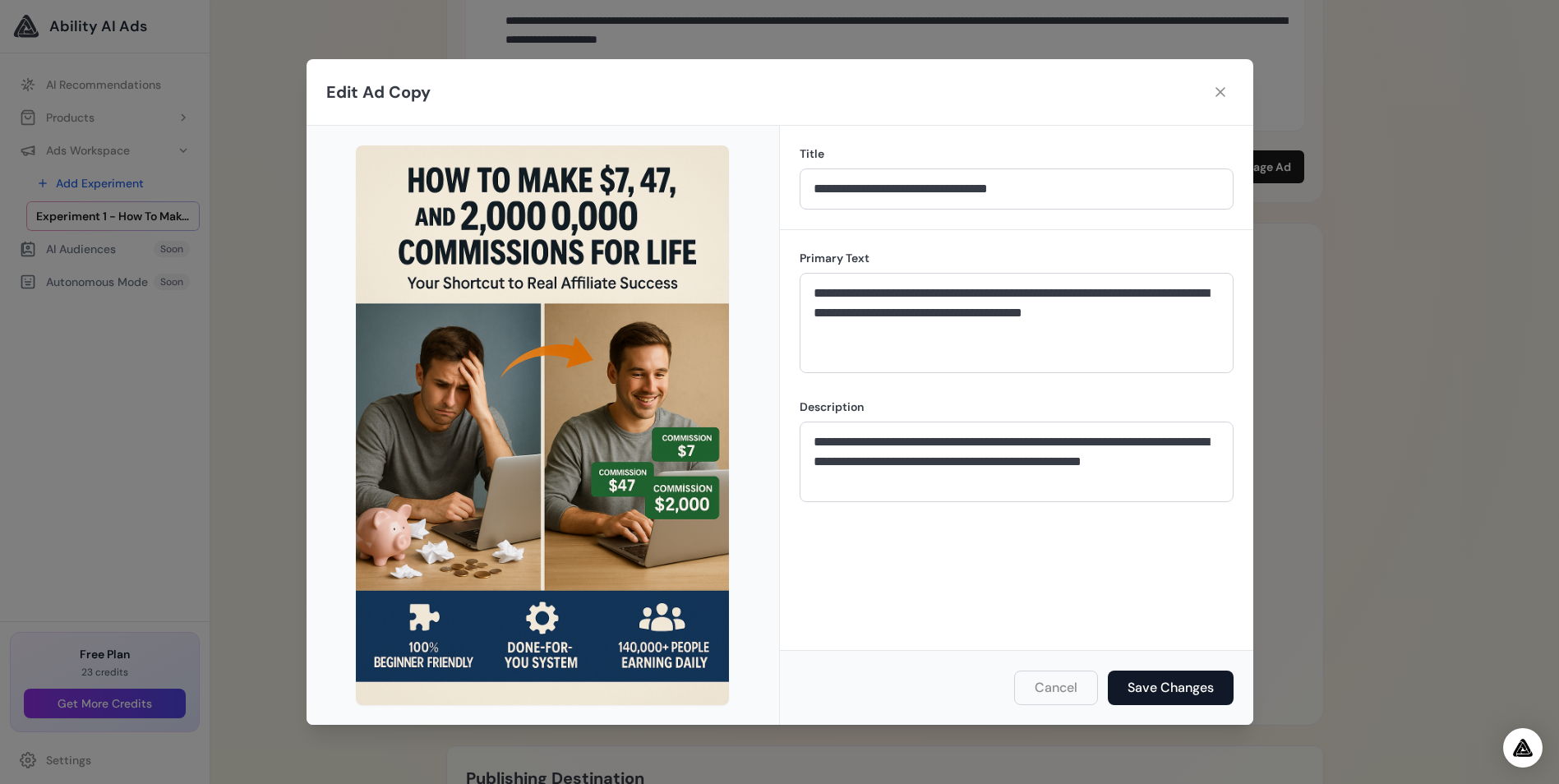
click at [1143, 682] on button "Save Changes" at bounding box center [1171, 688] width 126 height 35
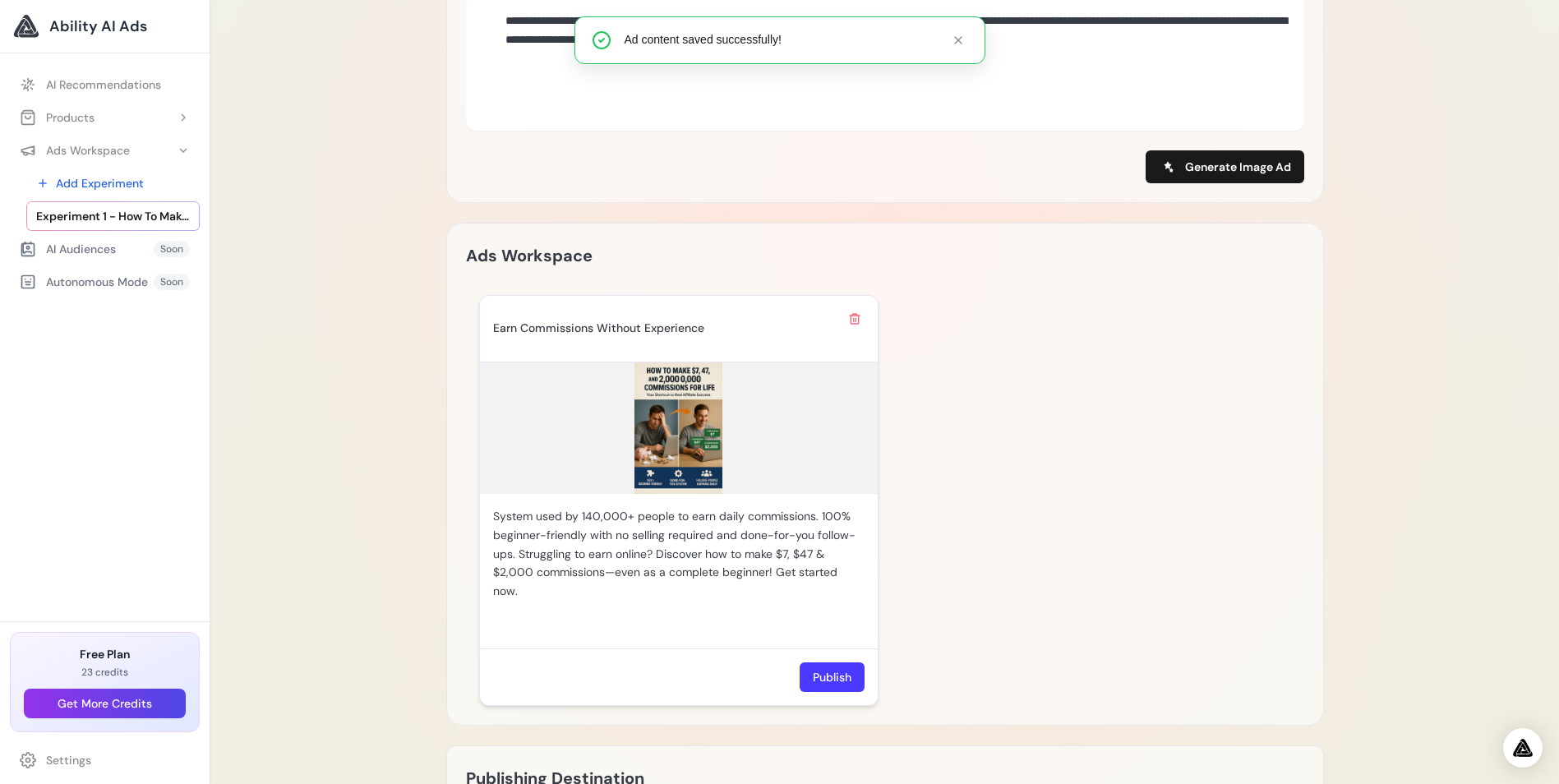
click at [838, 677] on button "Publish" at bounding box center [832, 677] width 65 height 30
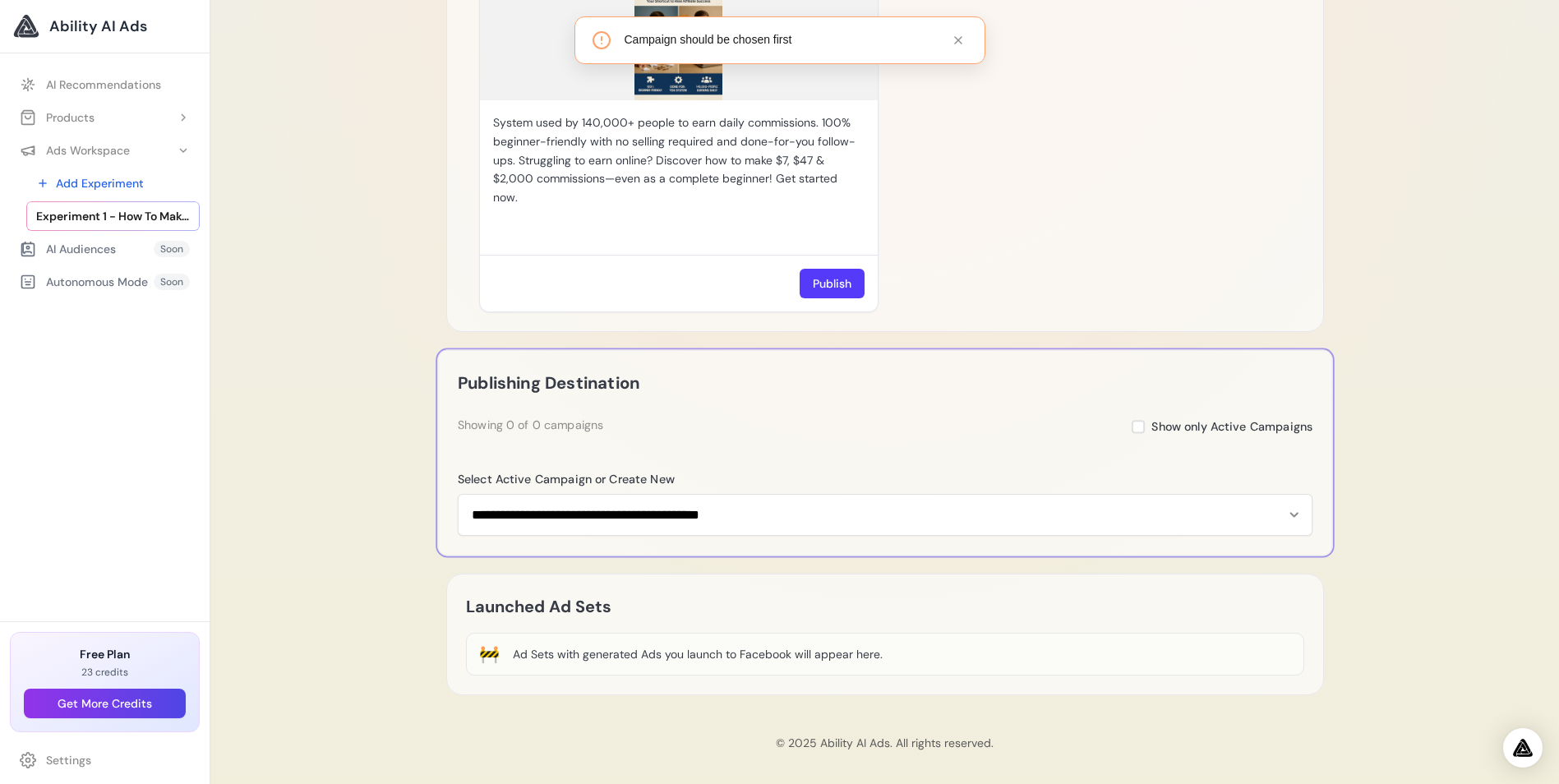
scroll to position [1140, 0]
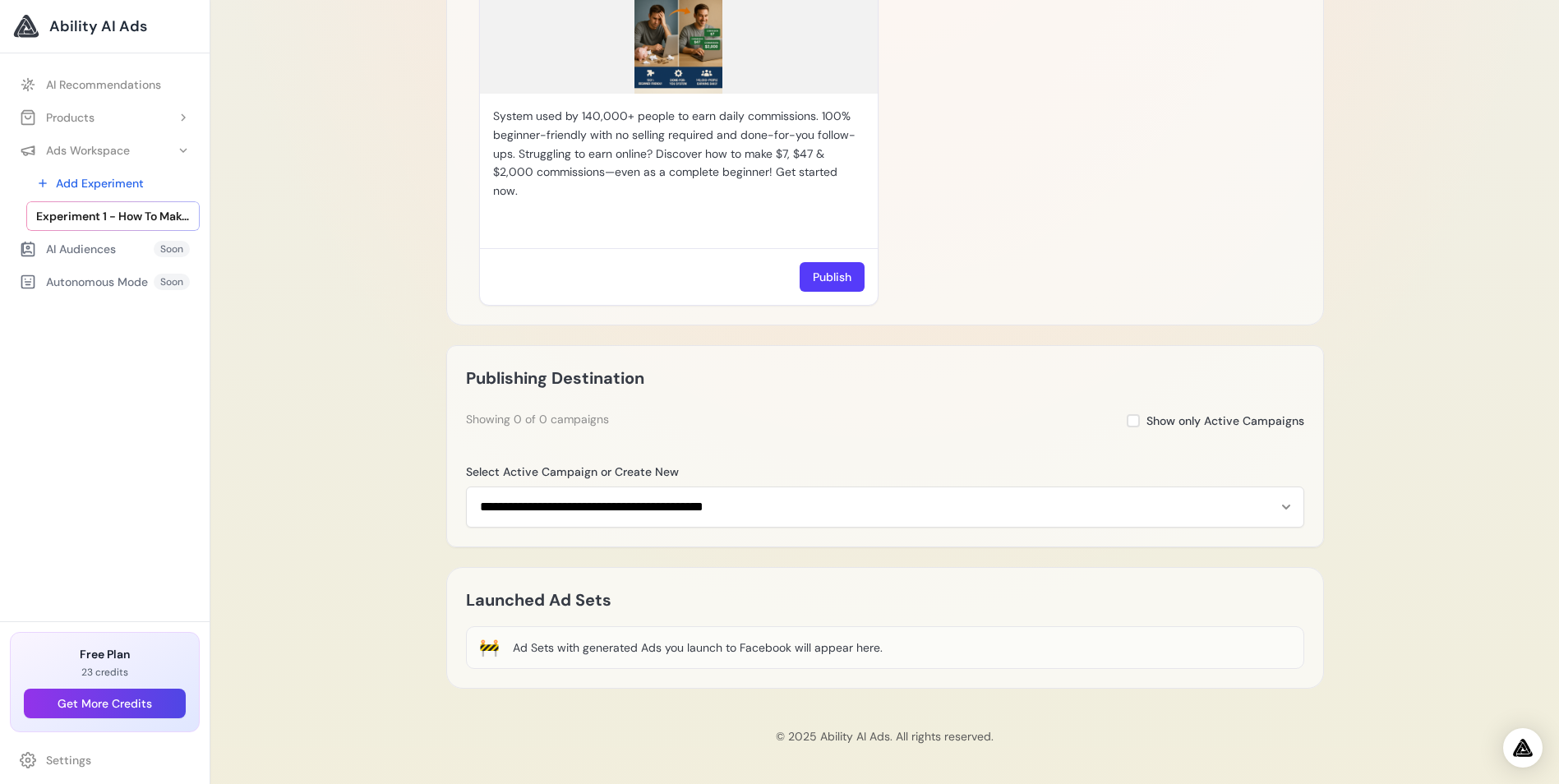
click at [571, 596] on h2 "Launched Ad Sets" at bounding box center [538, 600] width 145 height 27
click at [574, 647] on div "Ad Sets with generated Ads you launch to Facebook will appear here." at bounding box center [698, 648] width 370 height 17
click at [67, 111] on div "Products" at bounding box center [57, 118] width 75 height 17
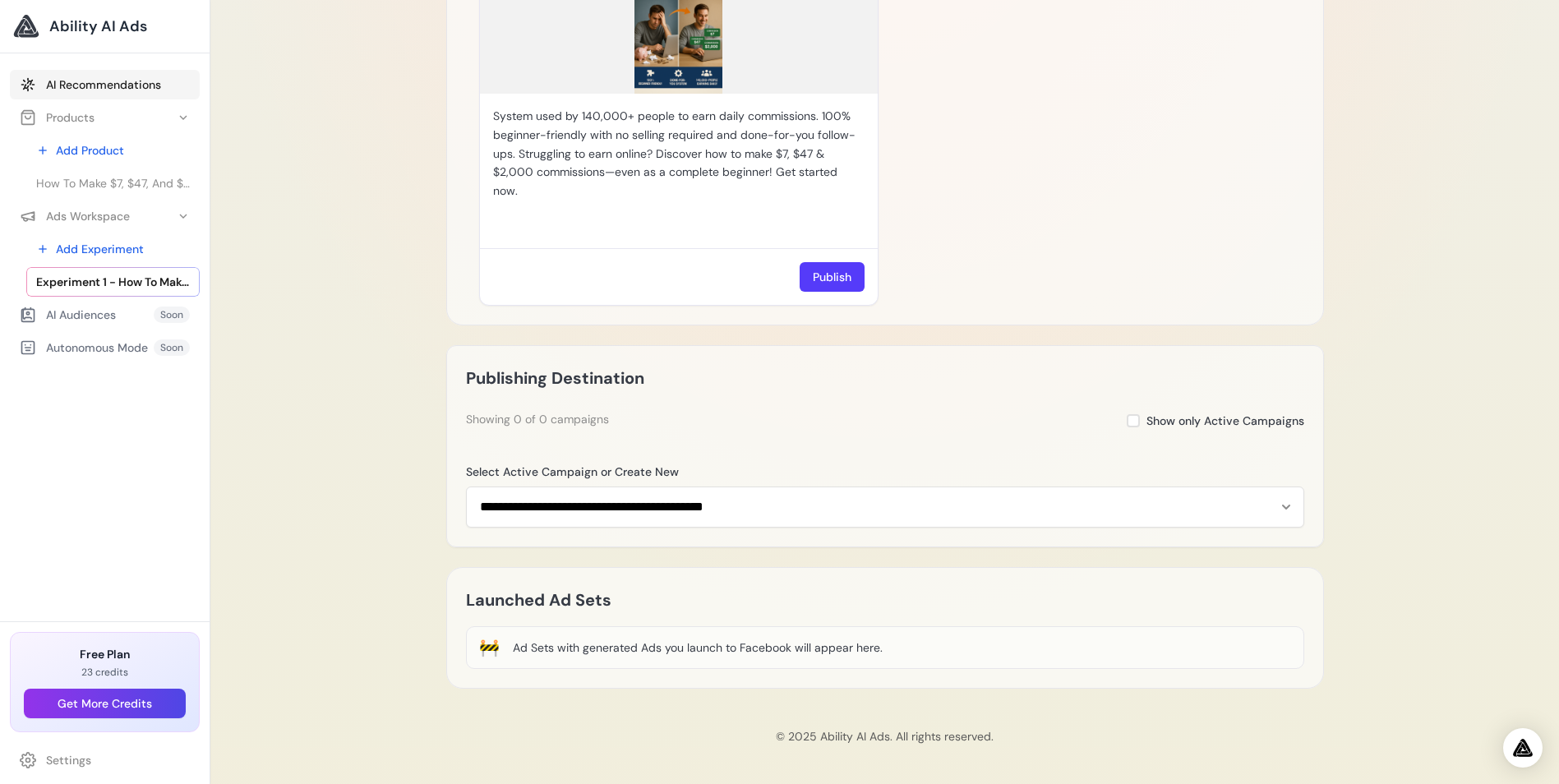
click at [85, 80] on link "AI Recommendations" at bounding box center [105, 85] width 190 height 30
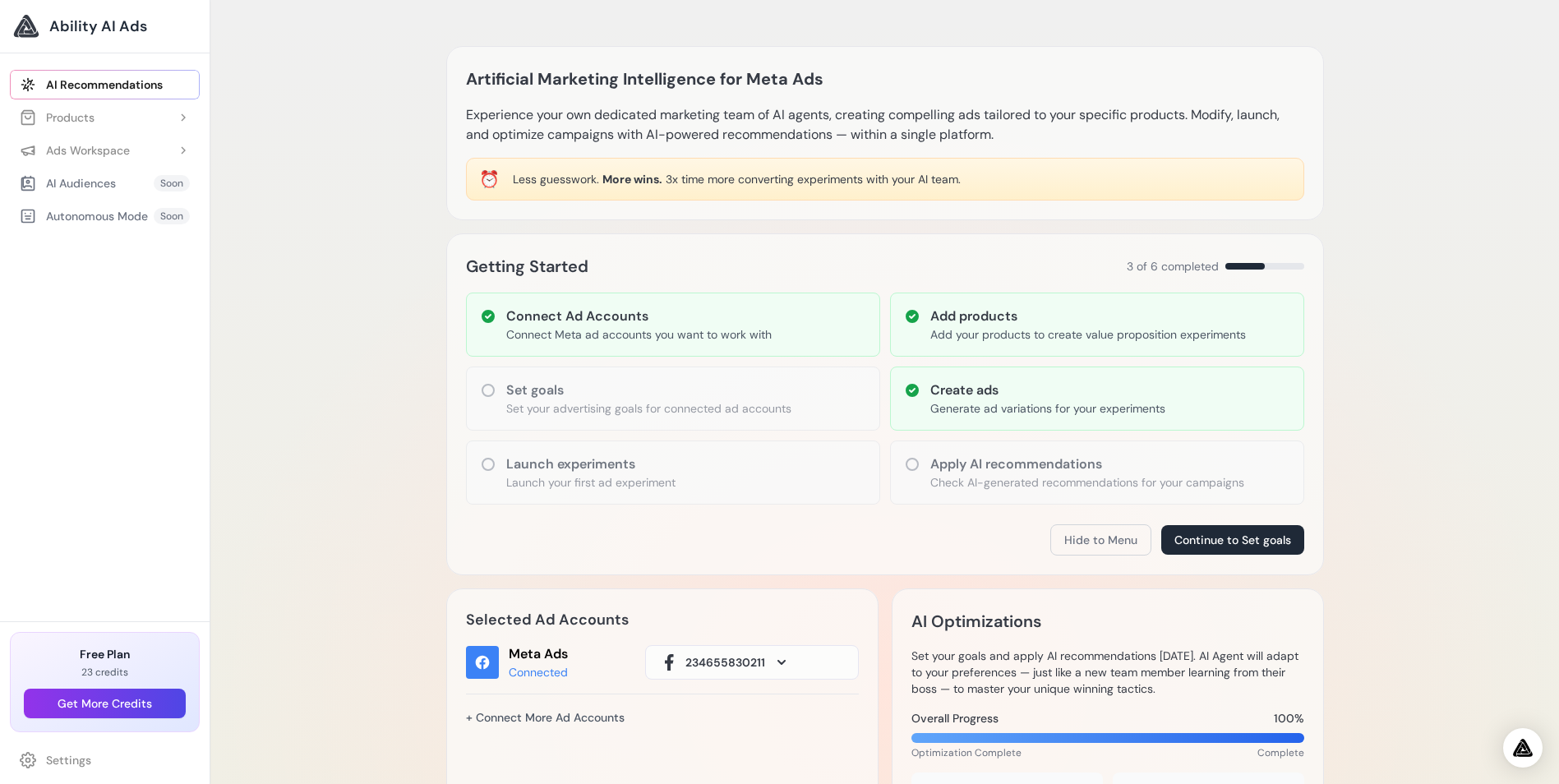
click at [489, 391] on icon at bounding box center [489, 391] width 17 height 17
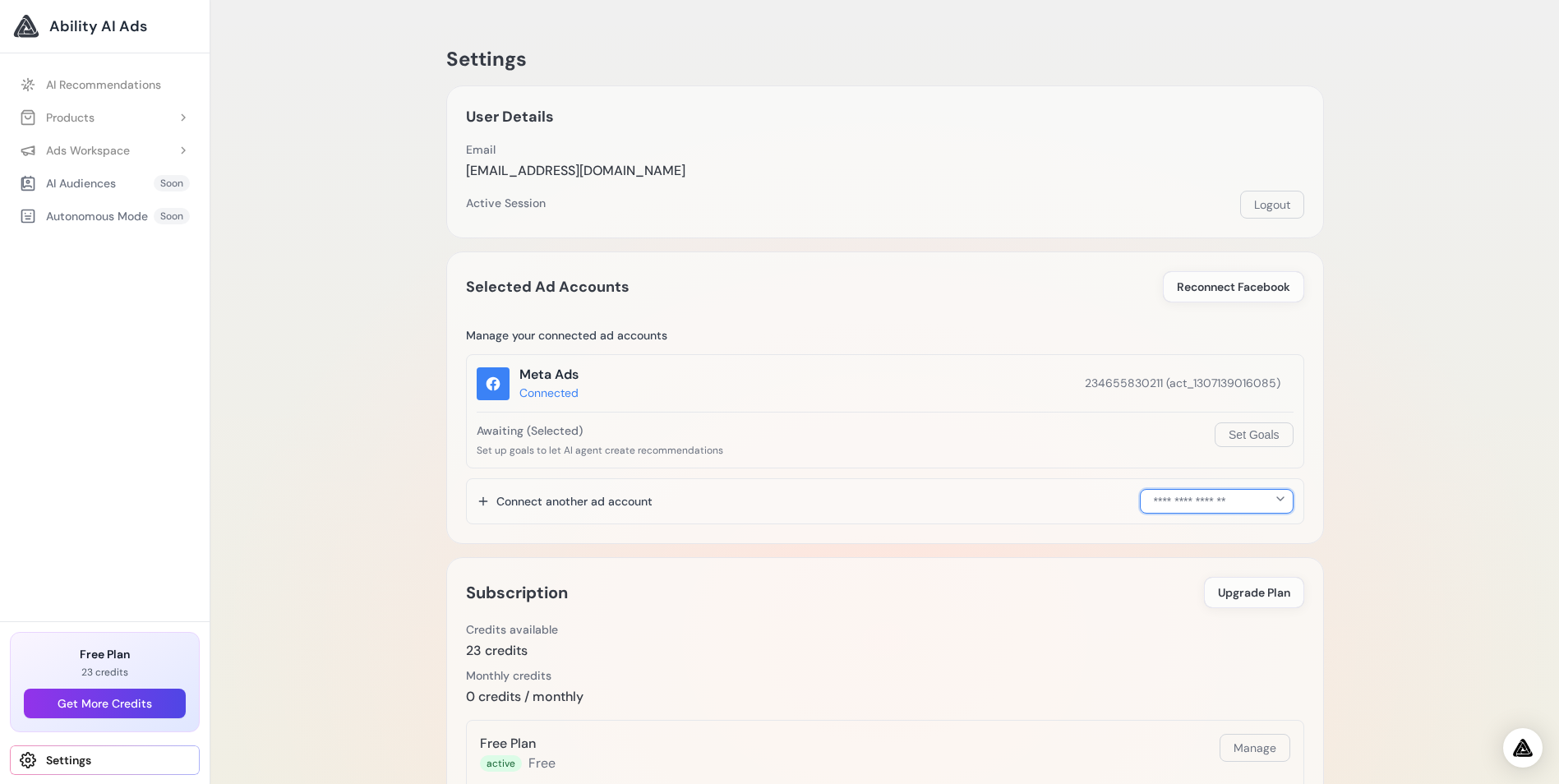
click at [1279, 499] on select "**********" at bounding box center [1216, 501] width 153 height 25
click at [1283, 497] on select "**********" at bounding box center [1216, 501] width 153 height 25
click at [80, 17] on span "Ability AI Ads" at bounding box center [98, 27] width 98 height 23
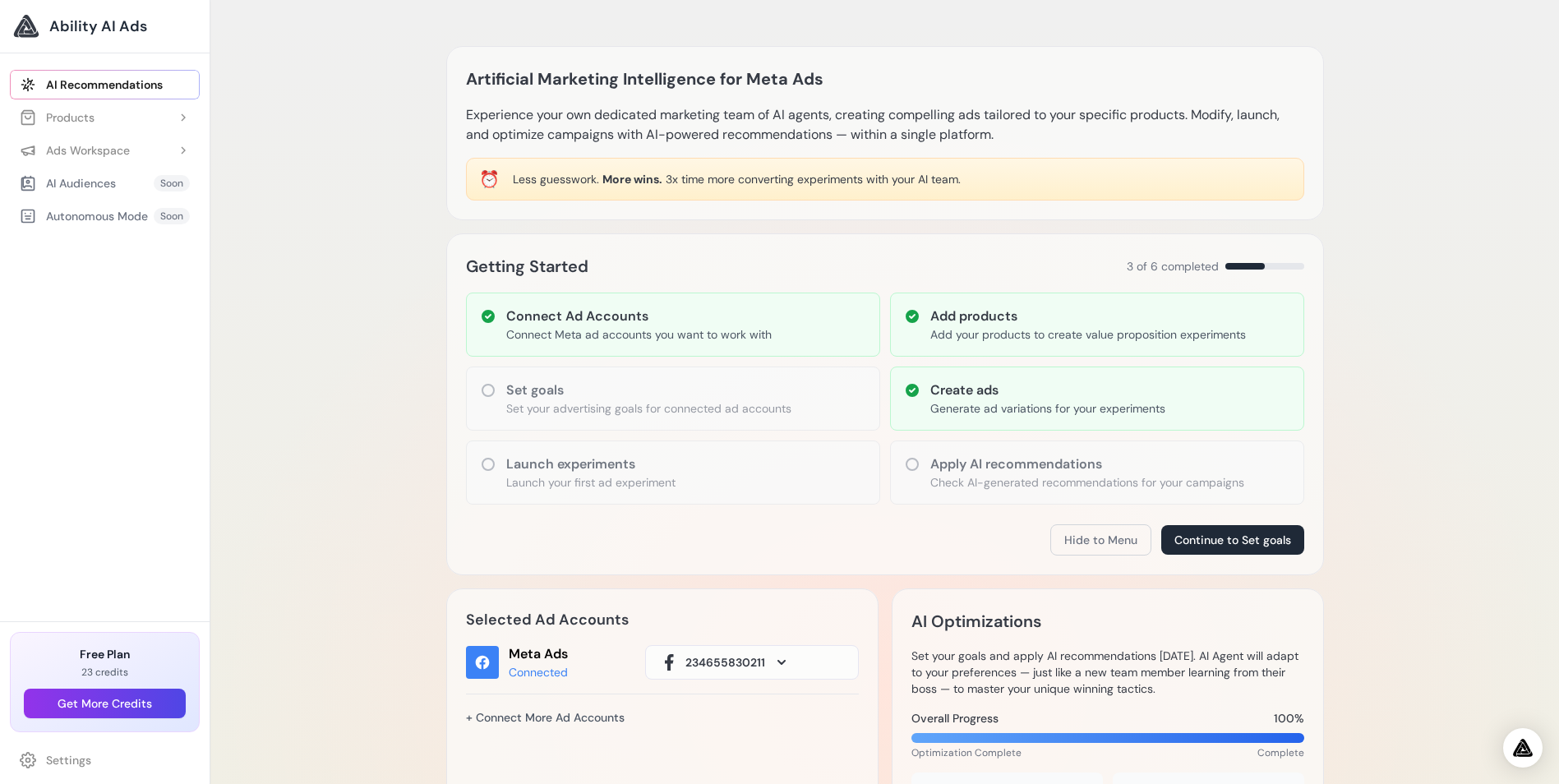
click at [482, 465] on icon at bounding box center [488, 465] width 13 height 13
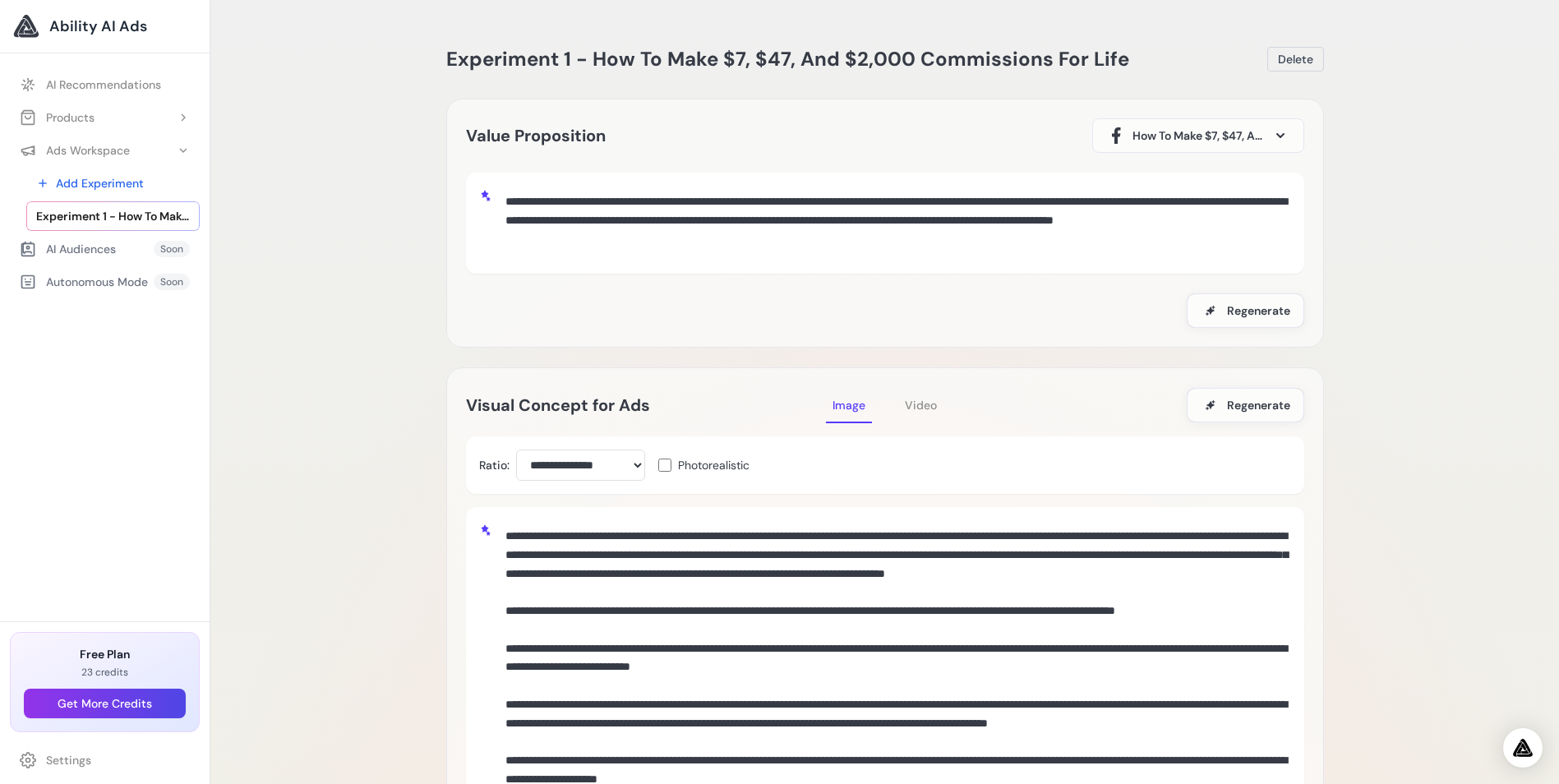
click at [76, 22] on span "Ability AI Ads" at bounding box center [98, 27] width 98 height 23
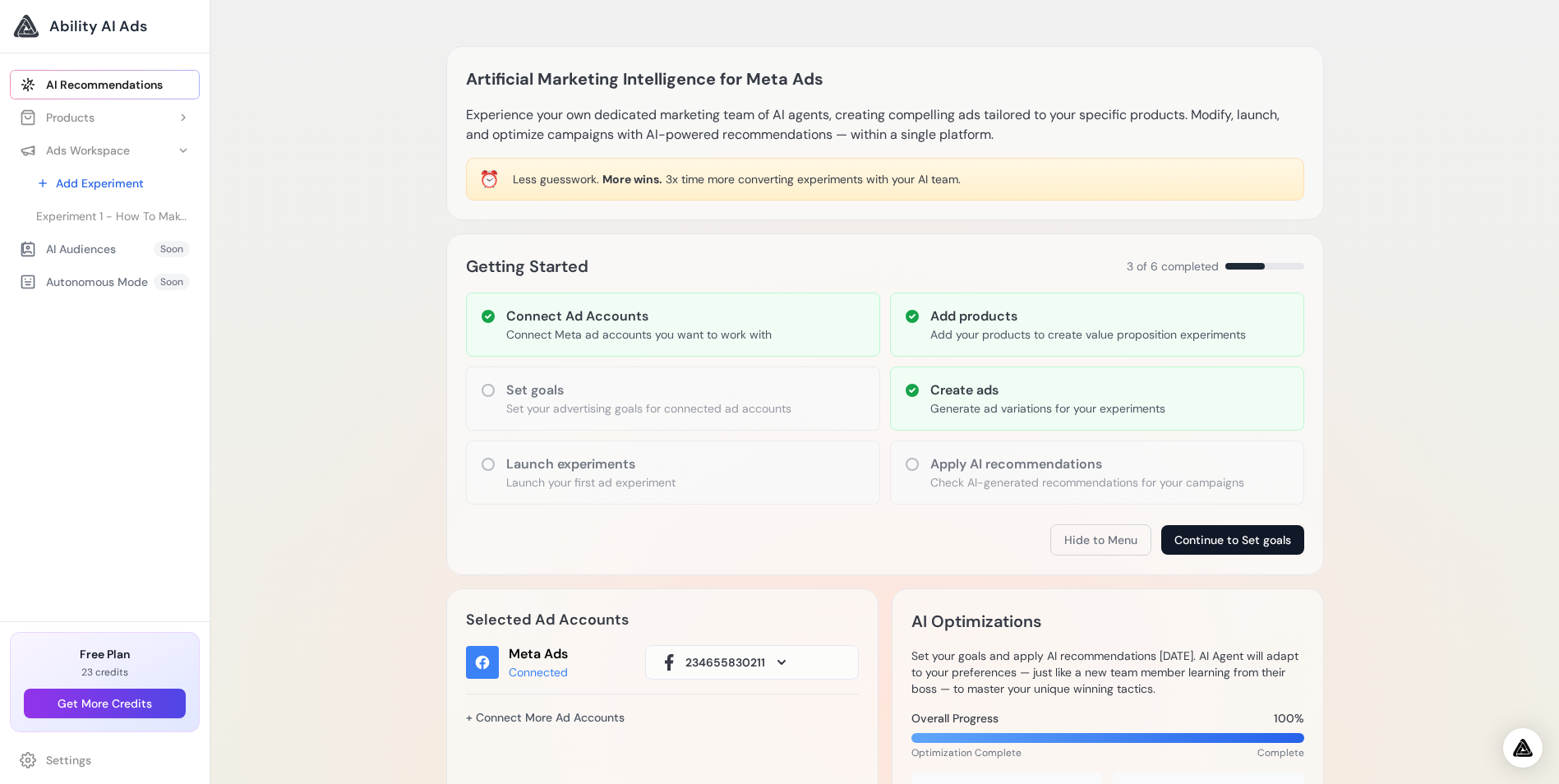
click at [1201, 537] on button "Continue to Set goals" at bounding box center [1233, 540] width 143 height 30
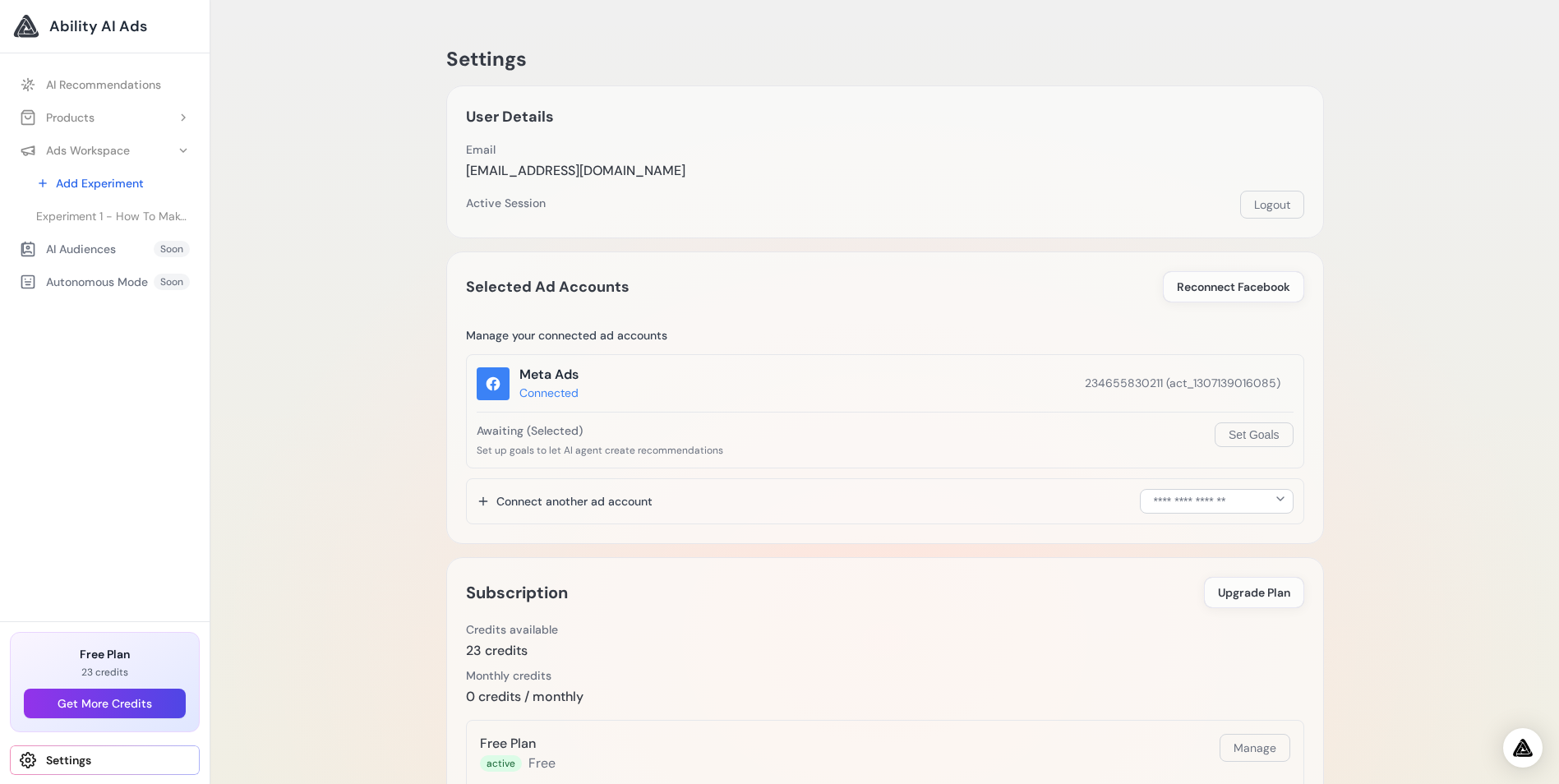
click at [58, 754] on link "Settings" at bounding box center [105, 760] width 190 height 30
click at [89, 79] on link "AI Recommendations" at bounding box center [105, 85] width 190 height 30
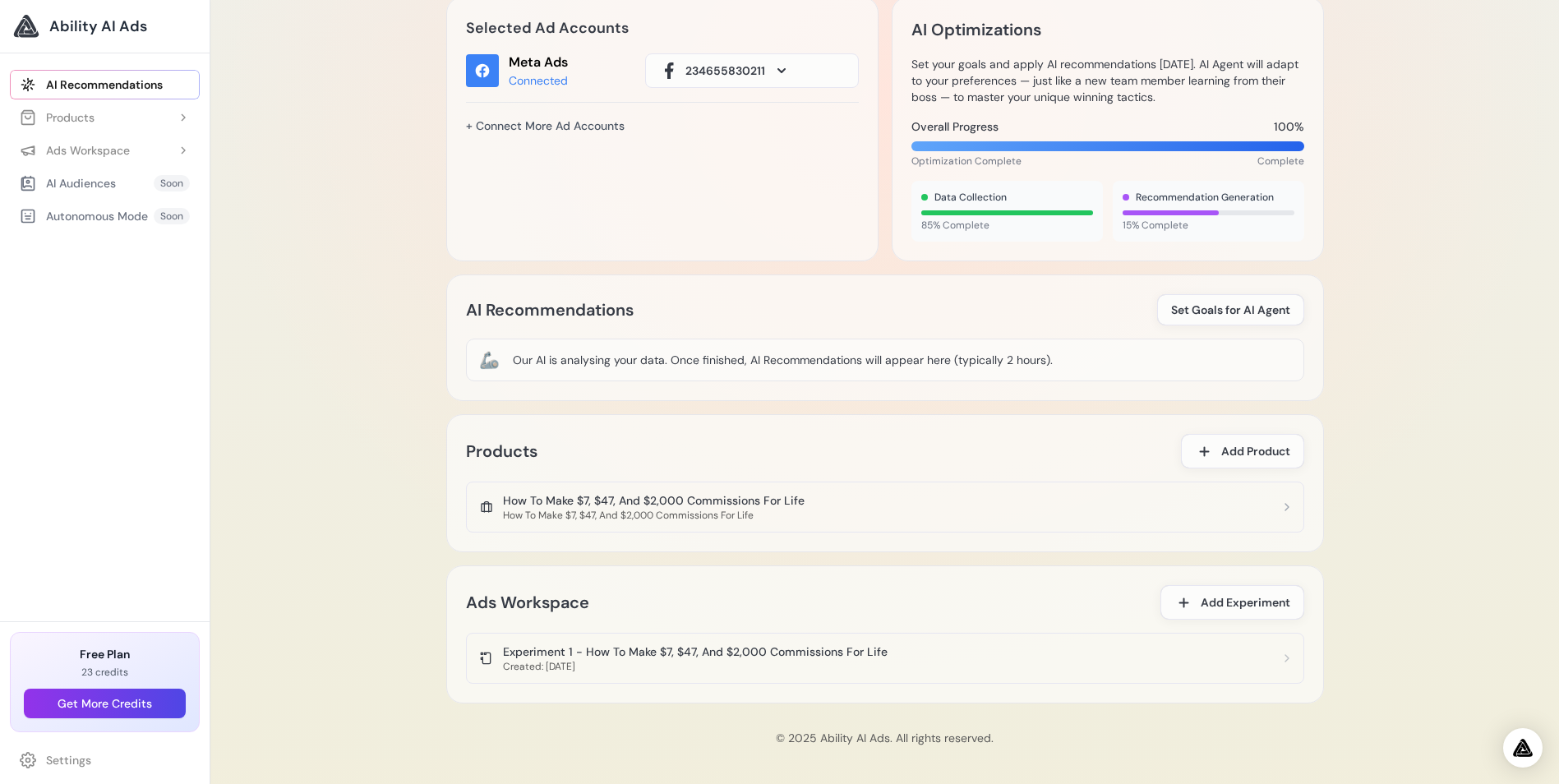
scroll to position [593, 0]
click at [1182, 602] on icon at bounding box center [1184, 601] width 14 height 14
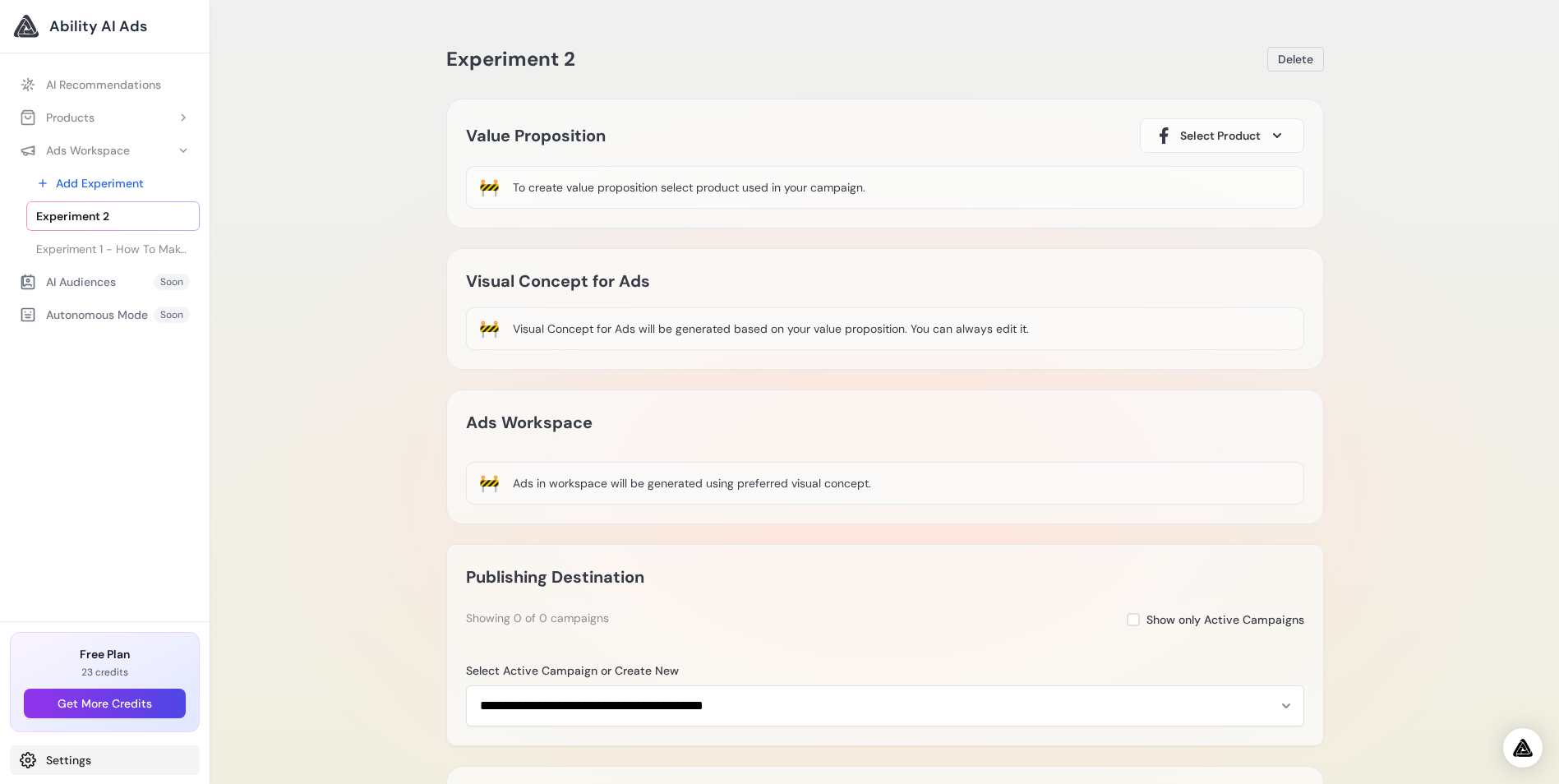
click at [67, 755] on link "Settings" at bounding box center [105, 760] width 190 height 30
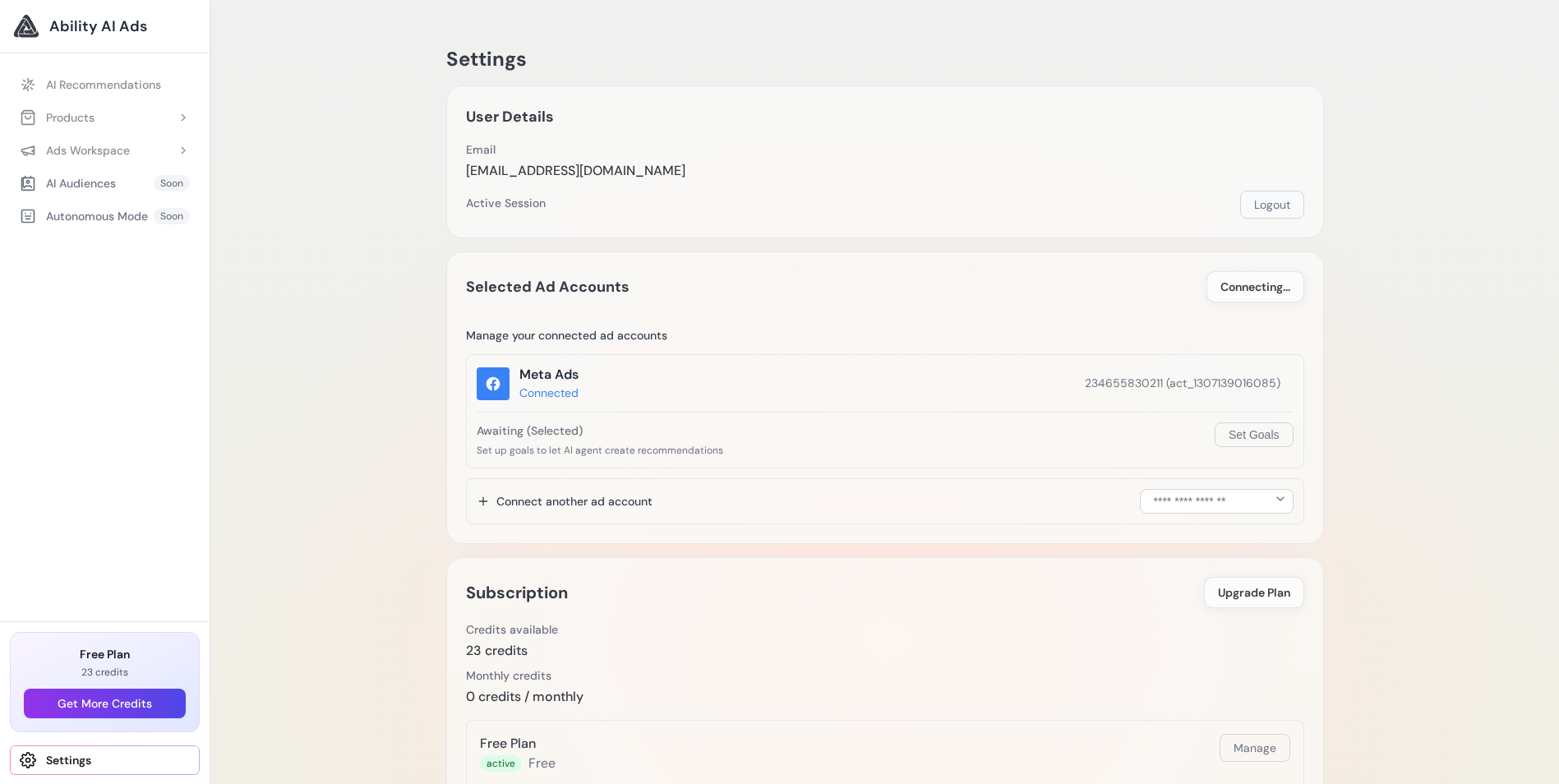
click at [1275, 202] on button "Logout" at bounding box center [1272, 205] width 64 height 28
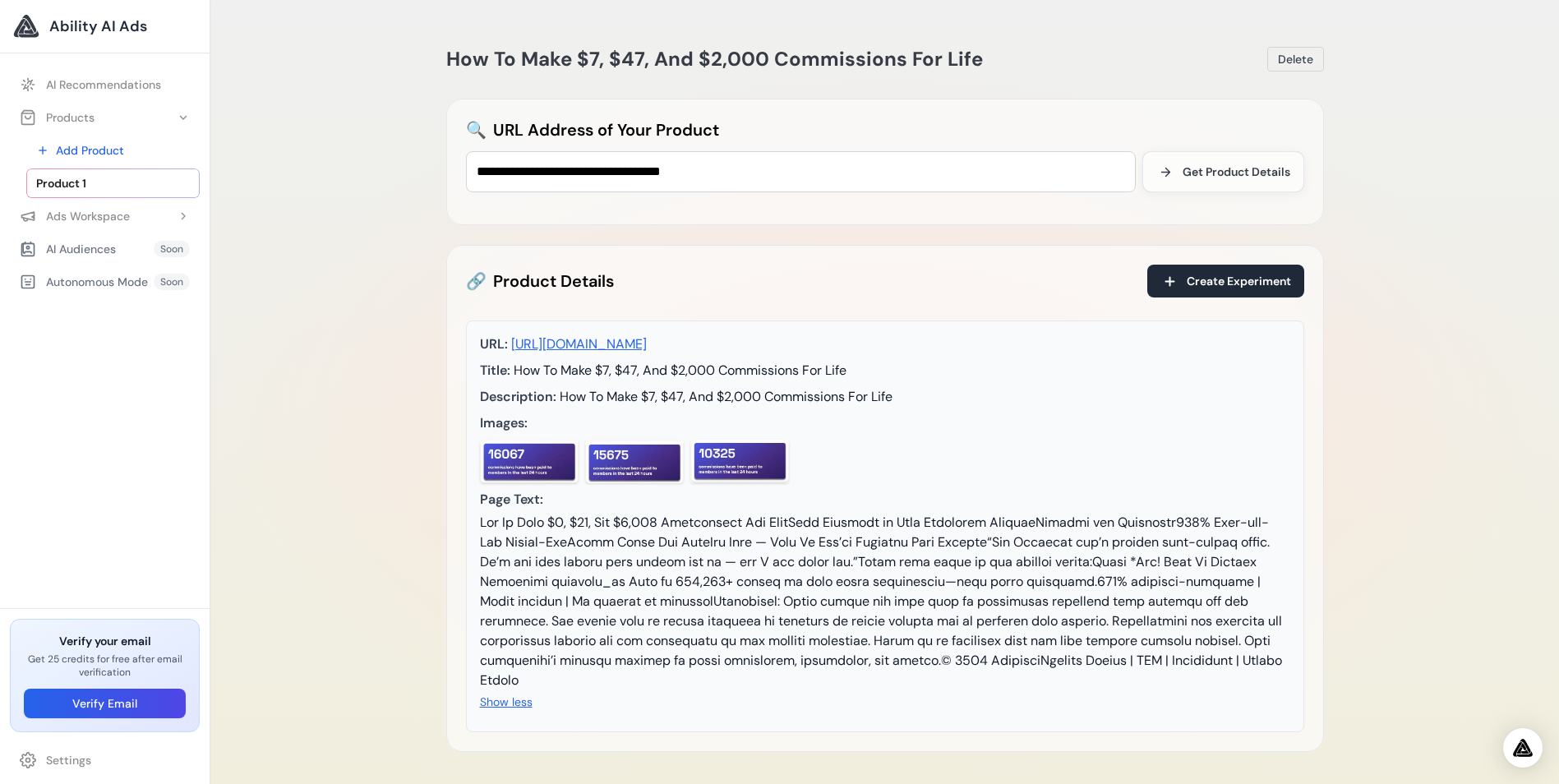
click at [72, 24] on span "Ability AI Ads" at bounding box center [98, 27] width 98 height 23
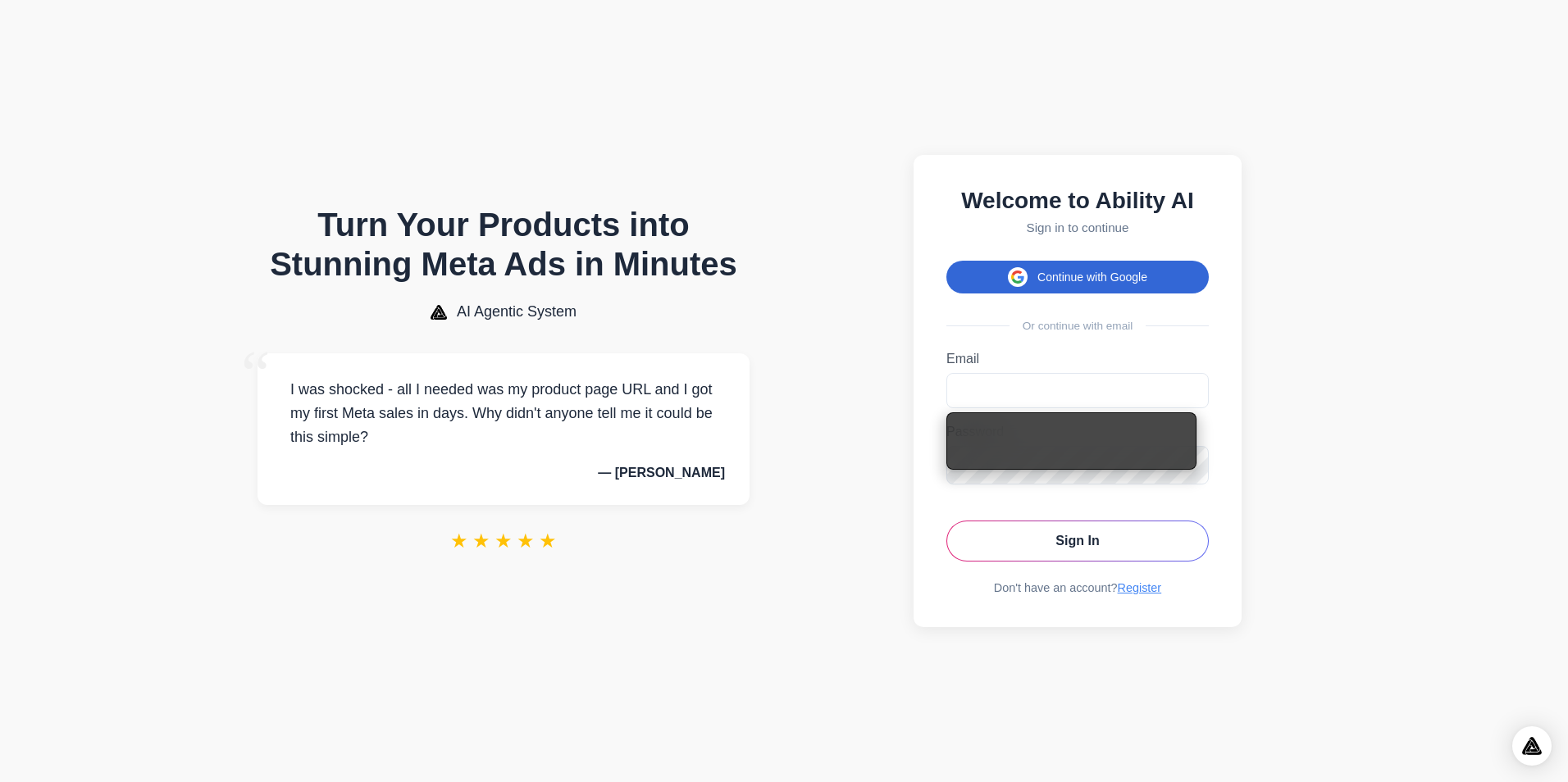
click at [1088, 262] on button "Continue with Google" at bounding box center [1077, 277] width 262 height 33
